Goal: Task Accomplishment & Management: Manage account settings

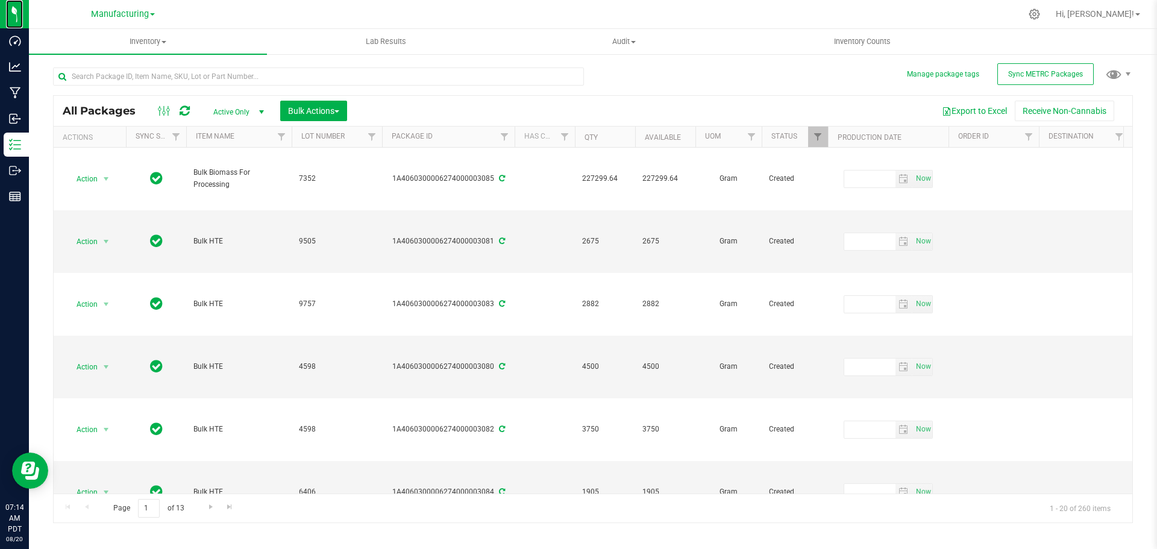
click at [0, 0] on img at bounding box center [0, 0] width 0 height 0
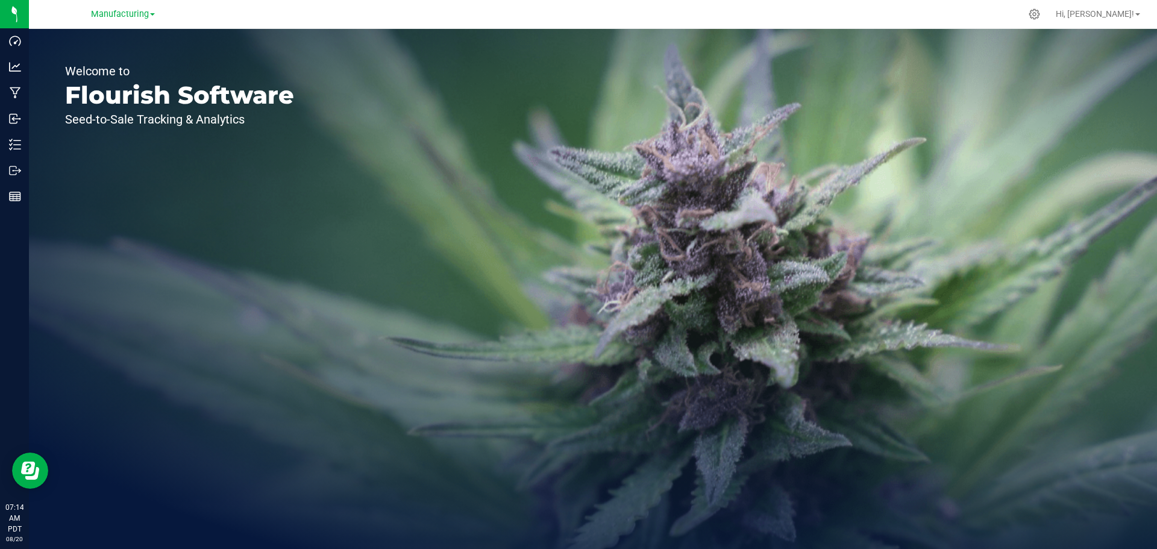
click at [1042, 14] on div at bounding box center [1033, 13] width 15 height 11
click at [1040, 13] on icon at bounding box center [1034, 14] width 11 height 11
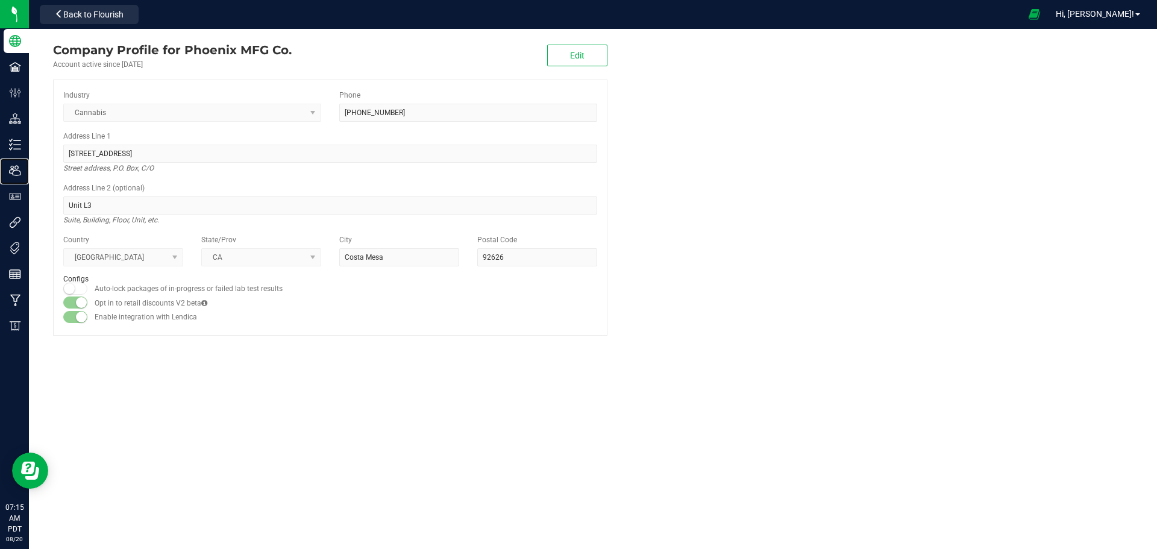
click at [28, 179] on div "Users" at bounding box center [16, 170] width 25 height 24
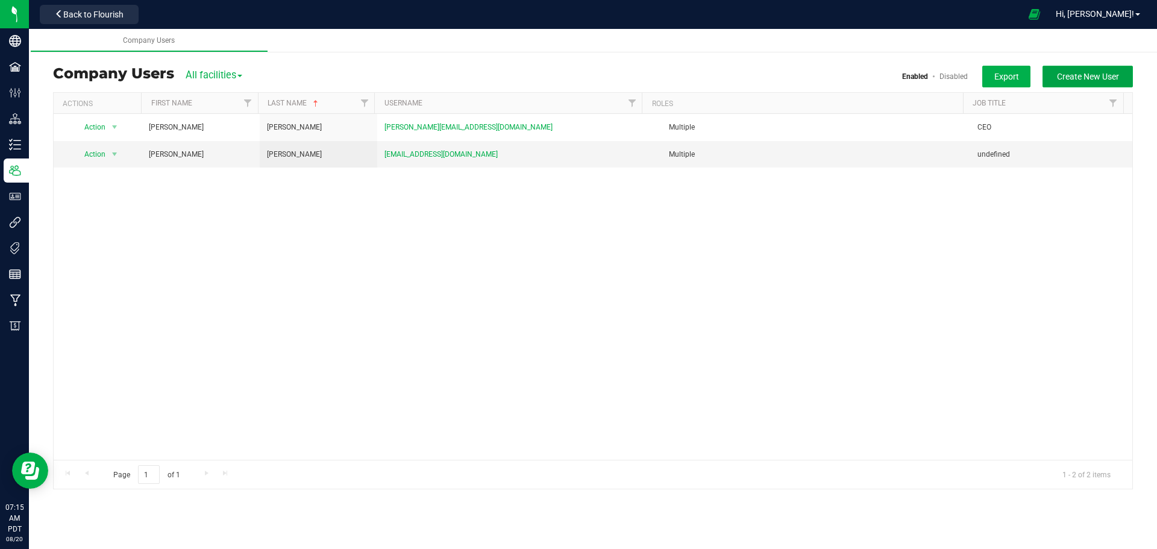
click at [1108, 74] on span "Create New User" at bounding box center [1088, 77] width 62 height 10
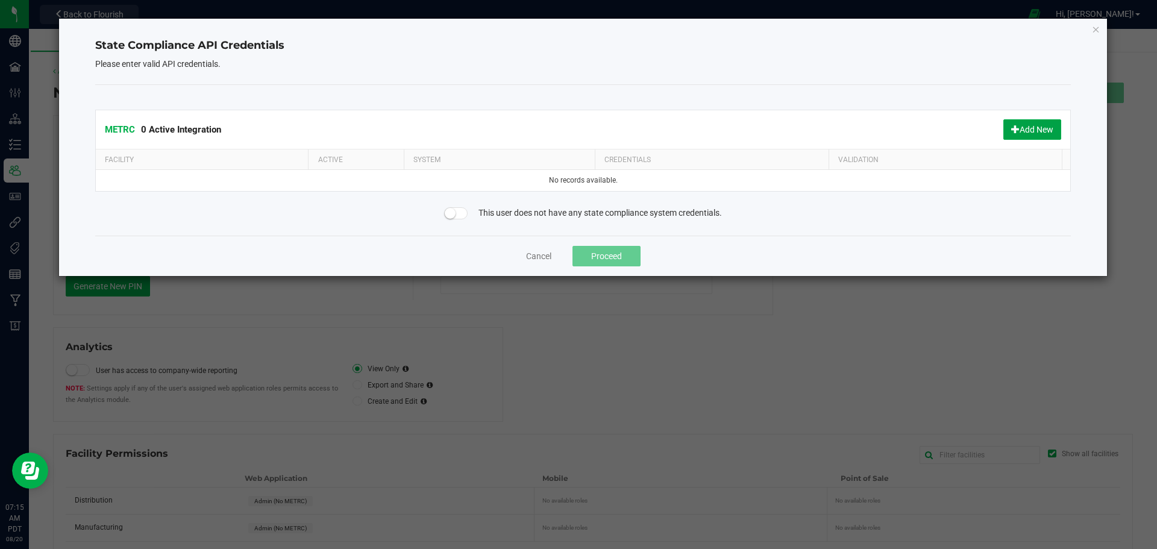
click at [1019, 122] on button "Add New" at bounding box center [1032, 129] width 58 height 20
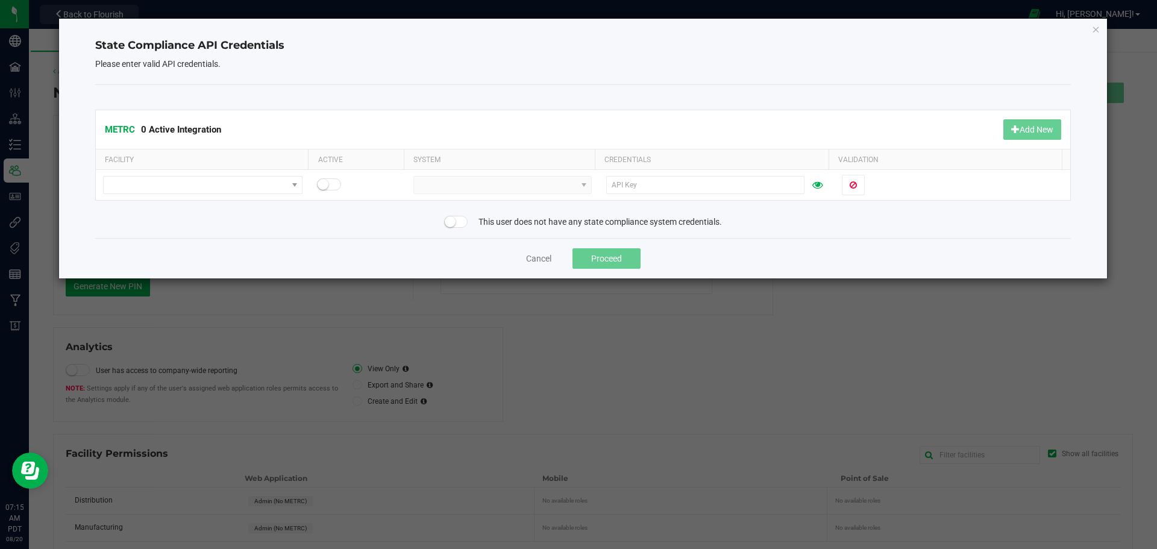
click at [330, 182] on span at bounding box center [329, 184] width 24 height 12
click at [182, 189] on span at bounding box center [195, 184] width 183 height 17
click at [148, 205] on li "Distribution" at bounding box center [202, 206] width 196 height 20
click at [392, 188] on td at bounding box center [358, 185] width 96 height 30
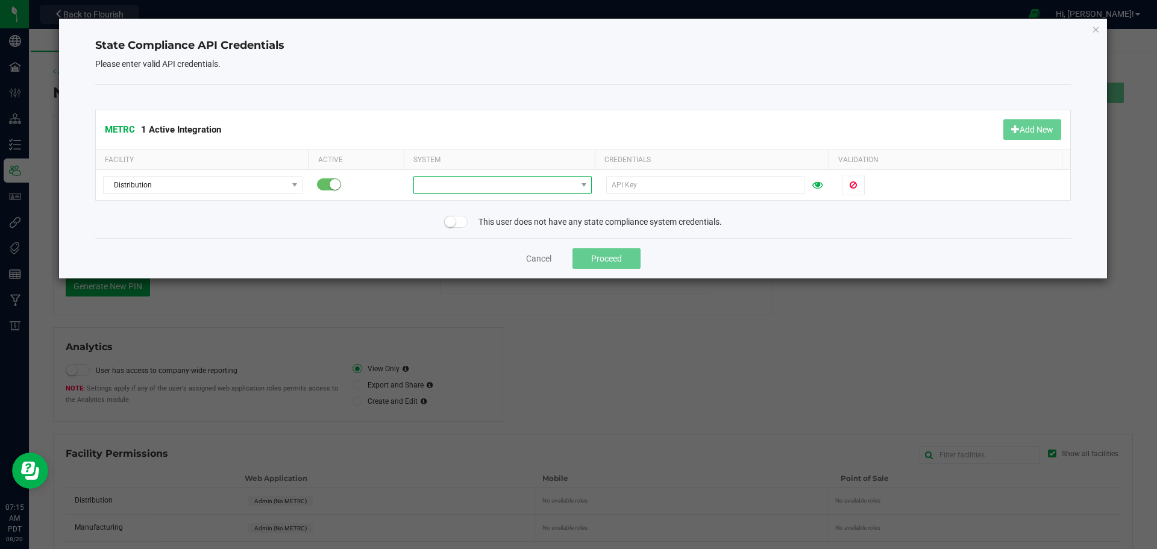
click at [434, 180] on span at bounding box center [495, 184] width 162 height 17
click at [446, 206] on li "Metrc California" at bounding box center [498, 206] width 175 height 20
click at [673, 186] on input "text" at bounding box center [705, 185] width 198 height 18
click at [907, 187] on span at bounding box center [952, 185] width 221 height 20
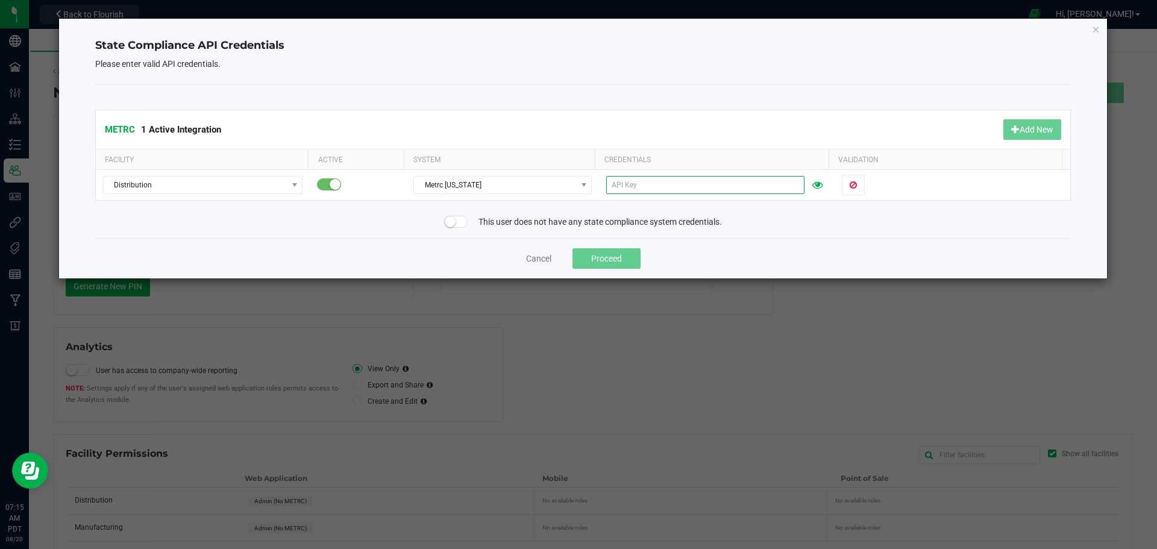
click at [655, 186] on input "text" at bounding box center [705, 185] width 198 height 18
click at [640, 179] on input "text" at bounding box center [705, 185] width 198 height 18
drag, startPoint x: 705, startPoint y: 185, endPoint x: 724, endPoint y: 184, distance: 19.3
click at [707, 185] on input "text" at bounding box center [705, 185] width 198 height 18
click at [875, 179] on span at bounding box center [952, 185] width 221 height 20
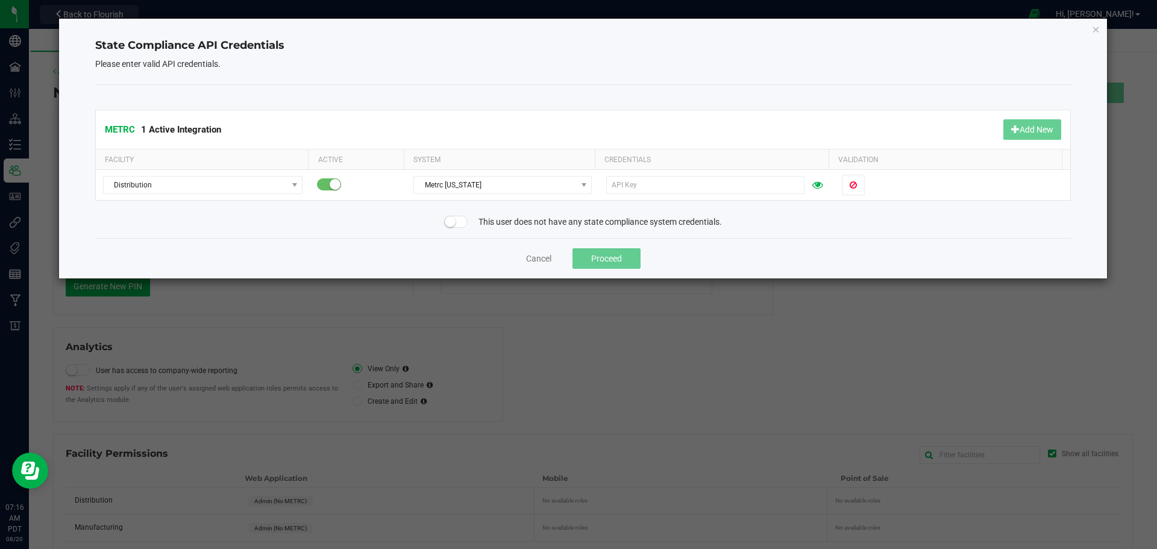
click at [451, 225] on small at bounding box center [450, 221] width 11 height 11
click at [541, 258] on button "Cancel" at bounding box center [538, 258] width 25 height 12
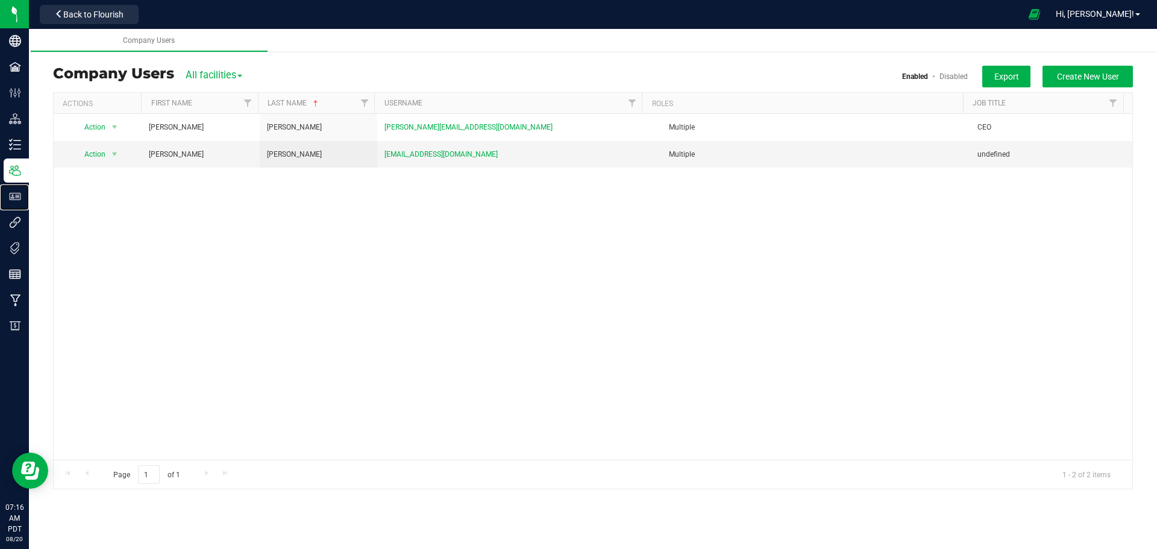
click at [0, 0] on p "User Roles" at bounding box center [0, 0] width 0 height 0
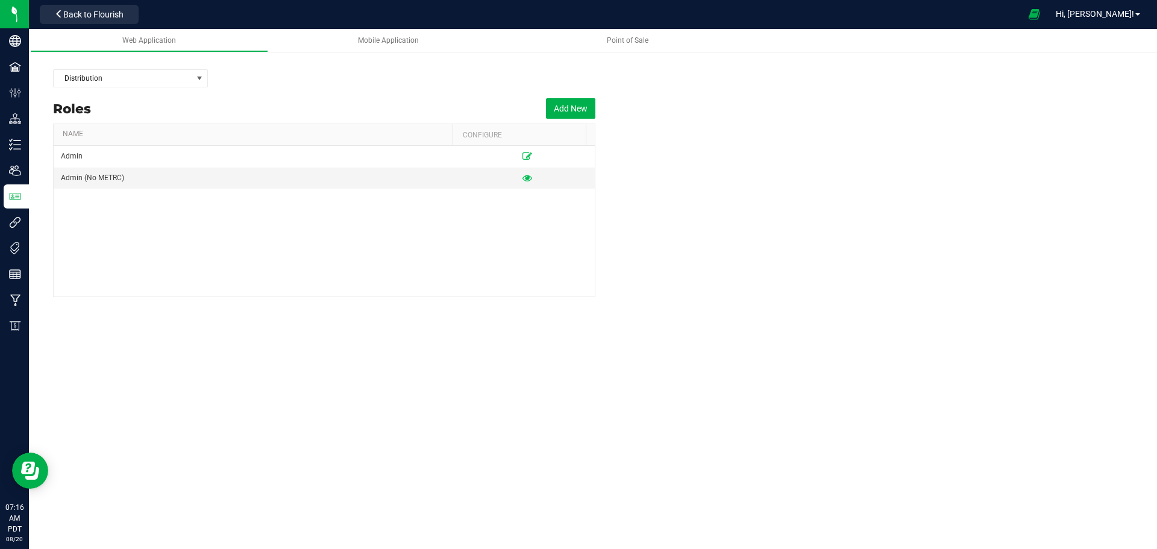
click at [86, 15] on span "Back to Flourish" at bounding box center [93, 15] width 60 height 10
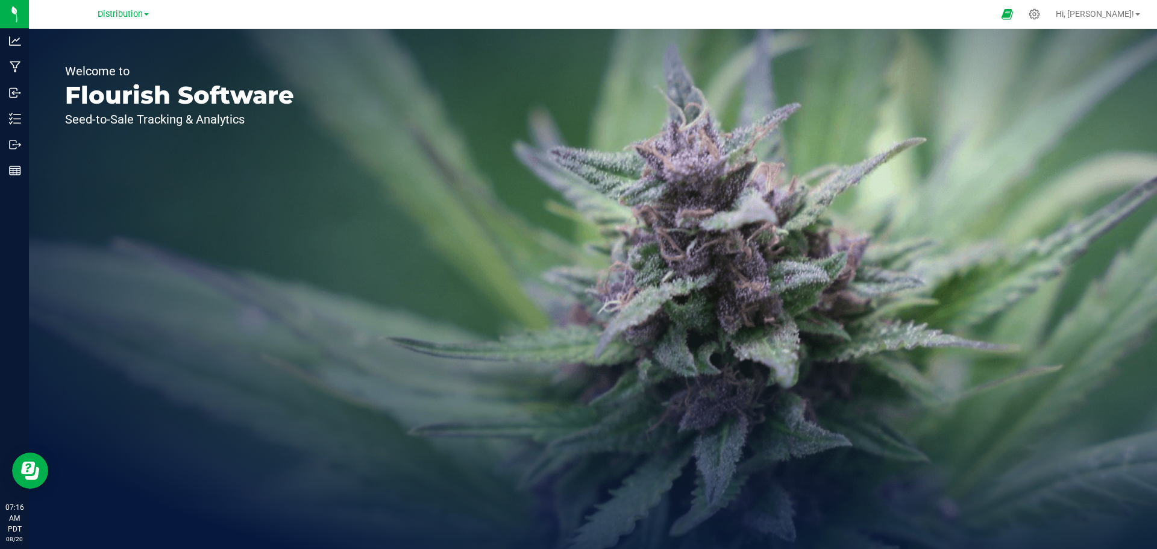
click at [0, 0] on img at bounding box center [0, 0] width 0 height 0
click at [148, 16] on span at bounding box center [146, 14] width 5 height 2
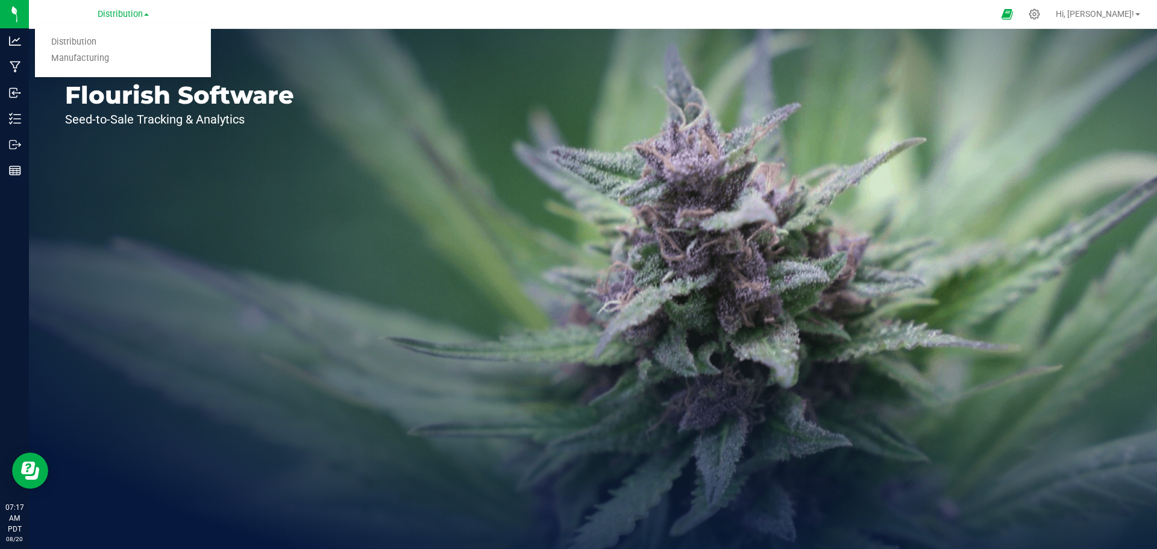
click at [86, 61] on link "Manufacturing" at bounding box center [123, 59] width 176 height 16
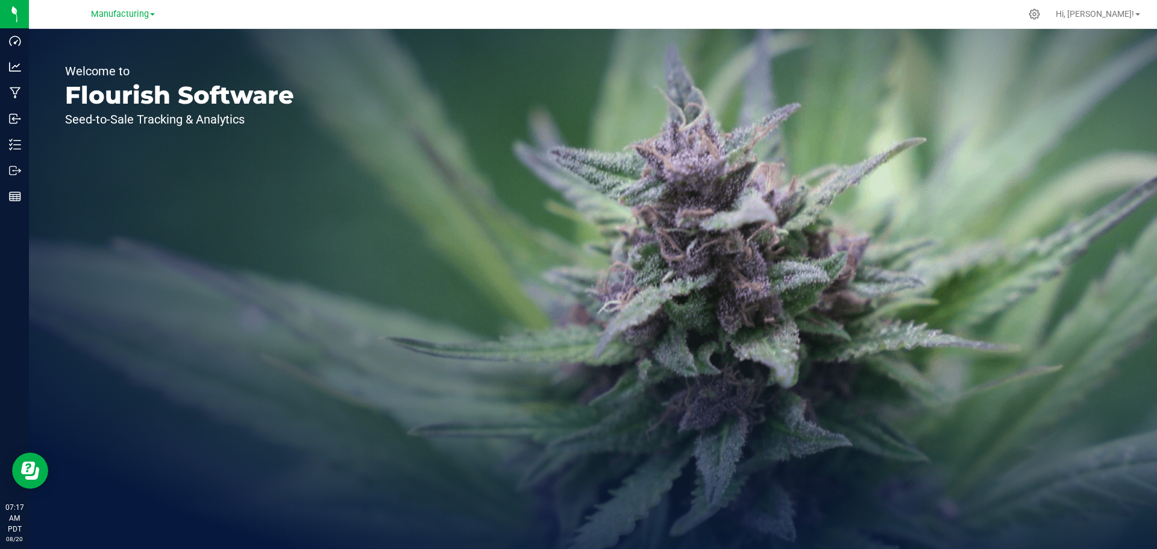
click at [1040, 12] on icon at bounding box center [1033, 13] width 11 height 11
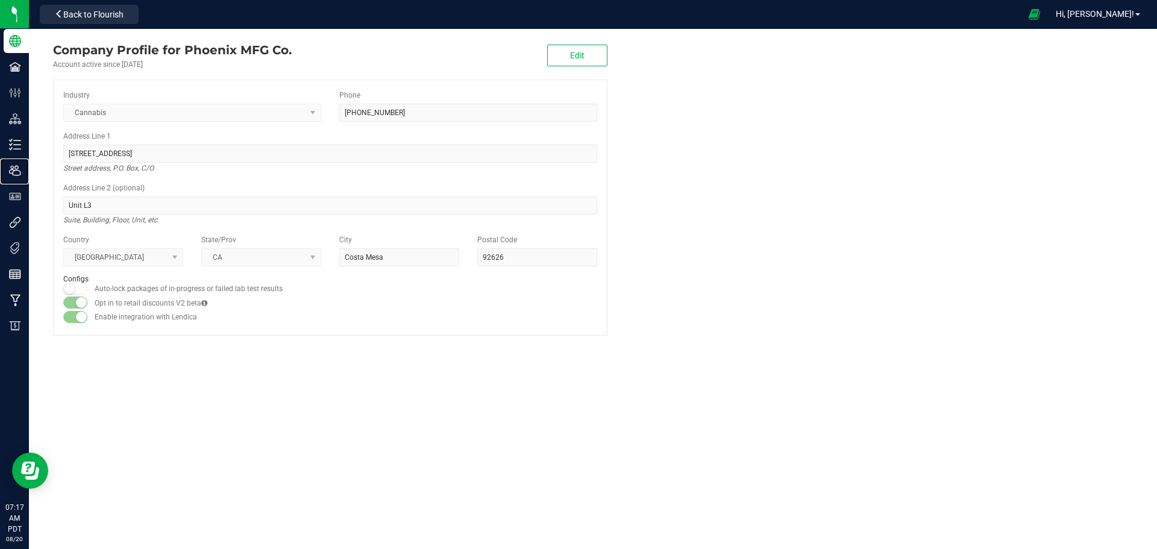
click at [0, 0] on p "Users" at bounding box center [0, 0] width 0 height 0
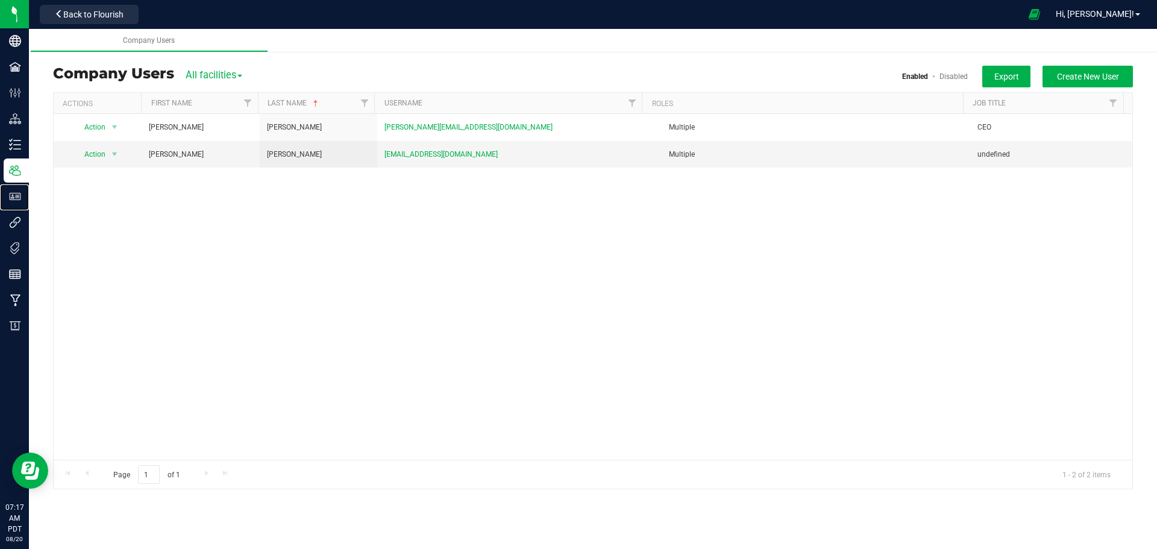
click at [0, 0] on p "User Roles" at bounding box center [0, 0] width 0 height 0
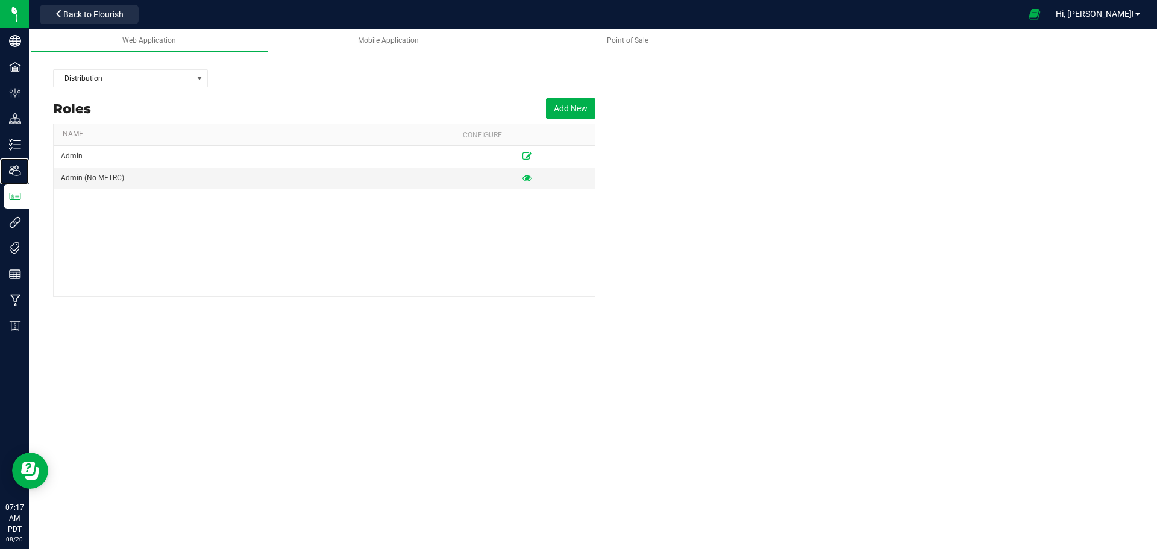
click at [0, 0] on p "Users" at bounding box center [0, 0] width 0 height 0
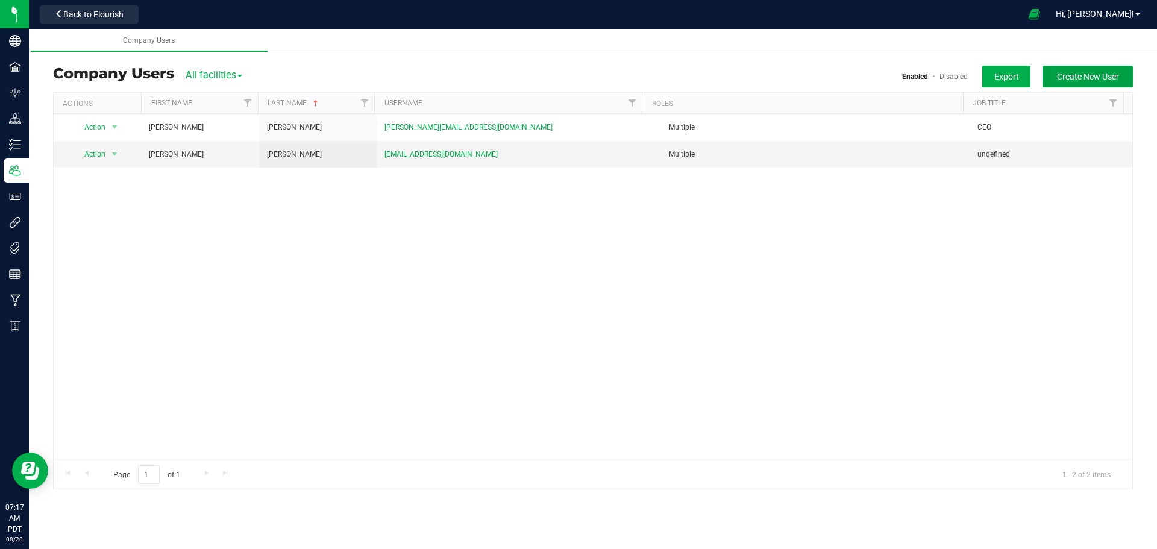
click at [1102, 79] on span "Create New User" at bounding box center [1088, 77] width 62 height 10
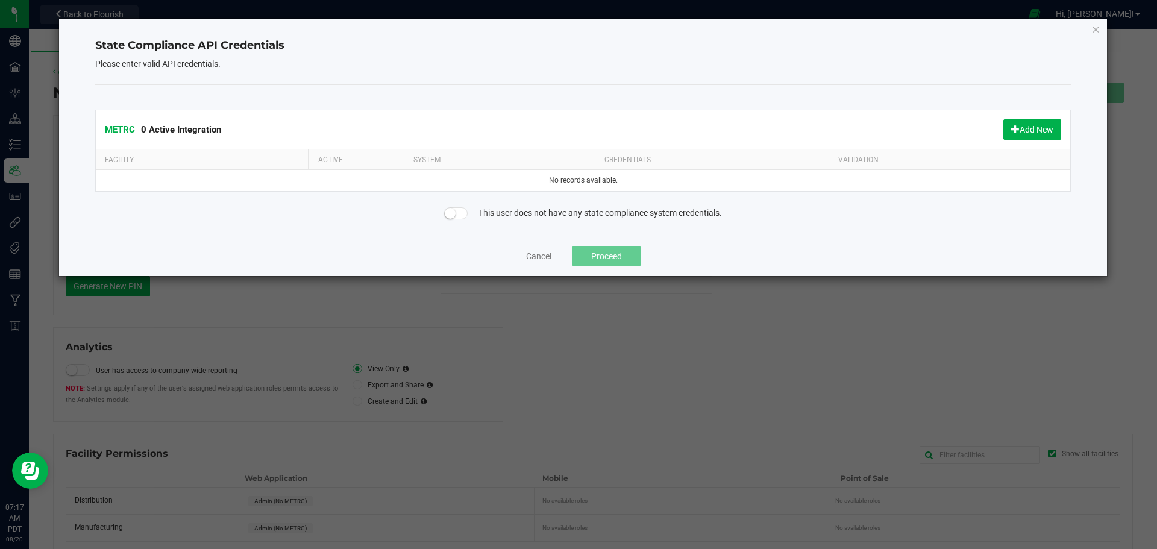
drag, startPoint x: 198, startPoint y: 192, endPoint x: 200, endPoint y: 185, distance: 7.5
click at [198, 192] on div "METRC 0 Active Integration Add New Facility Active System Credentials Validatio…" at bounding box center [583, 160] width 976 height 151
click at [499, 175] on td "No records available." at bounding box center [583, 180] width 975 height 21
click at [1023, 125] on button "Add New" at bounding box center [1032, 129] width 58 height 20
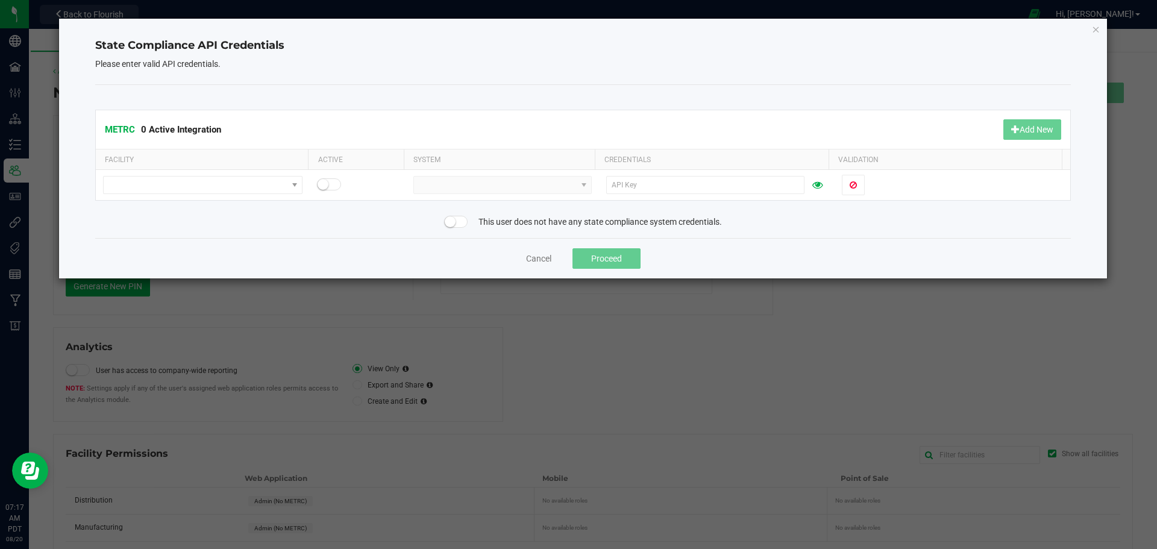
click at [343, 184] on td at bounding box center [358, 185] width 96 height 30
click at [317, 183] on small at bounding box center [322, 184] width 11 height 11
click at [208, 185] on span at bounding box center [195, 184] width 183 height 17
click at [153, 205] on li "Distribution" at bounding box center [202, 206] width 196 height 20
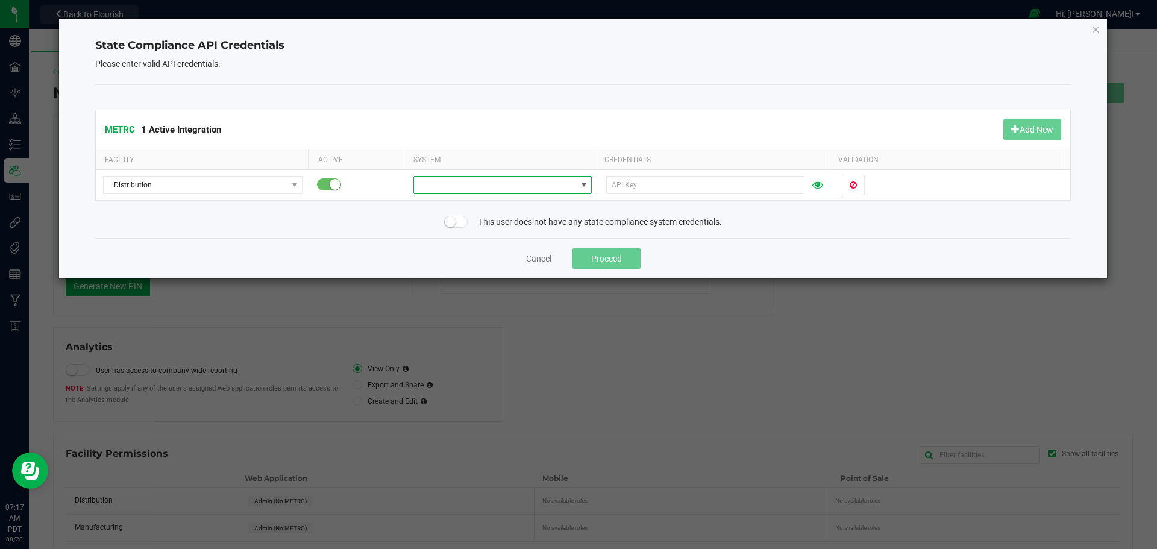
click at [421, 189] on span at bounding box center [495, 184] width 162 height 17
click at [445, 207] on li "Metrc California" at bounding box center [498, 206] width 175 height 20
click at [942, 180] on span at bounding box center [952, 185] width 221 height 20
click at [945, 180] on span at bounding box center [952, 185] width 221 height 20
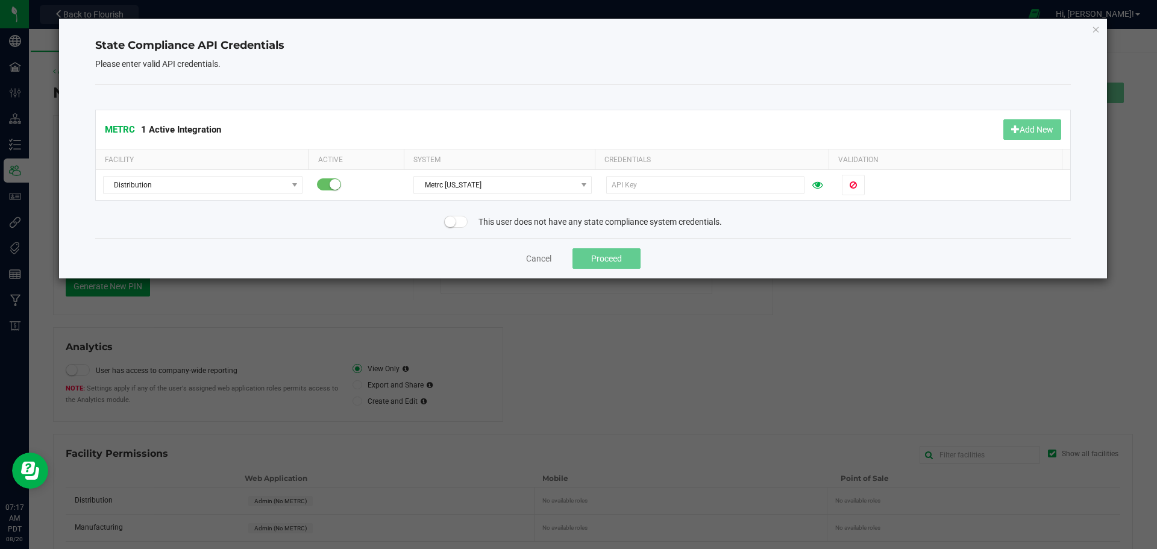
click at [455, 220] on span at bounding box center [456, 222] width 24 height 12
drag, startPoint x: 611, startPoint y: 258, endPoint x: 616, endPoint y: 253, distance: 6.8
click at [611, 257] on button "Proceed" at bounding box center [606, 258] width 68 height 20
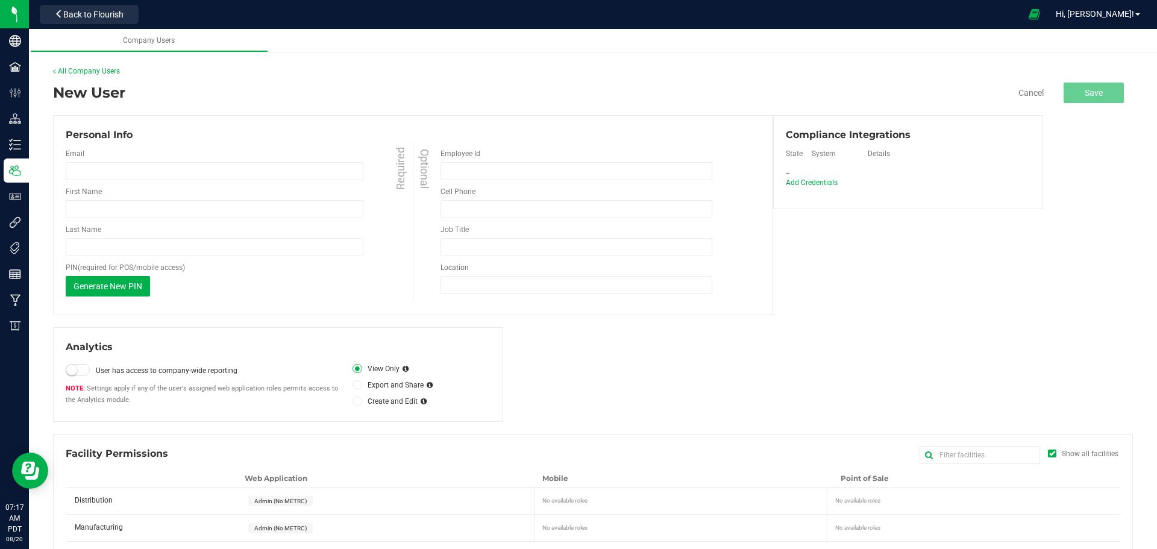
scroll to position [17, 0]
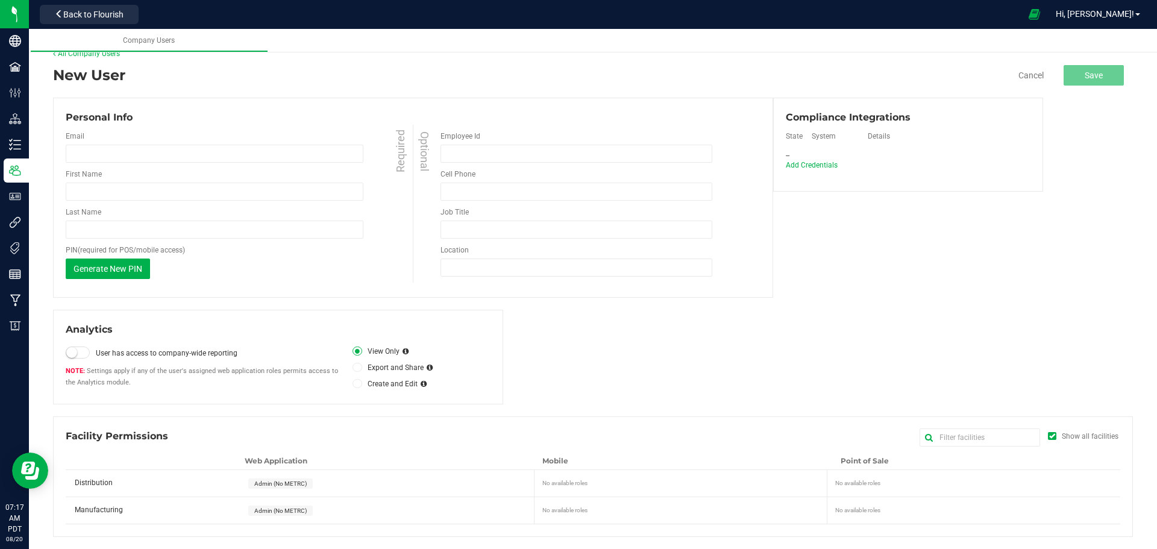
click at [80, 352] on span at bounding box center [78, 352] width 24 height 12
click at [108, 140] on div "Email Required" at bounding box center [241, 147] width 350 height 32
click at [116, 135] on div "Email Required" at bounding box center [241, 147] width 350 height 32
click at [107, 164] on div "Email Required First Name Required Last Name Required PIN (required for POS/mob…" at bounding box center [239, 205] width 347 height 160
click at [125, 153] on input "email" at bounding box center [215, 154] width 298 height 18
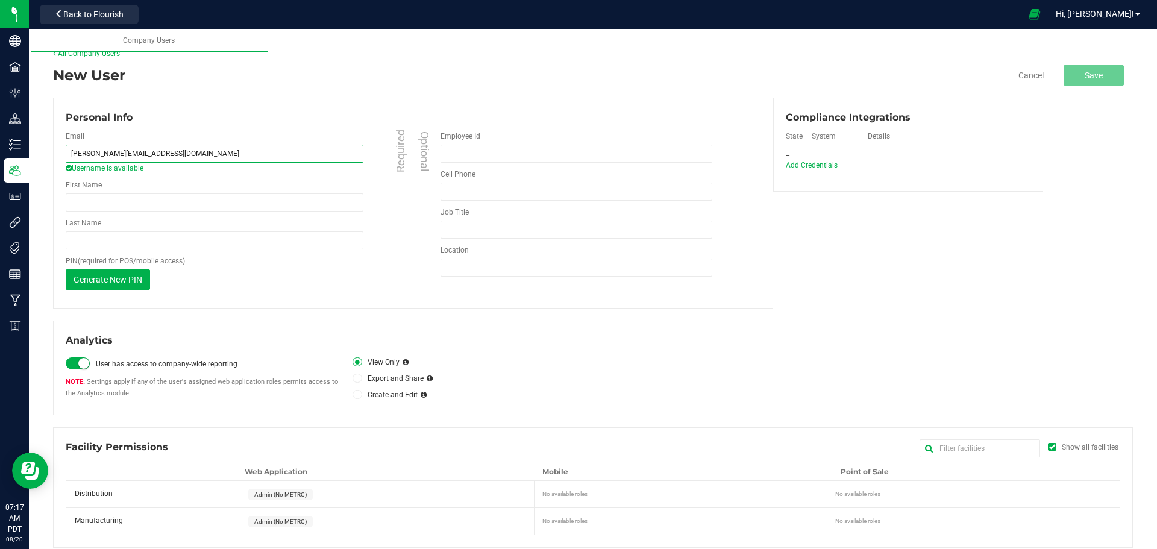
type input "[PERSON_NAME][EMAIL_ADDRESS][DOMAIN_NAME]"
click at [108, 205] on input "First Name" at bounding box center [215, 202] width 298 height 18
type input "[PERSON_NAME]"
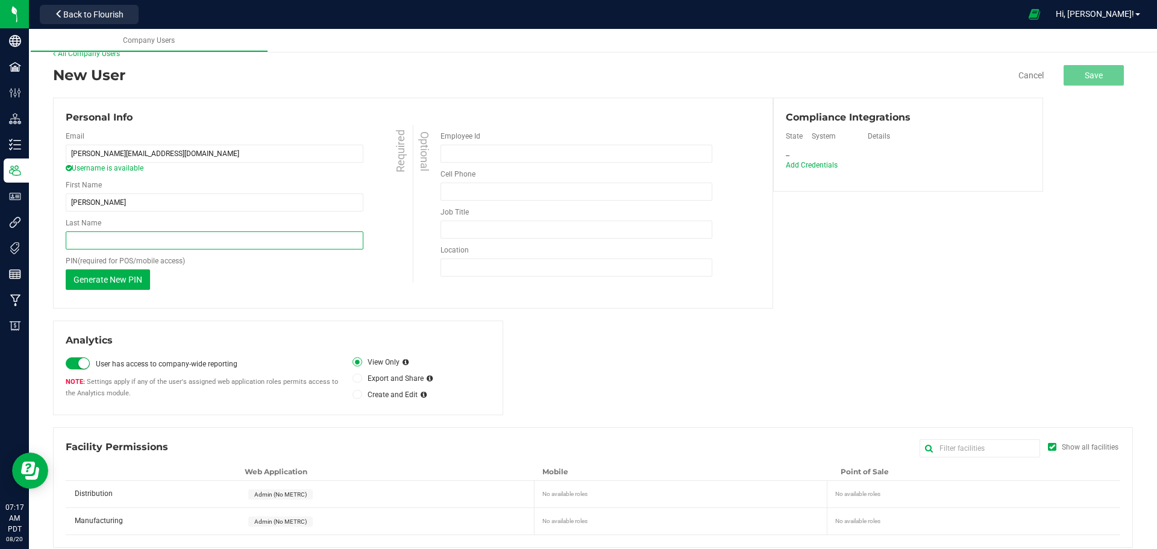
click at [85, 239] on input "Last Name" at bounding box center [215, 240] width 298 height 18
click at [85, 239] on input "M" at bounding box center [215, 240] width 298 height 18
type input "[PERSON_NAME]"
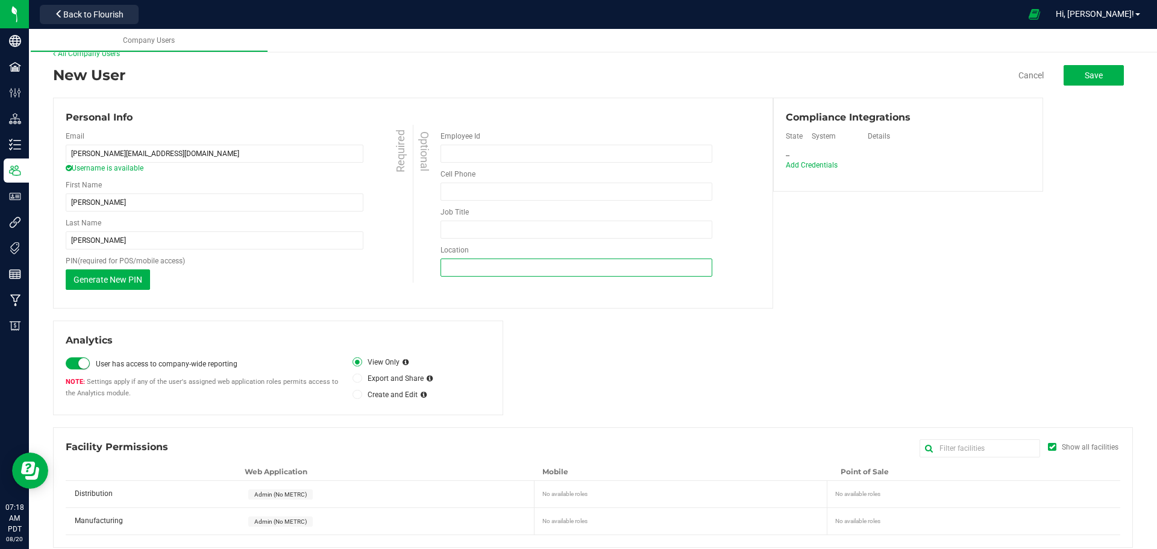
click at [501, 263] on input "Location" at bounding box center [576, 267] width 272 height 18
type input "[STREET_ADDRESS]"
click at [464, 212] on label "Job Title" at bounding box center [454, 212] width 28 height 11
click at [464, 220] on input "Job Title" at bounding box center [576, 229] width 272 height 18
click at [467, 228] on input "Job Title" at bounding box center [576, 229] width 272 height 18
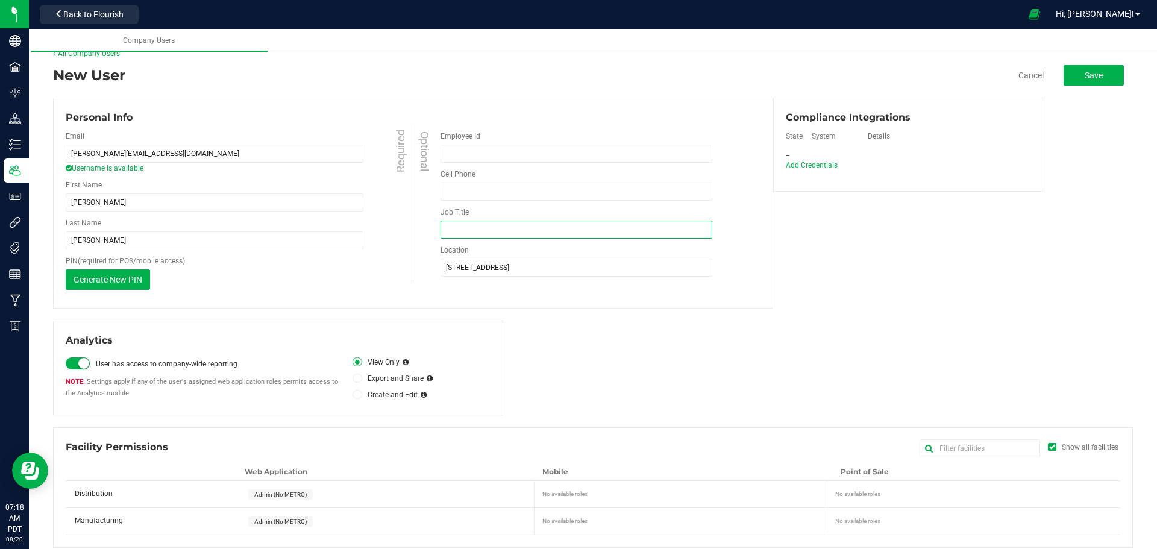
type input "Facilities Manufacturer manager"
click at [472, 193] on input "tel" at bounding box center [576, 192] width 272 height 18
type input "(714) 469-8095"
click at [598, 123] on div "Personal Info" at bounding box center [413, 117] width 695 height 14
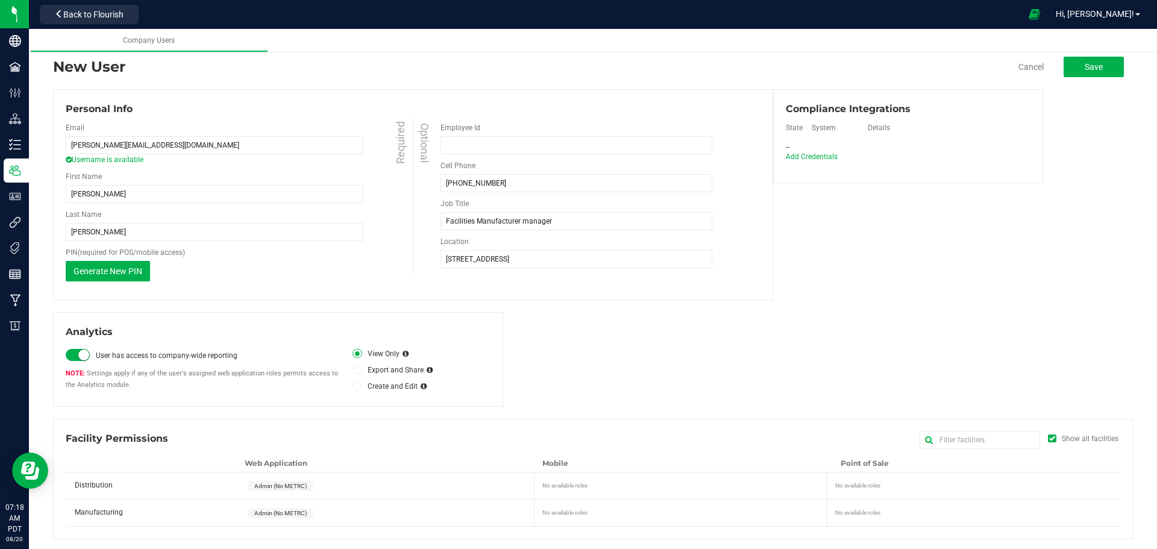
scroll to position [28, 0]
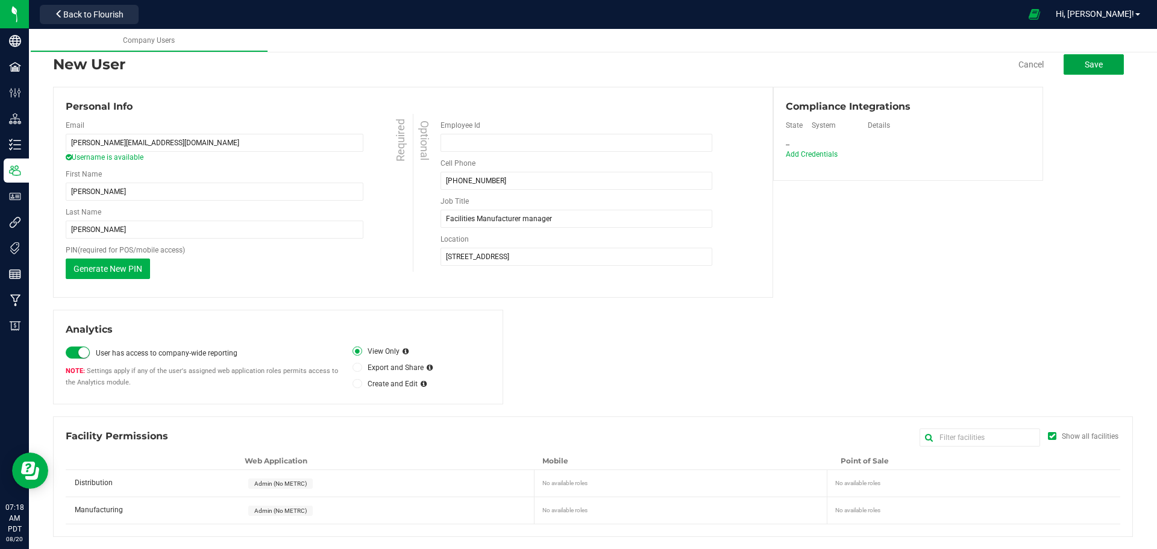
click at [1067, 70] on button "Save" at bounding box center [1093, 64] width 60 height 20
click at [352, 350] on span at bounding box center [356, 350] width 9 height 9
click at [0, 0] on input "View Only" at bounding box center [0, 0] width 0 height 0
click at [78, 351] on span at bounding box center [78, 352] width 24 height 12
click at [792, 154] on span "Add Credentials" at bounding box center [812, 154] width 52 height 8
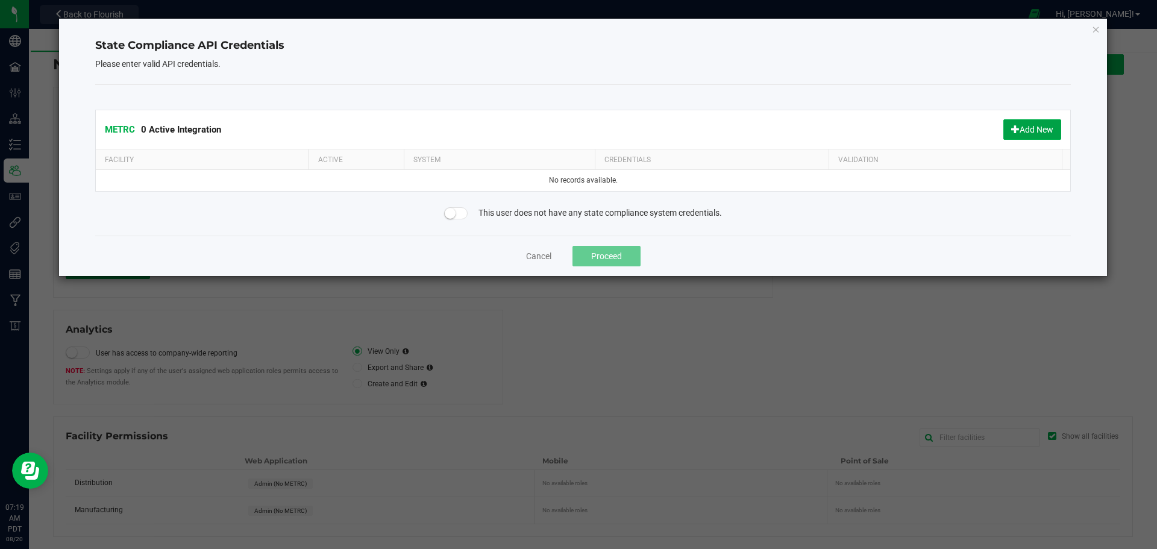
click at [1021, 132] on button "Add New" at bounding box center [1032, 129] width 58 height 20
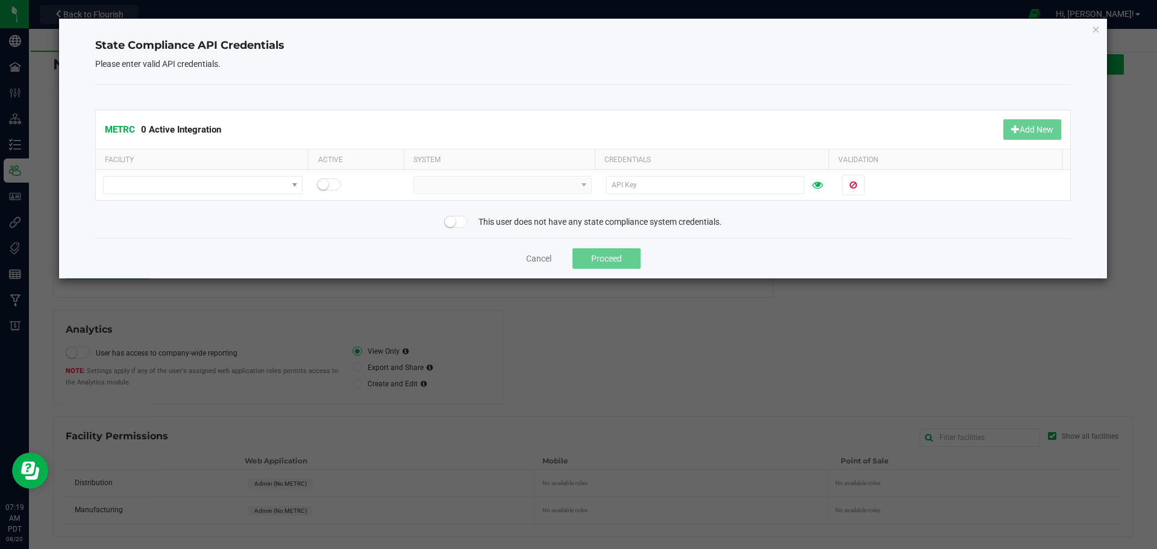
click at [1093, 32] on icon "Close" at bounding box center [1096, 29] width 8 height 14
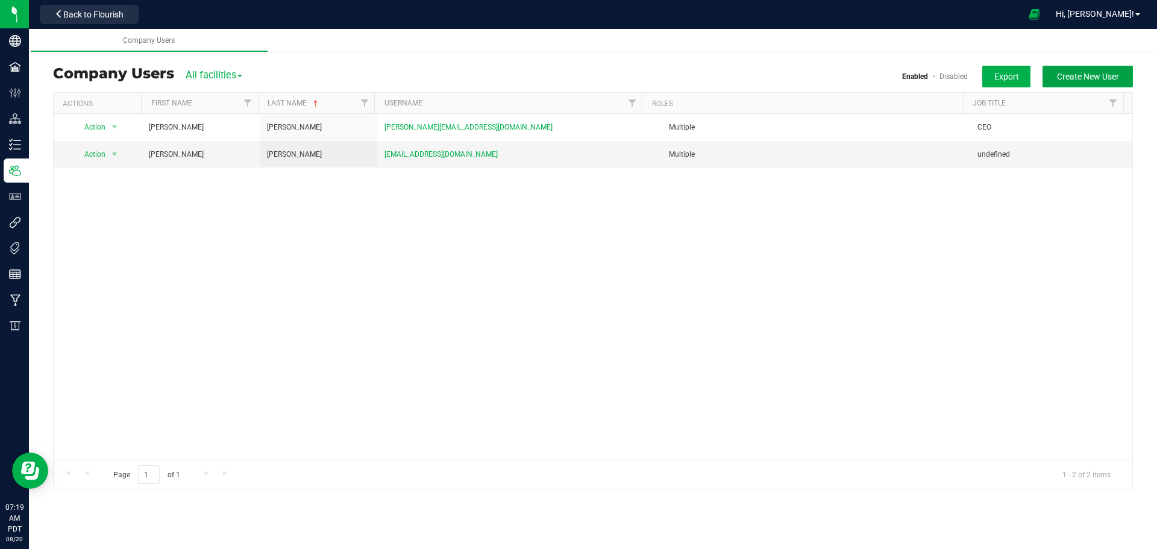
click at [1070, 75] on span "Create New User" at bounding box center [1088, 77] width 62 height 10
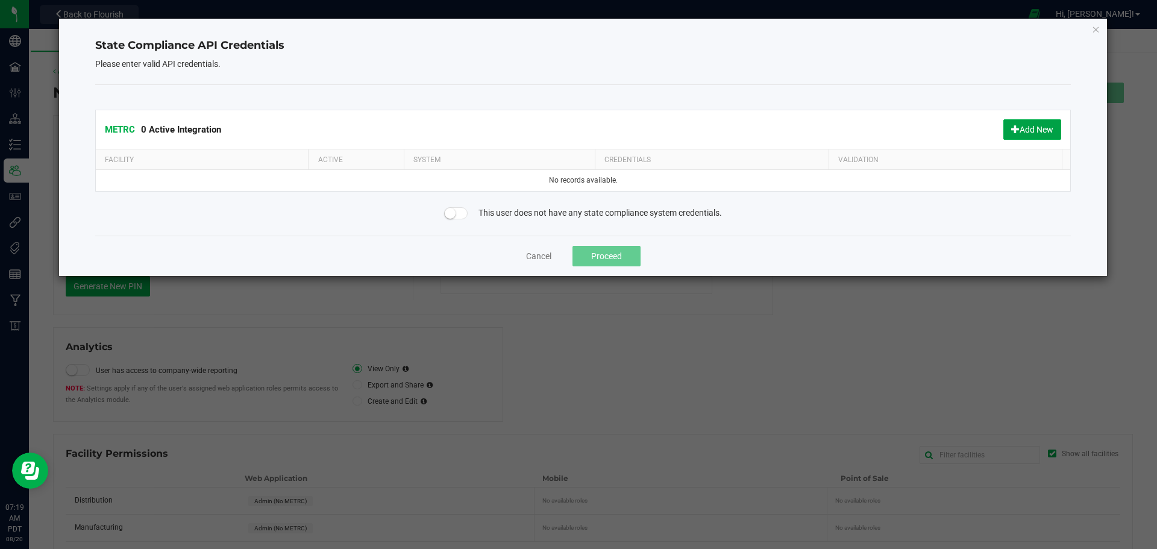
click at [1022, 130] on button "Add New" at bounding box center [1032, 129] width 58 height 20
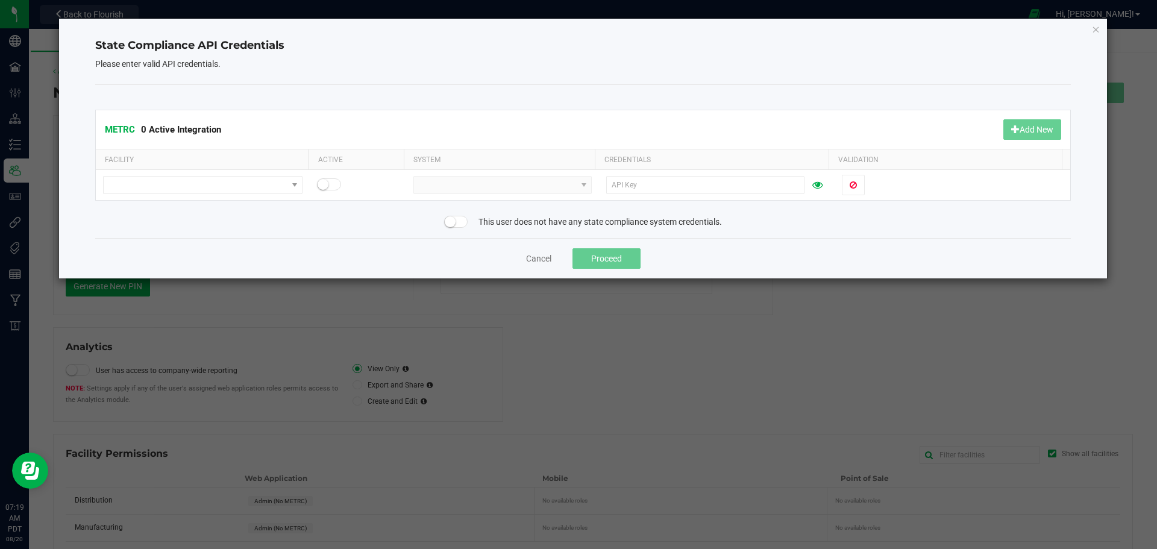
click at [436, 184] on kendo-dropdownlist at bounding box center [502, 185] width 178 height 18
click at [208, 180] on span at bounding box center [195, 184] width 183 height 17
click at [146, 210] on li "Distribution" at bounding box center [202, 206] width 196 height 20
click at [494, 193] on span at bounding box center [502, 185] width 178 height 18
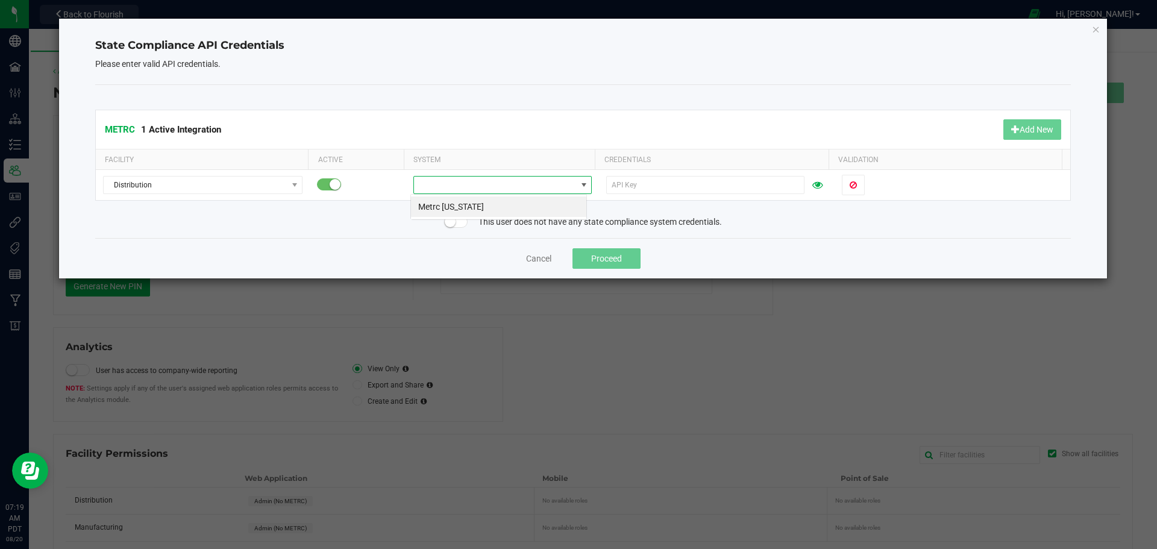
scroll to position [18, 176]
click at [475, 210] on li "Metrc California" at bounding box center [498, 206] width 175 height 20
click at [643, 180] on input "text" at bounding box center [705, 185] width 198 height 18
click at [639, 185] on input "text" at bounding box center [705, 185] width 198 height 18
click at [850, 181] on button at bounding box center [853, 185] width 23 height 20
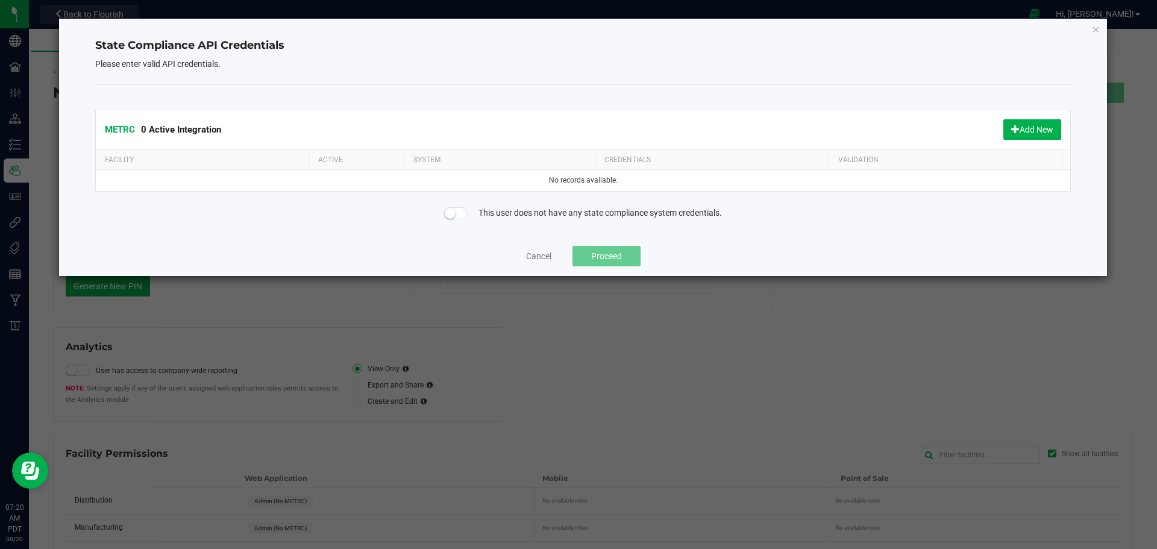
click at [855, 178] on td "No records available." at bounding box center [583, 180] width 975 height 21
click at [1028, 129] on button "Add New" at bounding box center [1032, 129] width 58 height 20
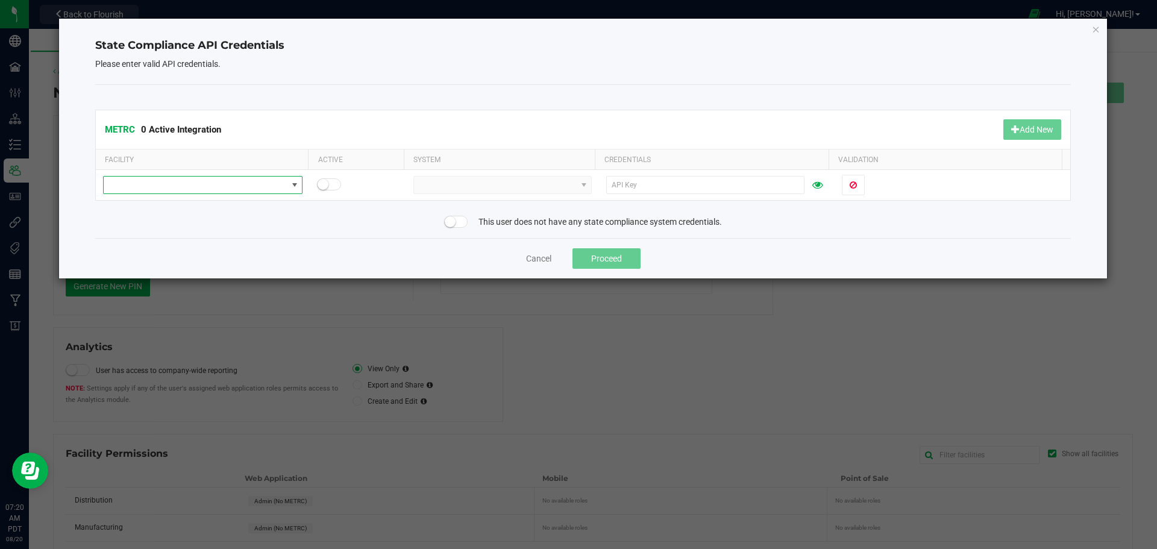
click at [238, 187] on span at bounding box center [195, 184] width 183 height 17
click at [140, 207] on li "Distribution" at bounding box center [202, 206] width 196 height 20
click at [473, 185] on span at bounding box center [495, 184] width 162 height 17
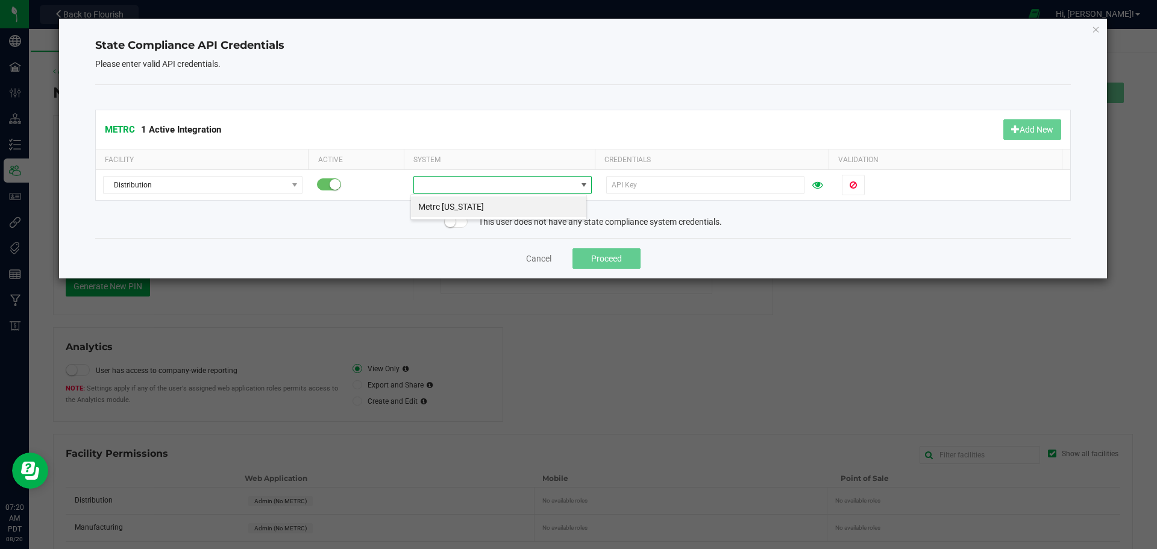
click at [430, 208] on li "Metrc California" at bounding box center [498, 206] width 175 height 20
click at [290, 189] on span at bounding box center [295, 185] width 10 height 10
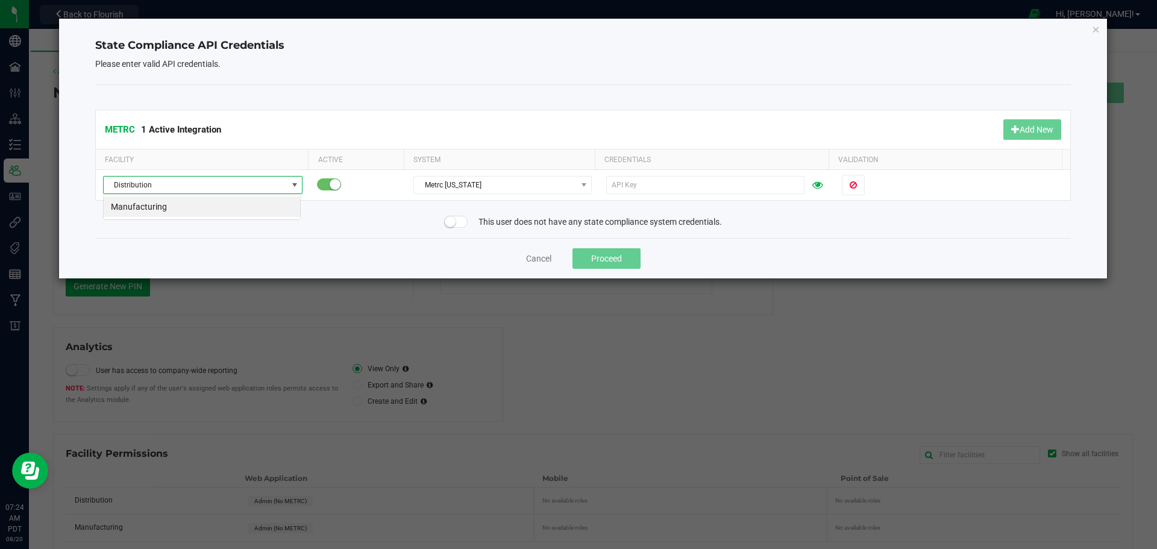
scroll to position [18, 198]
click at [192, 207] on li "Manufacturing" at bounding box center [202, 206] width 196 height 20
click at [812, 184] on icon at bounding box center [817, 185] width 10 height 8
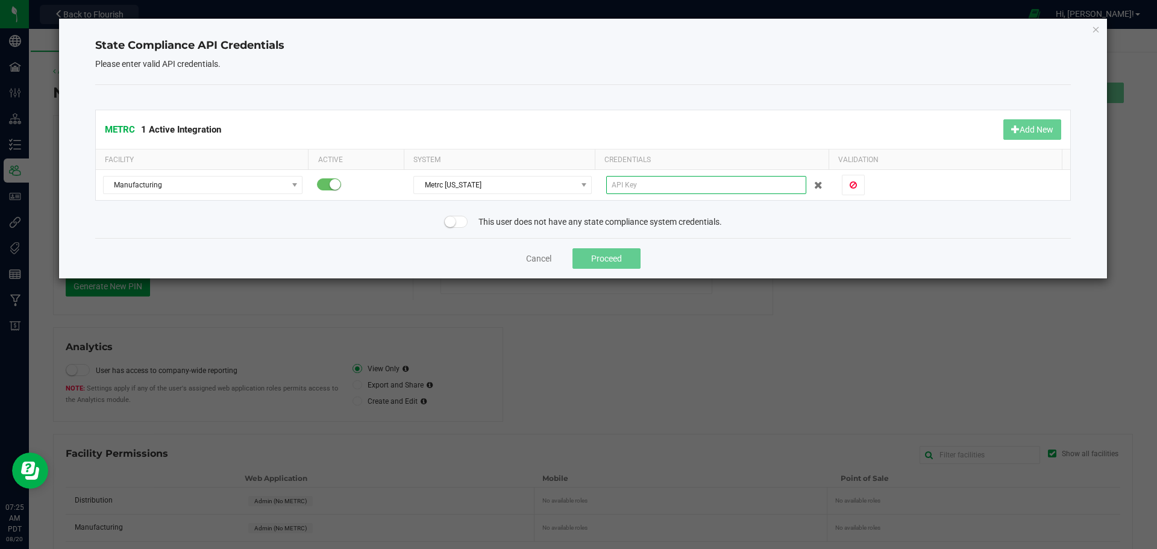
click at [675, 188] on input "text" at bounding box center [706, 185] width 200 height 18
click at [814, 185] on icon at bounding box center [818, 185] width 8 height 8
click at [1098, 30] on icon "Close" at bounding box center [1096, 29] width 8 height 14
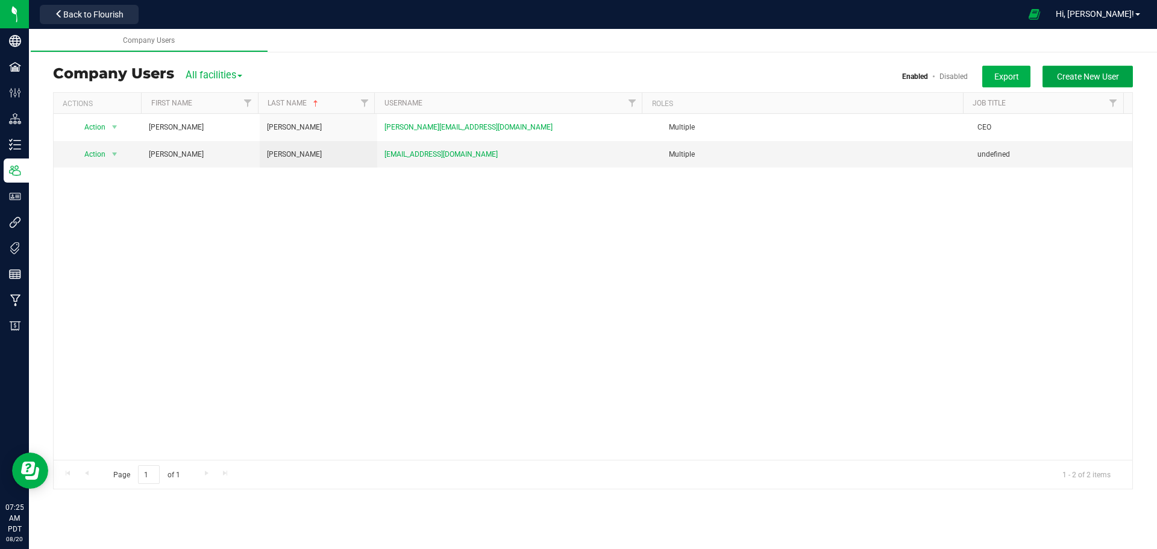
click at [1102, 78] on span "Create New User" at bounding box center [1088, 77] width 62 height 10
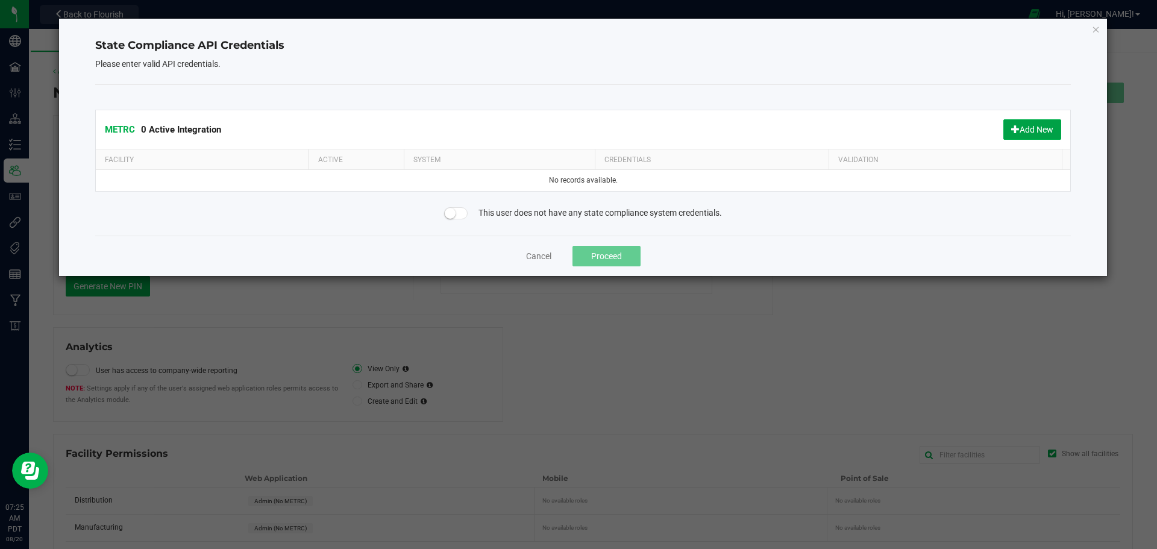
click at [1014, 131] on span at bounding box center [1015, 129] width 8 height 8
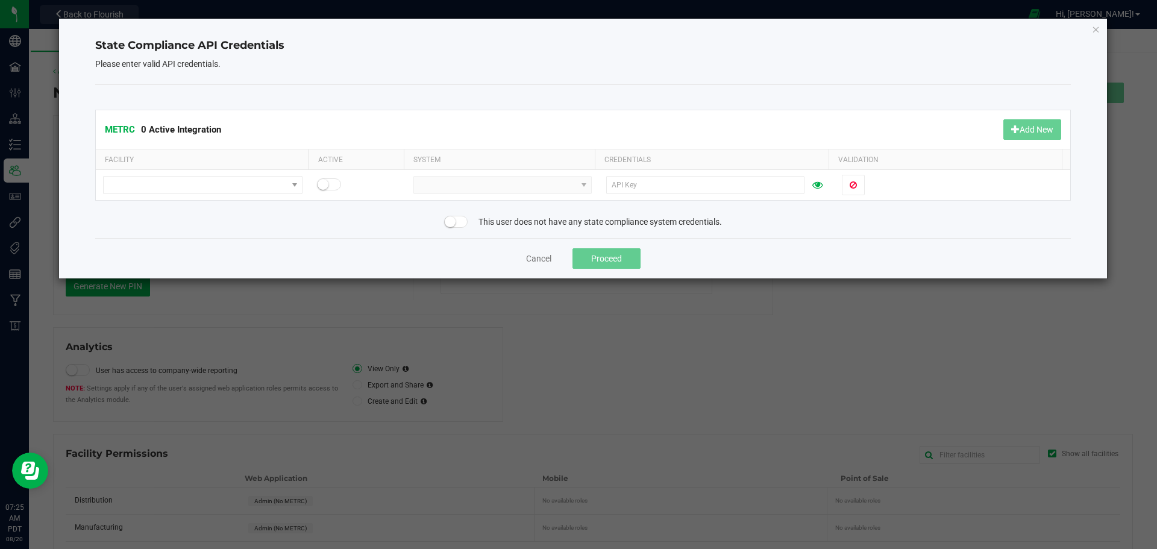
click at [484, 184] on kendo-dropdownlist at bounding box center [502, 185] width 178 height 18
click at [17, 40] on ngb-modal-window "State Compliance API Credentials Please enter valid API credentials. METRC 0 Ac…" at bounding box center [583, 274] width 1166 height 549
click at [1100, 30] on div "State Compliance API Credentials Please enter valid API credentials. METRC 0 Ac…" at bounding box center [583, 149] width 1048 height 260
click at [1095, 31] on icon "Close" at bounding box center [1096, 29] width 8 height 14
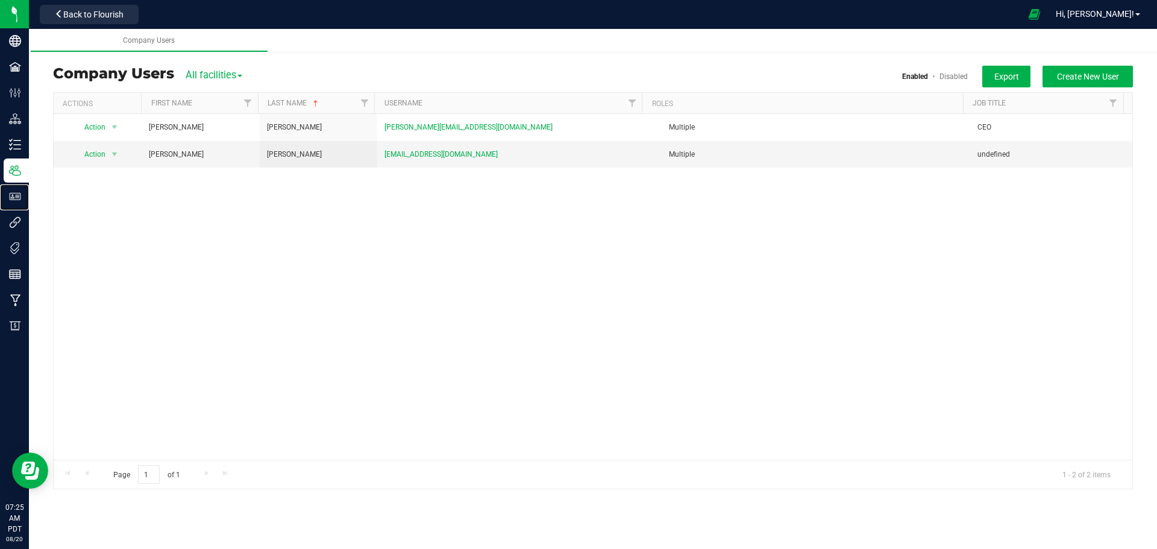
click at [0, 0] on p "User Roles" at bounding box center [0, 0] width 0 height 0
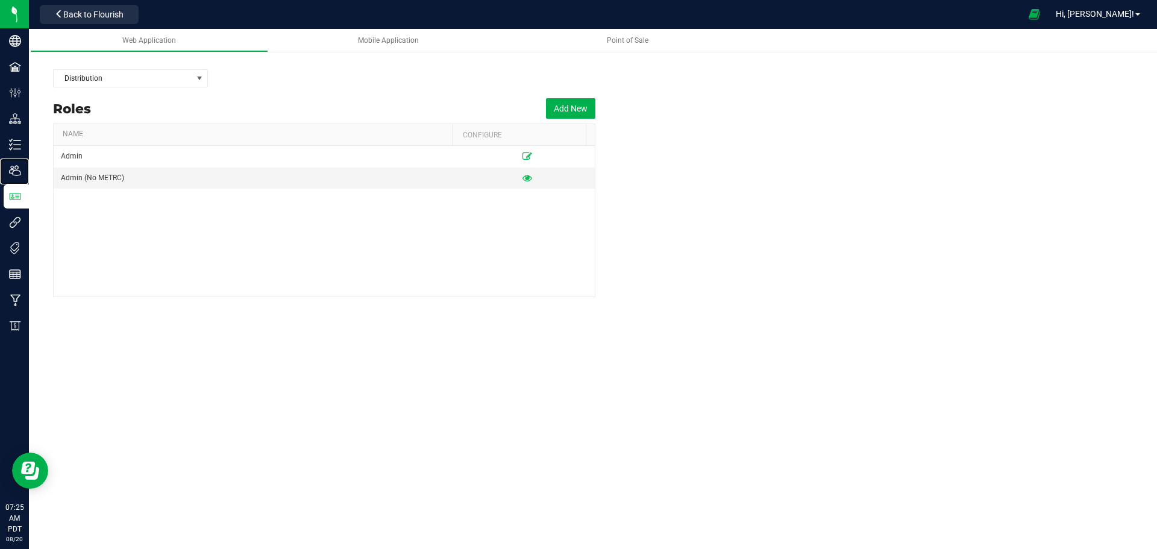
click at [0, 0] on p "Users" at bounding box center [0, 0] width 0 height 0
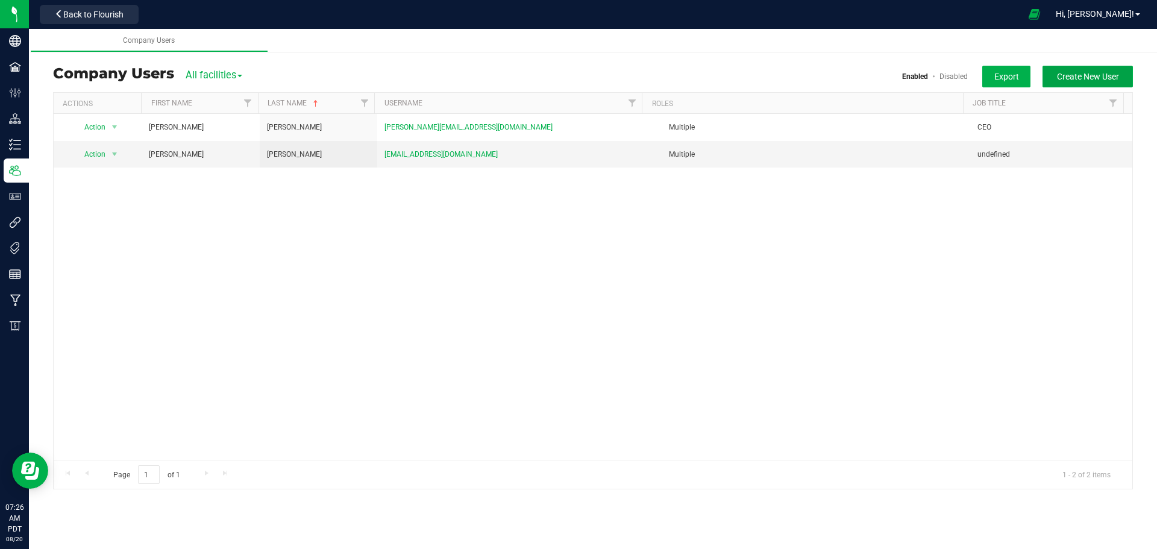
click at [1063, 73] on span "Create New User" at bounding box center [1088, 77] width 62 height 10
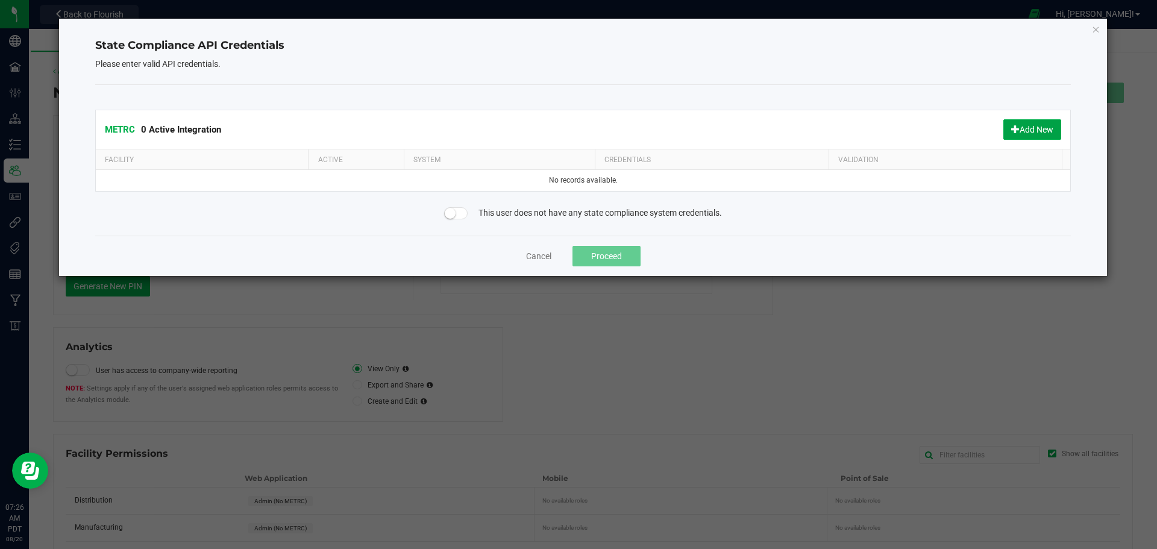
click at [1023, 127] on button "Add New" at bounding box center [1032, 129] width 58 height 20
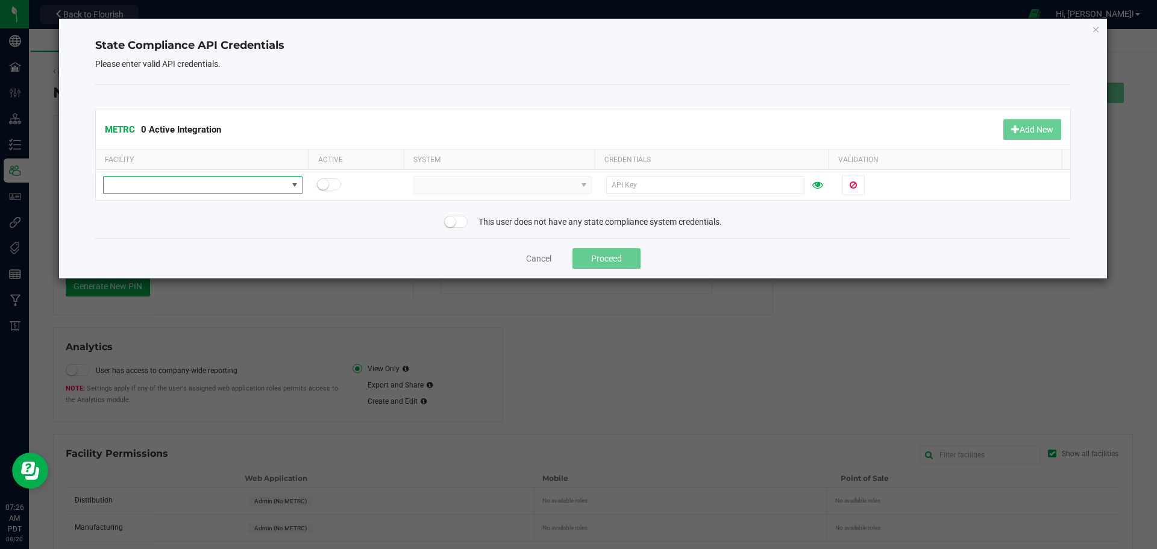
click at [173, 183] on span at bounding box center [195, 184] width 183 height 17
click at [156, 205] on li "Distribution" at bounding box center [202, 206] width 196 height 20
click at [543, 190] on span at bounding box center [495, 184] width 162 height 17
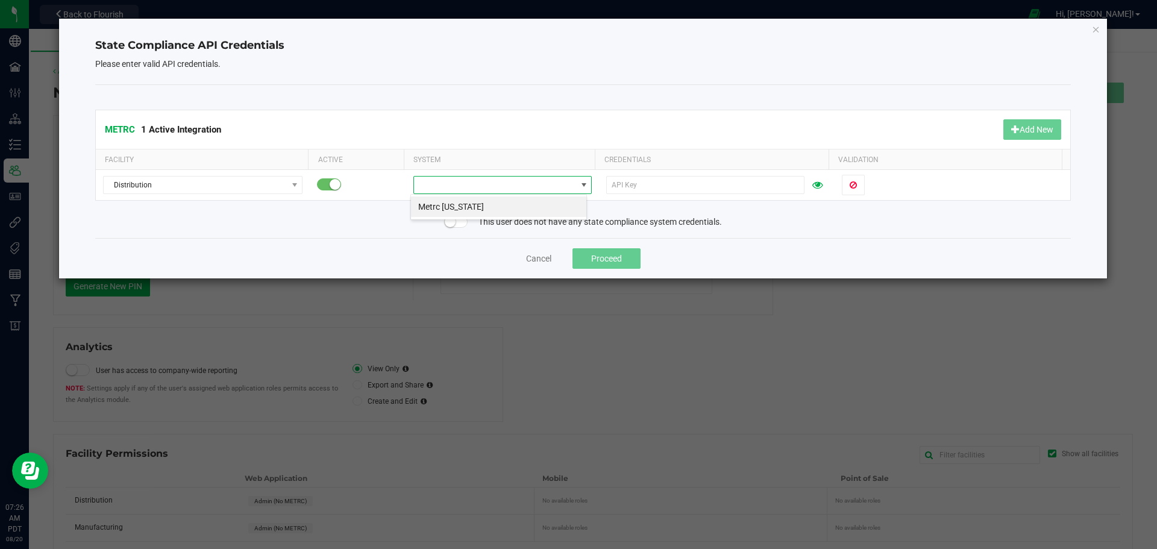
click at [469, 208] on li "Metrc California" at bounding box center [498, 206] width 175 height 20
click at [453, 222] on small at bounding box center [450, 221] width 11 height 11
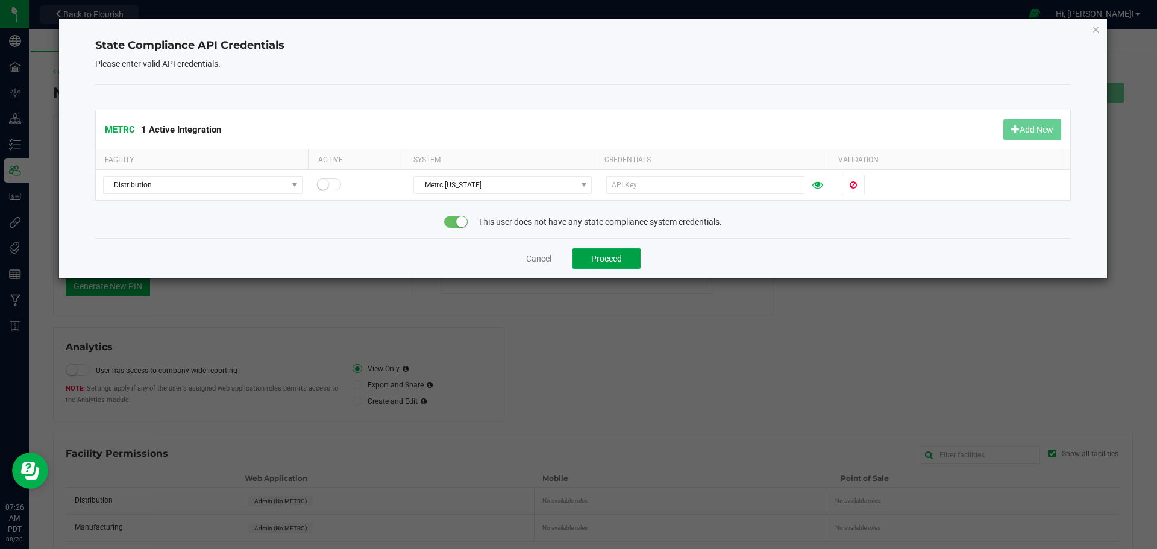
click at [599, 259] on button "Proceed" at bounding box center [606, 258] width 68 height 20
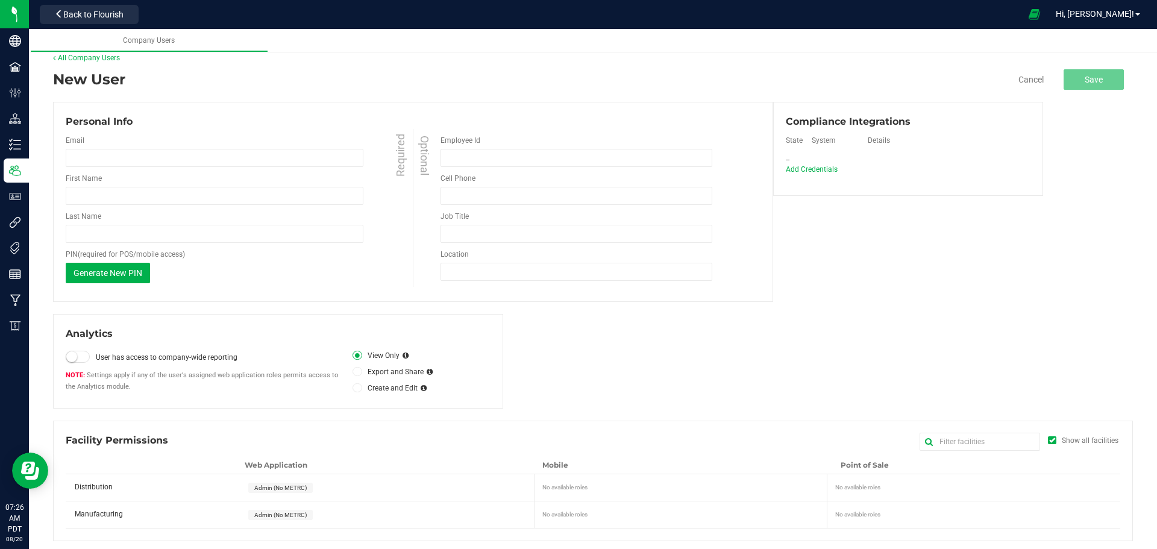
scroll to position [17, 0]
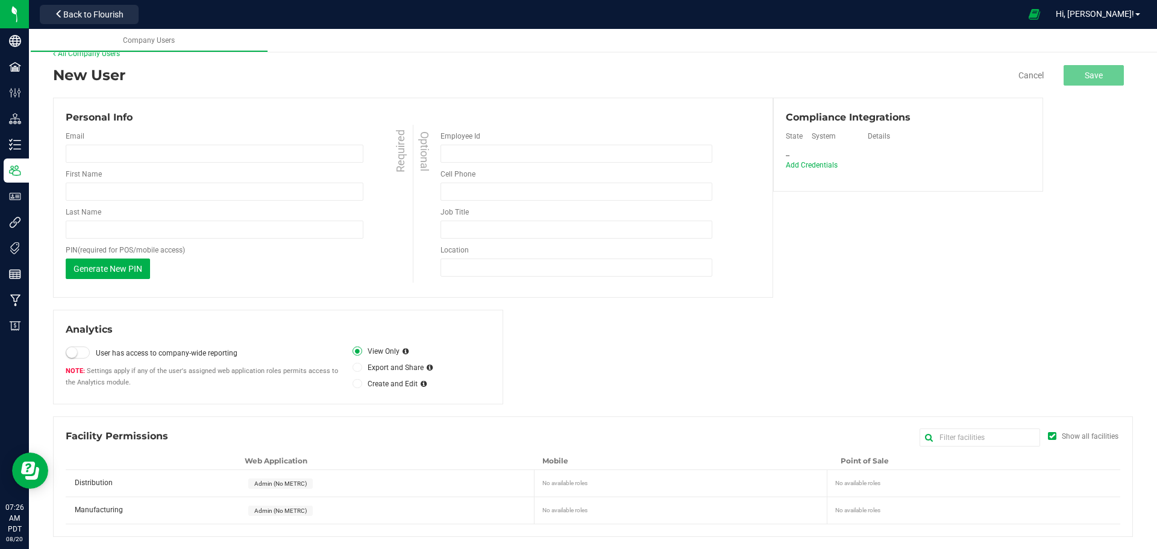
click at [96, 143] on div "Email Required" at bounding box center [241, 147] width 350 height 32
click at [96, 147] on input "email" at bounding box center [215, 154] width 298 height 18
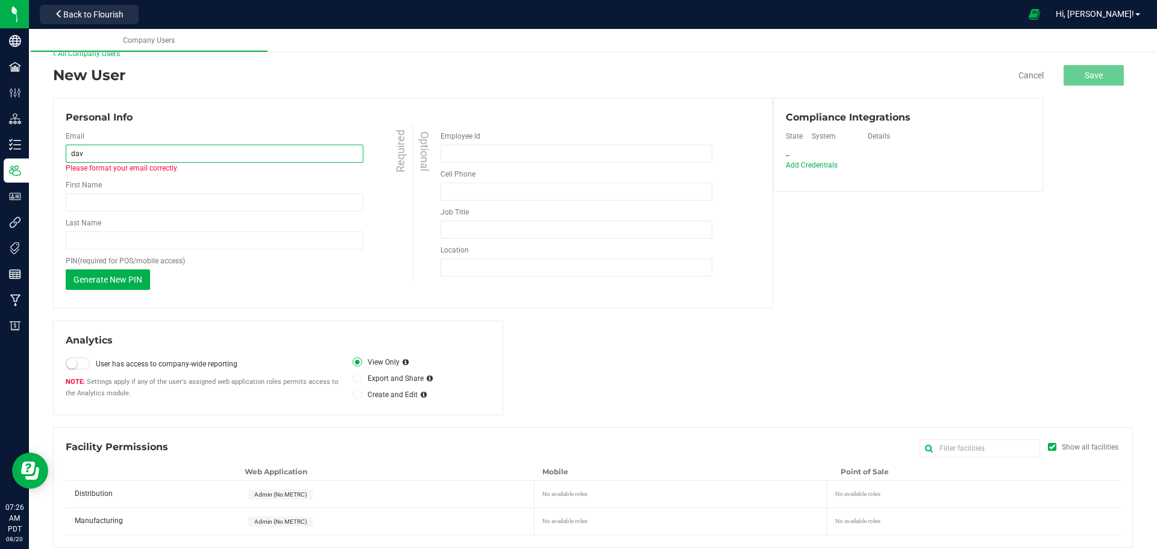
type input "[PERSON_NAME][EMAIL_ADDRESS][DOMAIN_NAME]"
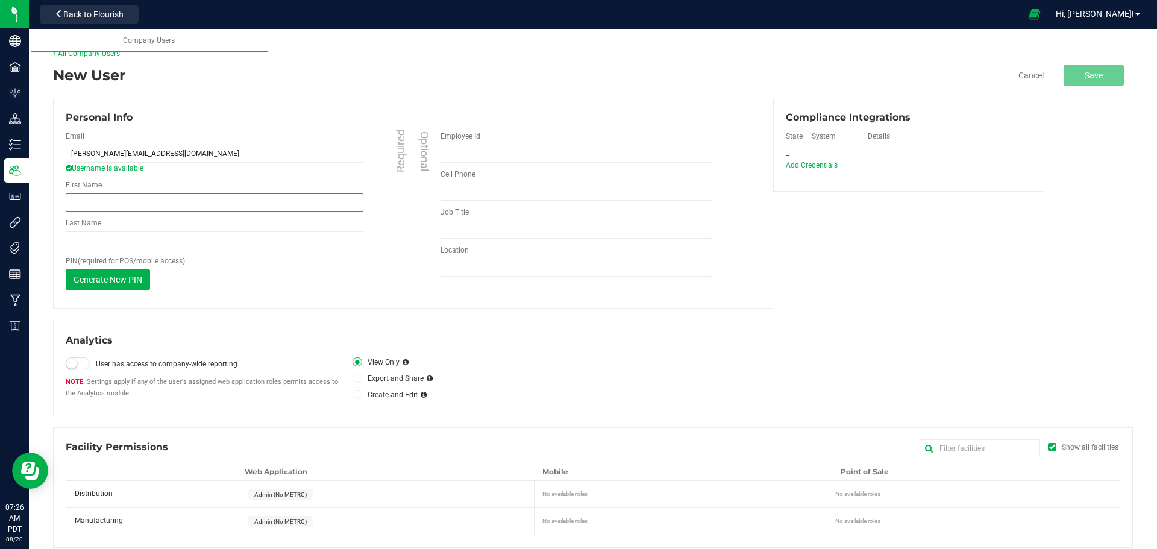
click at [128, 202] on input "First Name" at bounding box center [215, 202] width 298 height 18
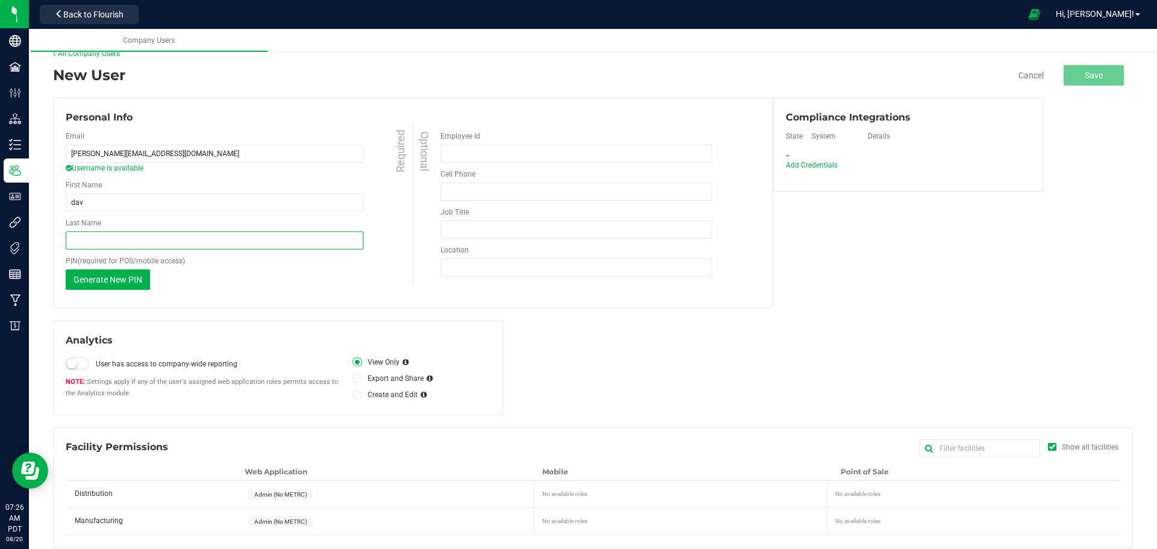
click at [312, 240] on input "Last Name" at bounding box center [215, 240] width 298 height 18
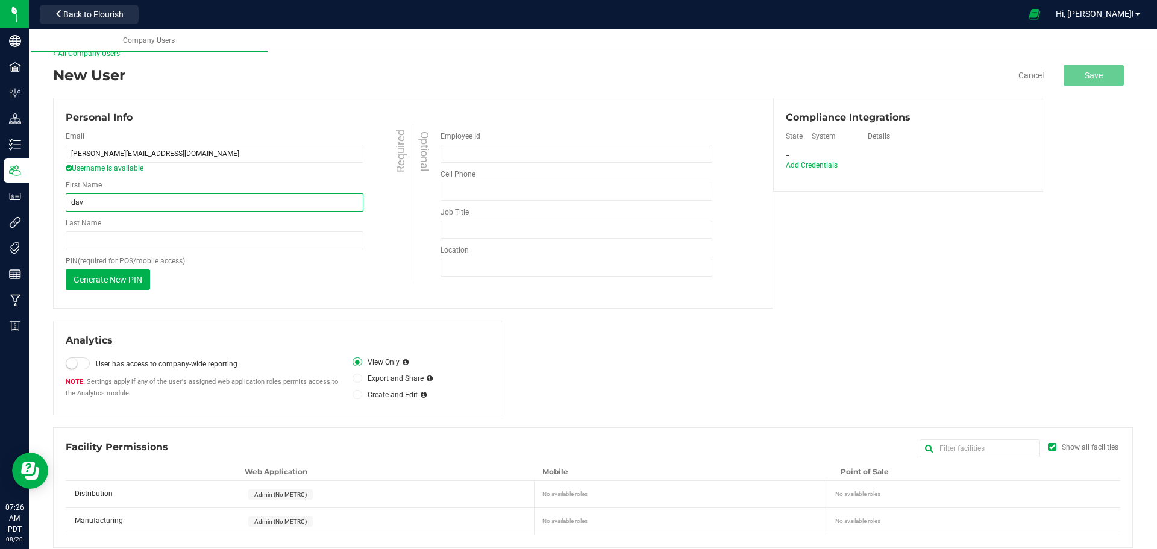
click at [99, 195] on input "dav" at bounding box center [215, 202] width 298 height 18
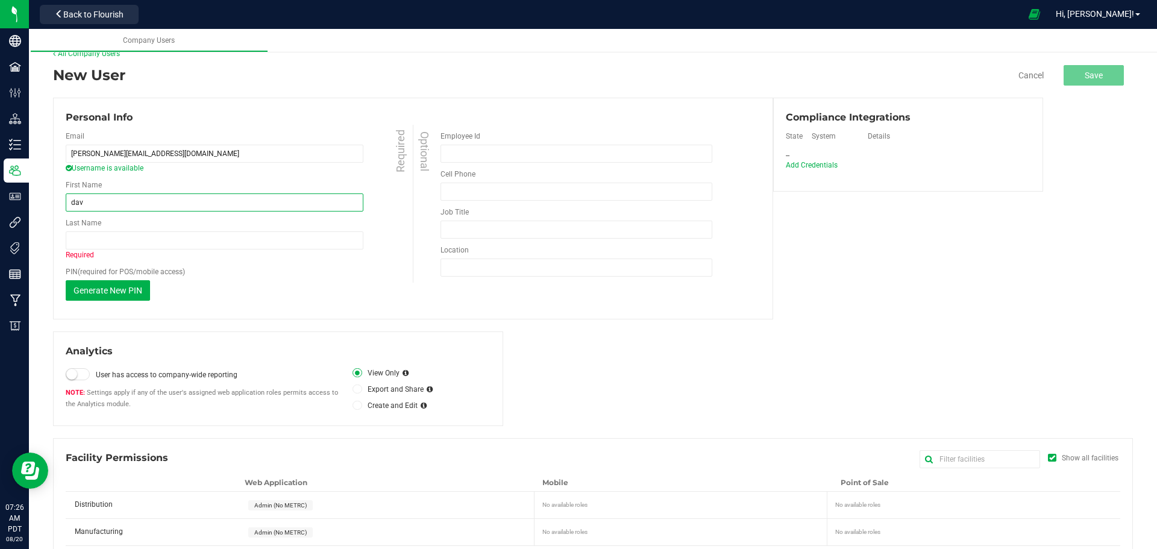
type input "[PERSON_NAME]"
click at [123, 227] on div "Last Name Required" at bounding box center [241, 238] width 350 height 43
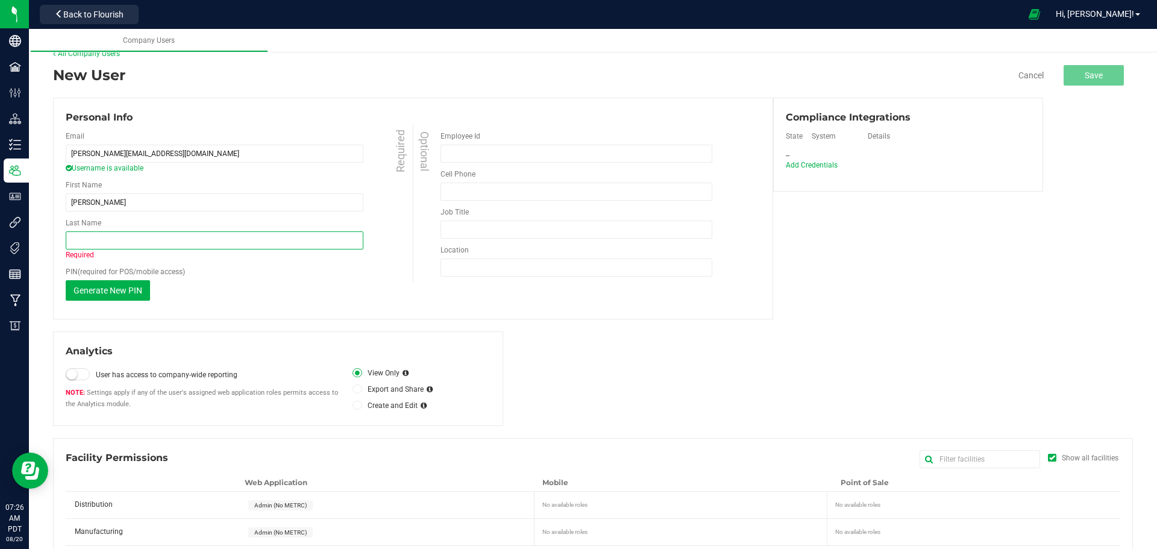
click at [123, 234] on input "Last Name" at bounding box center [215, 240] width 298 height 18
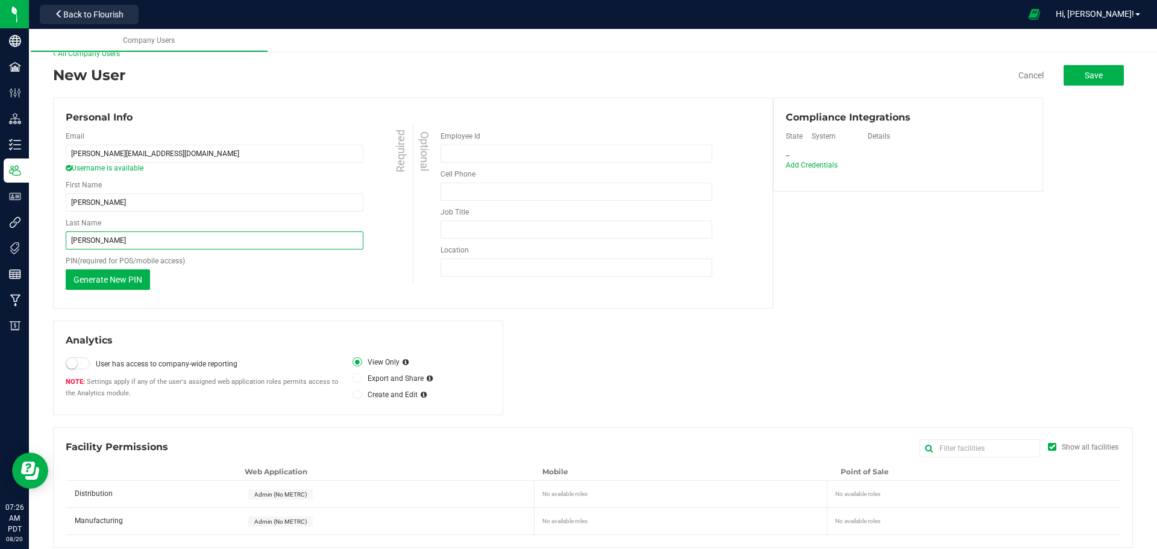
type input "[PERSON_NAME]"
click at [473, 220] on div "Job Title Invalid job title: only alphanumeric characters and limited punctuati…" at bounding box center [599, 223] width 319 height 32
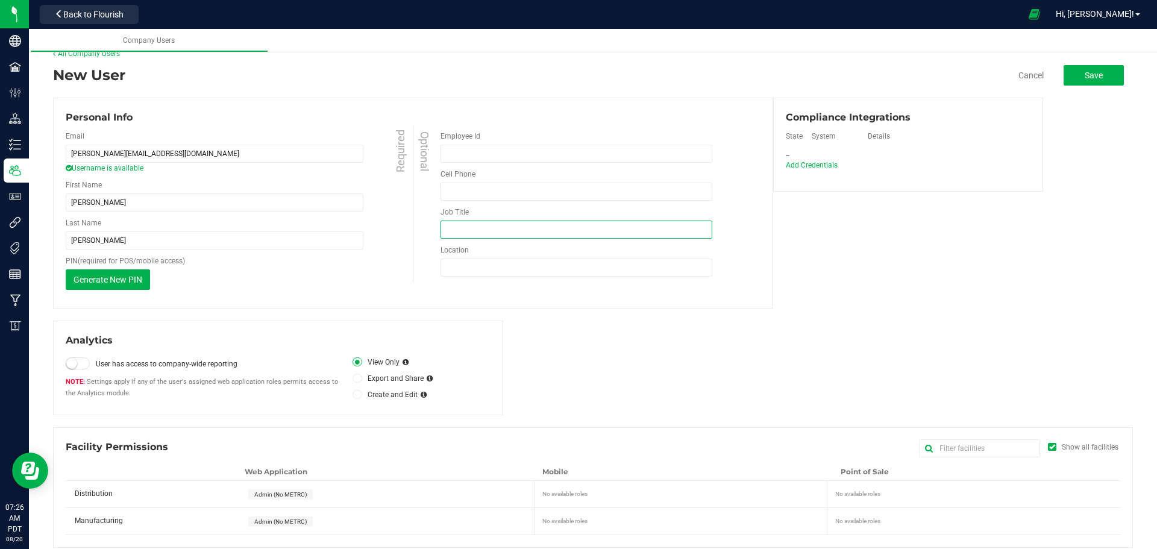
click at [473, 231] on input "Job Title" at bounding box center [576, 229] width 272 height 18
type input "Facilities Manufacturer manager"
click at [493, 264] on input "Location" at bounding box center [576, 267] width 272 height 18
type input "[STREET_ADDRESS]"
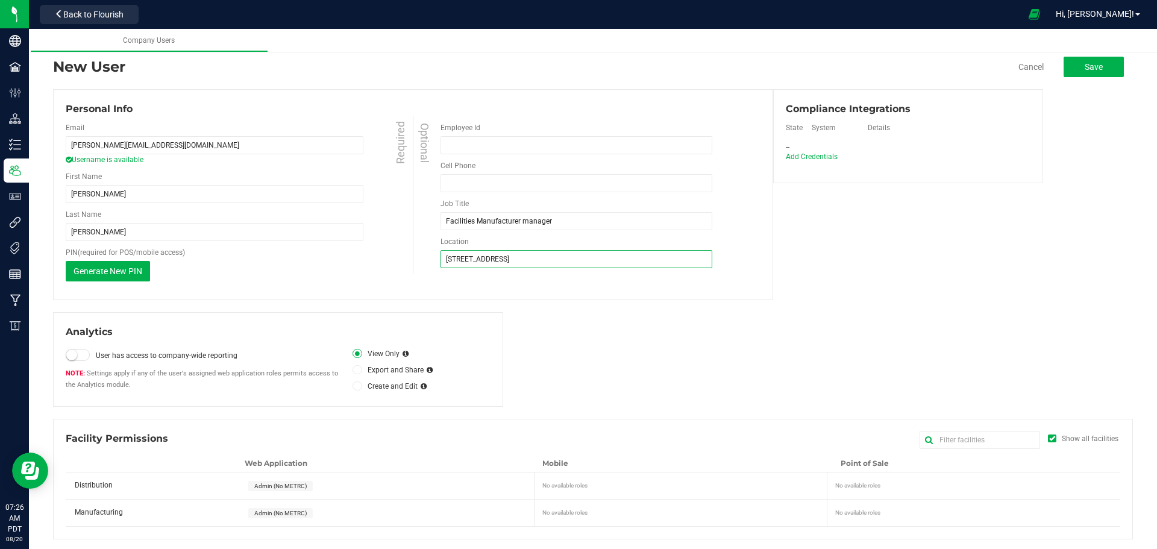
scroll to position [28, 0]
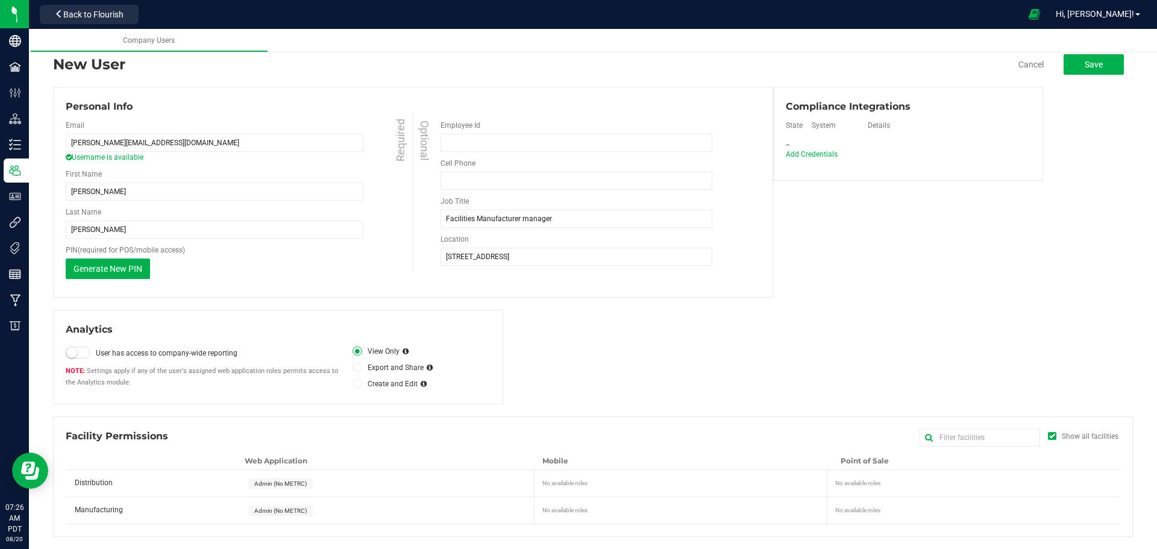
click at [1049, 436] on icon at bounding box center [1052, 436] width 6 height 0
click at [0, 0] on input "Show all facilities" at bounding box center [0, 0] width 0 height 0
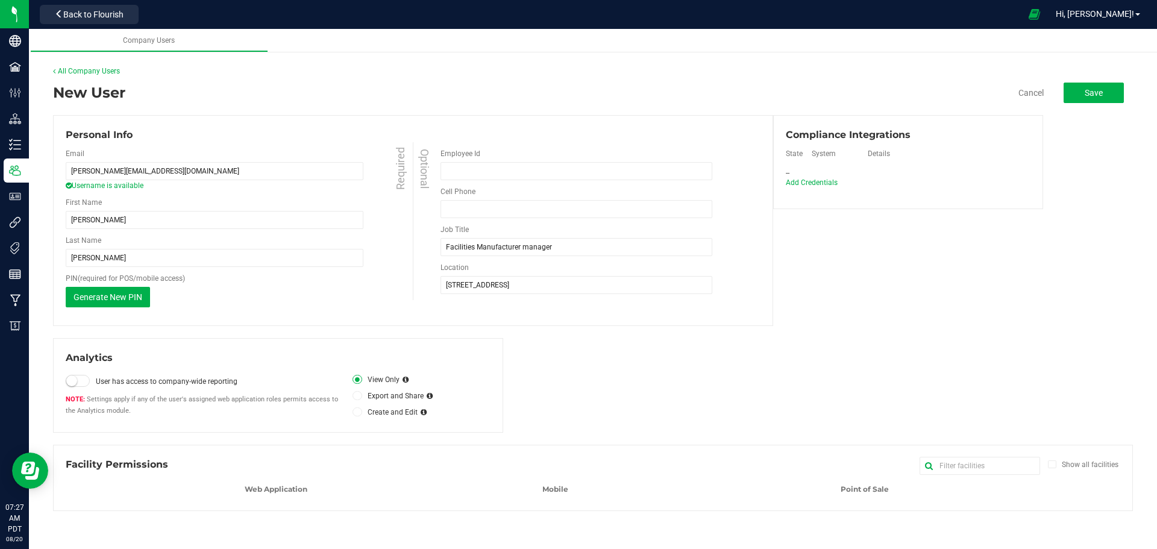
click at [1054, 464] on icon at bounding box center [1052, 464] width 6 height 0
click at [0, 0] on input "Show all facilities" at bounding box center [0, 0] width 0 height 0
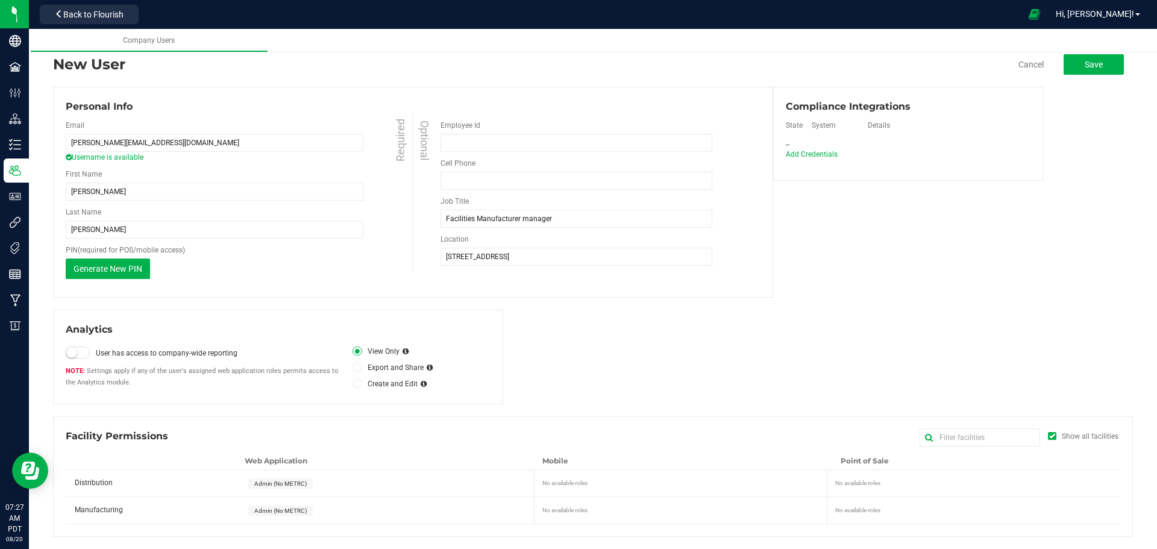
click at [284, 481] on span "Admin (No METRC)" at bounding box center [280, 483] width 52 height 7
click at [1084, 67] on span "Save" at bounding box center [1093, 65] width 18 height 10
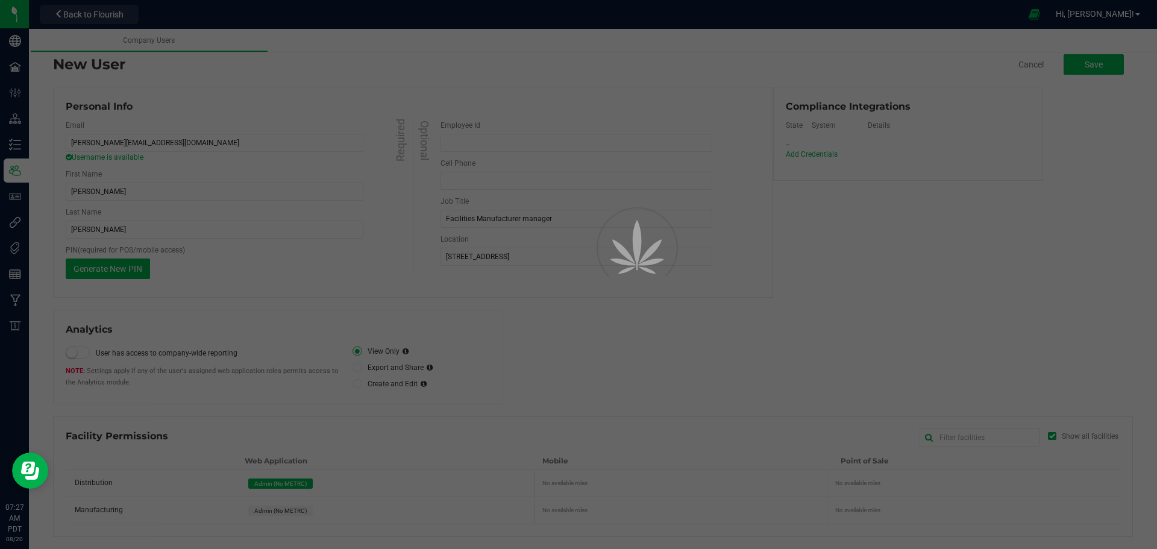
click at [1080, 64] on div at bounding box center [578, 274] width 1157 height 549
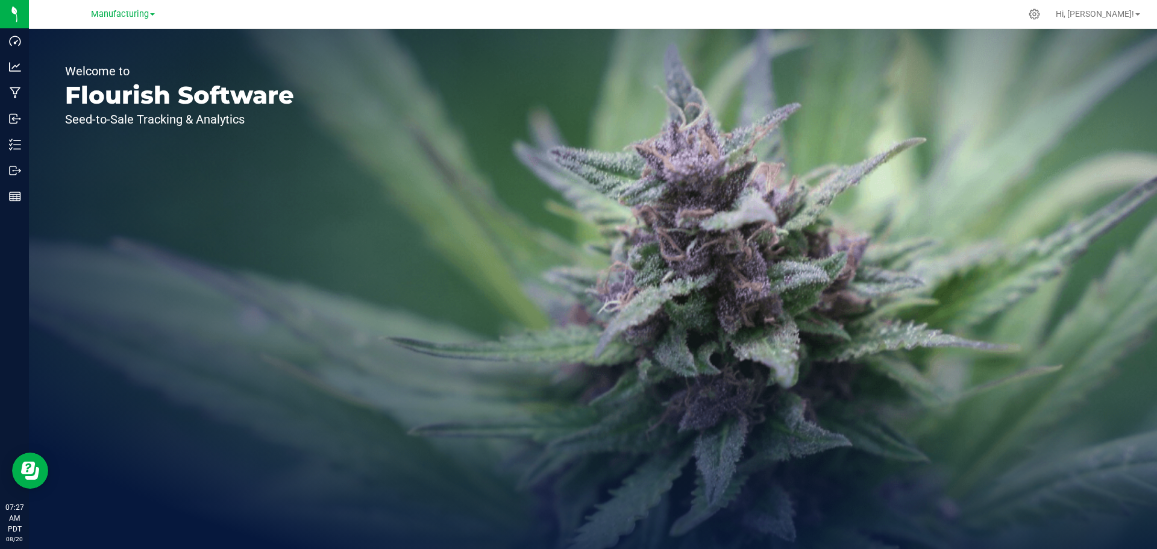
click at [1048, 9] on div at bounding box center [1033, 13] width 27 height 23
click at [1040, 14] on icon at bounding box center [1034, 14] width 11 height 11
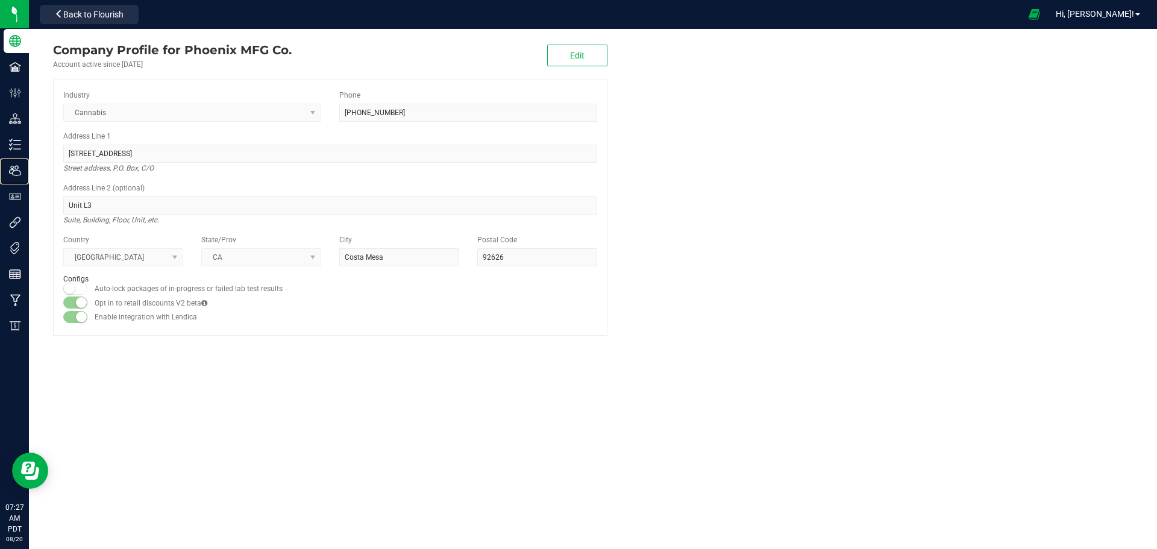
click at [20, 167] on icon at bounding box center [15, 170] width 12 height 12
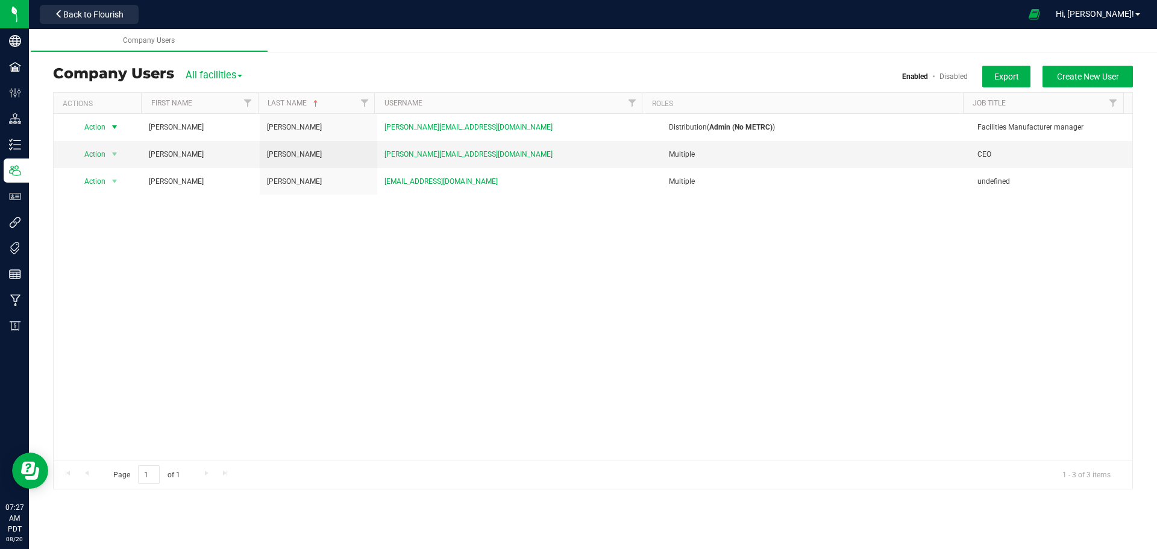
click at [116, 123] on span "select" at bounding box center [115, 127] width 10 height 10
click at [107, 183] on li "Edit user" at bounding box center [107, 183] width 66 height 18
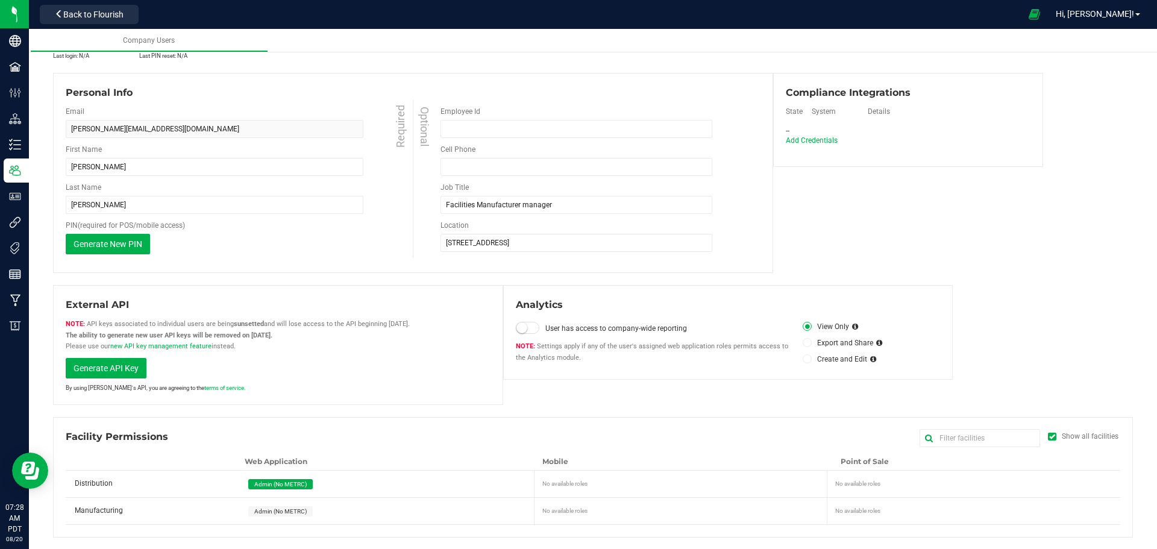
scroll to position [65, 0]
click at [281, 512] on span "Admin (No METRC)" at bounding box center [280, 510] width 52 height 7
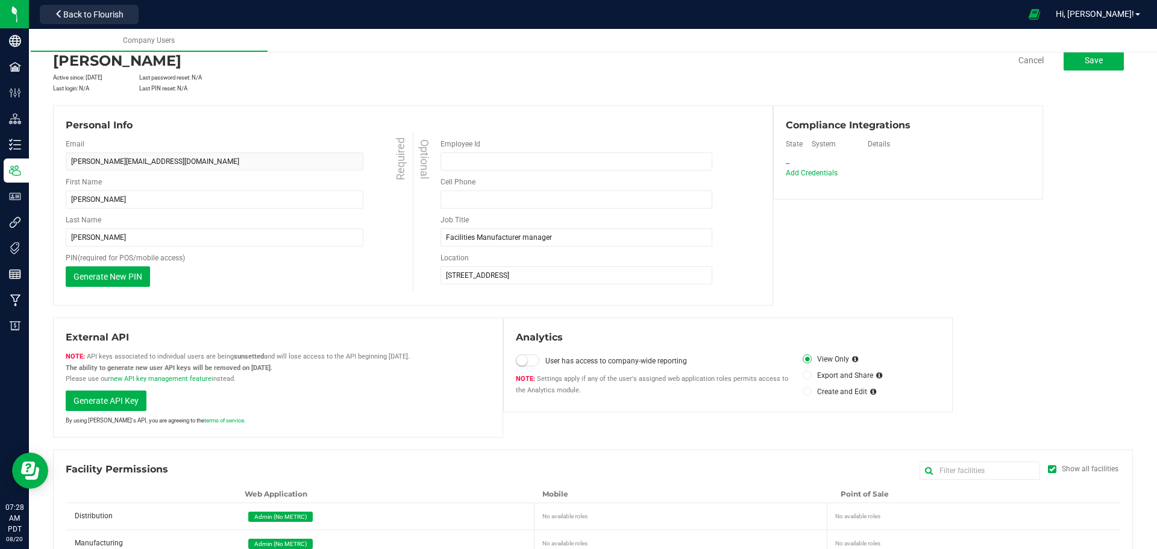
scroll to position [0, 0]
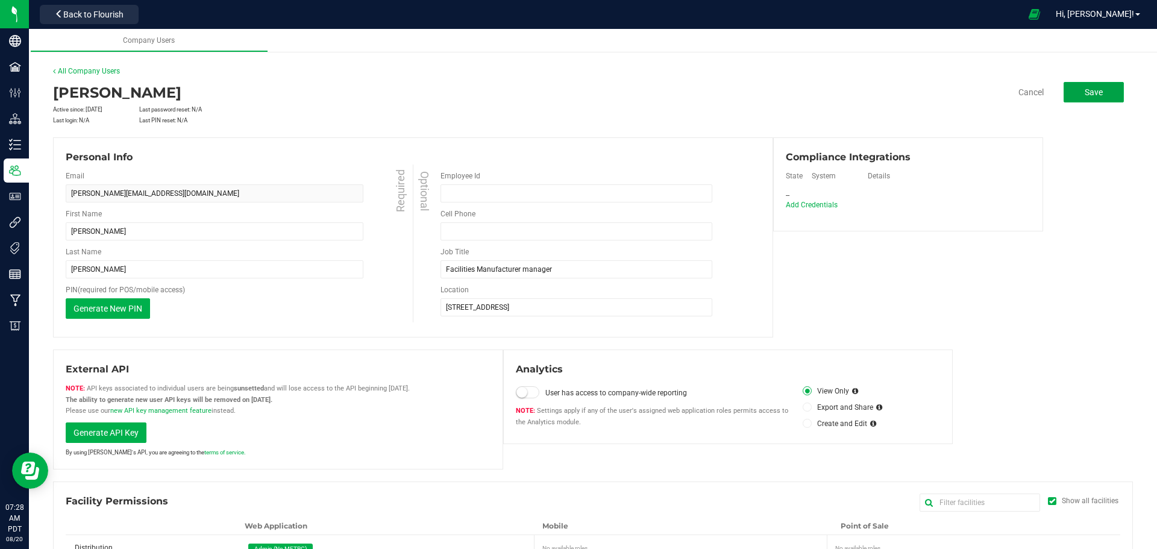
click at [1090, 97] on button "Save" at bounding box center [1093, 92] width 60 height 20
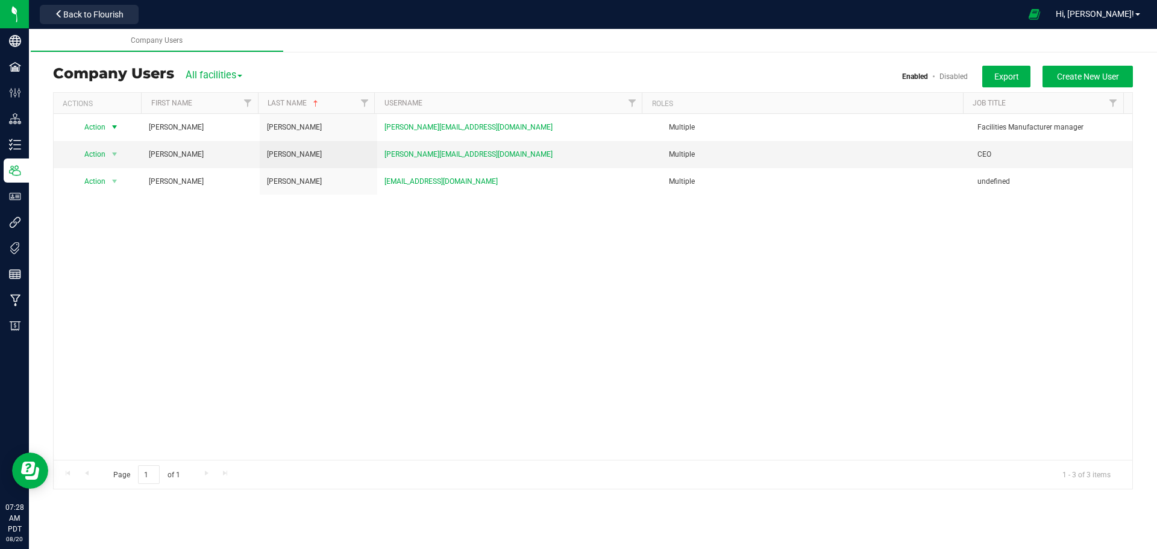
click at [115, 128] on span "select" at bounding box center [115, 127] width 10 height 10
click at [97, 183] on li "Edit user" at bounding box center [107, 183] width 66 height 18
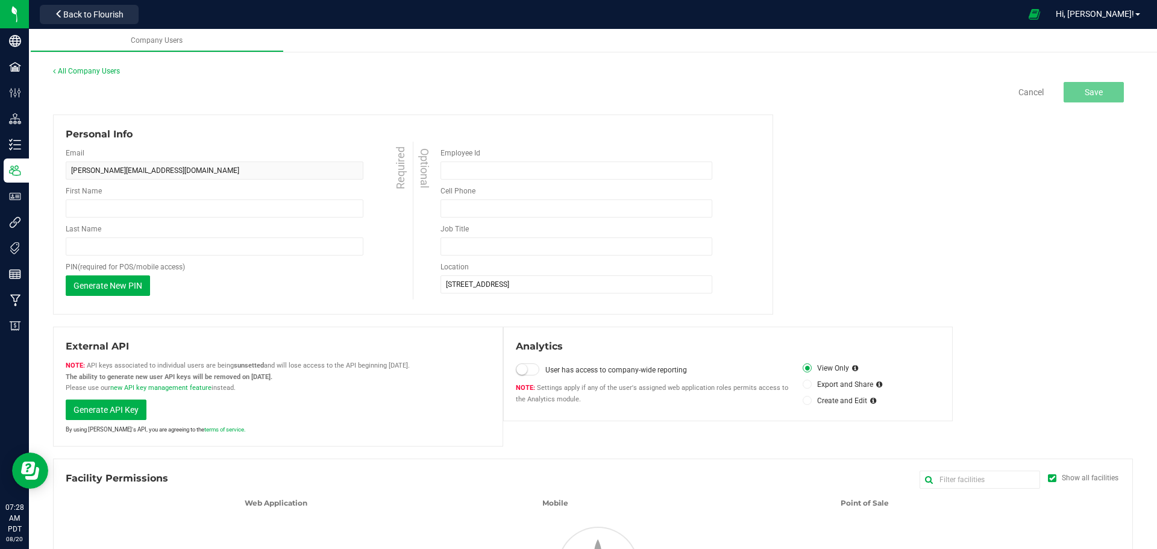
type input "[PERSON_NAME]"
type input "Facilities Manufacturer manager"
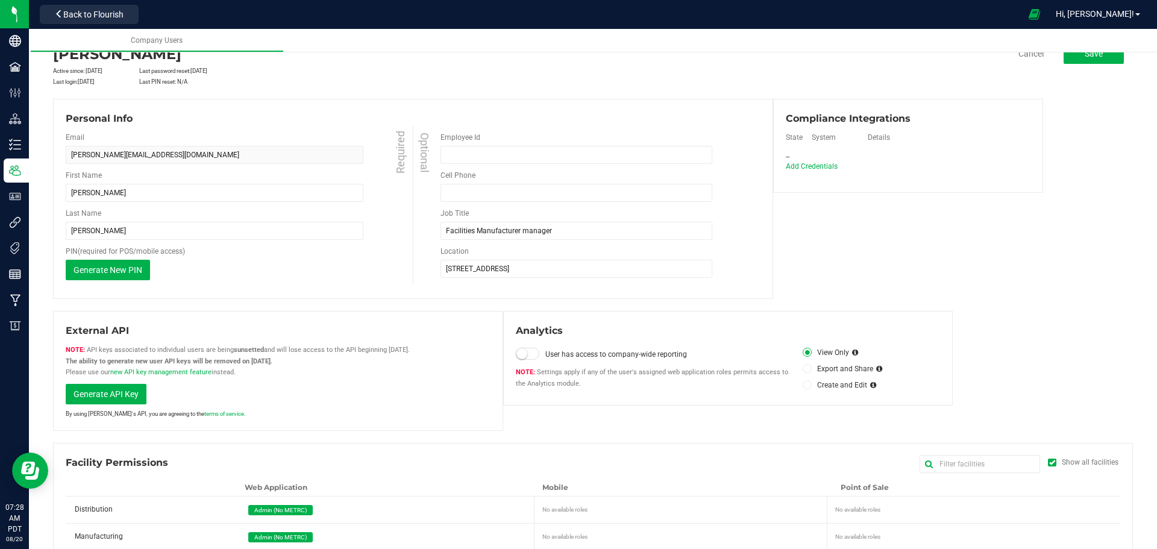
scroll to position [65, 0]
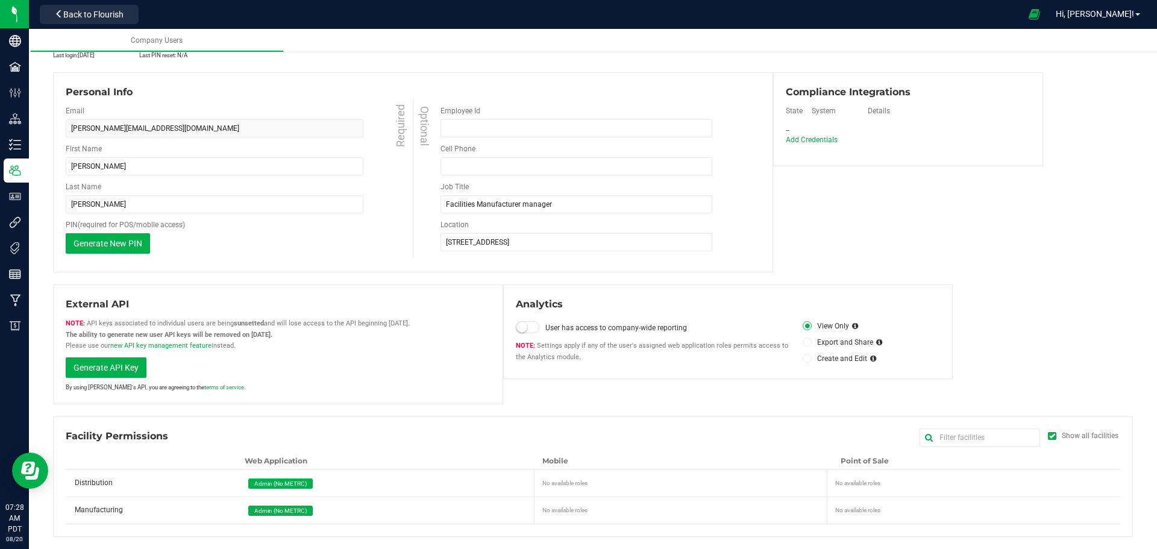
click at [523, 326] on small at bounding box center [521, 327] width 11 height 11
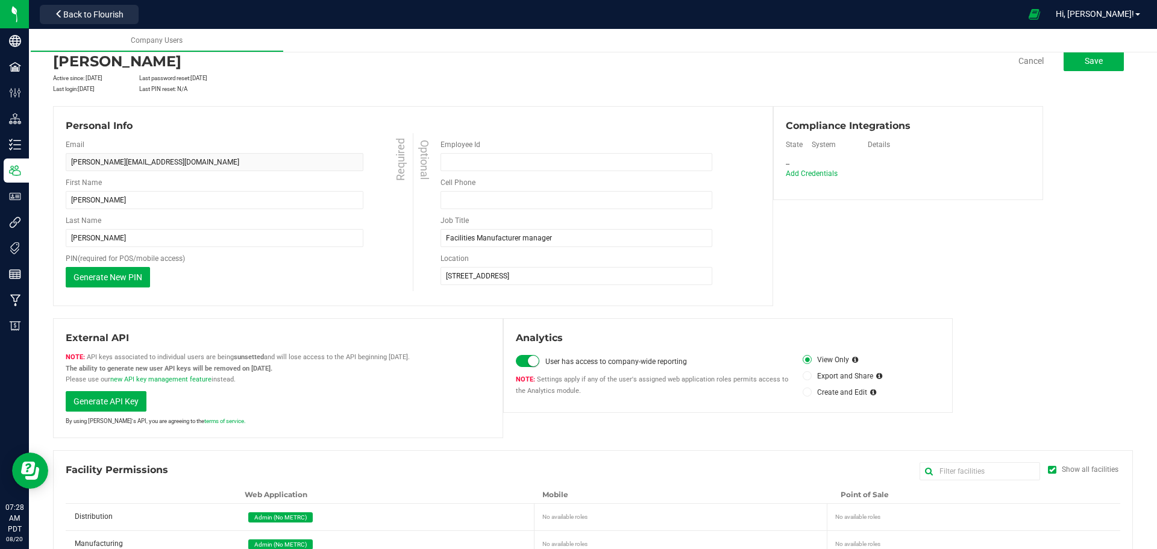
scroll to position [0, 0]
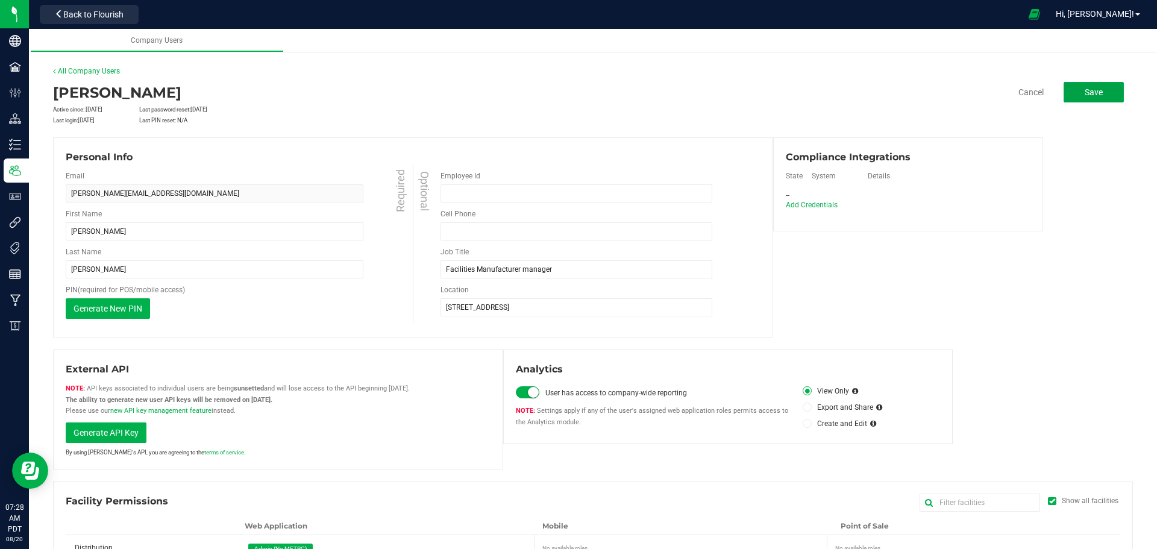
click at [1084, 91] on span "Save" at bounding box center [1093, 92] width 18 height 10
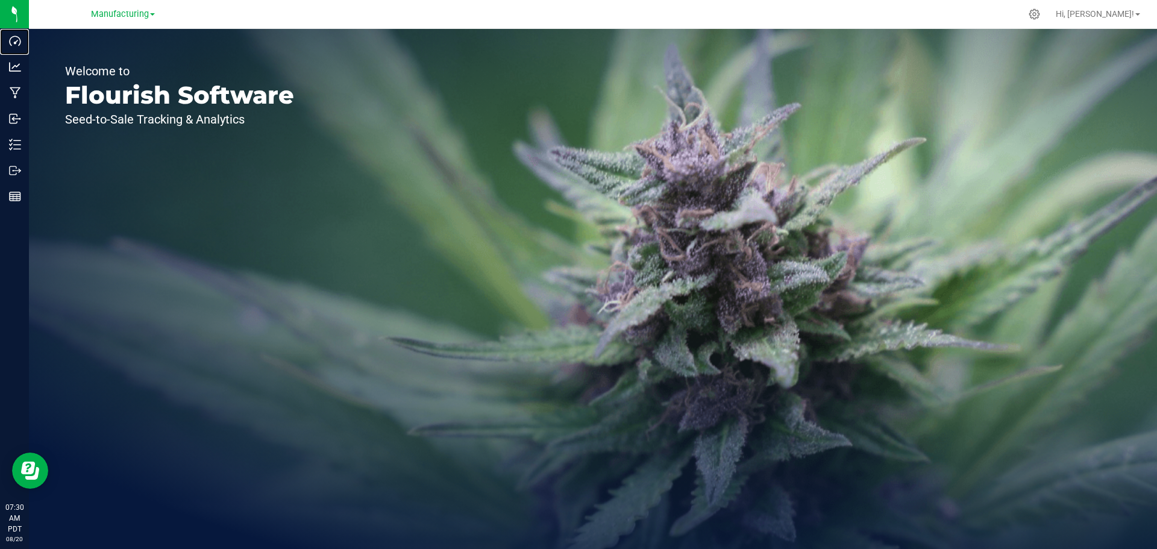
click at [21, 45] on div "Dashboard" at bounding box center [16, 41] width 25 height 24
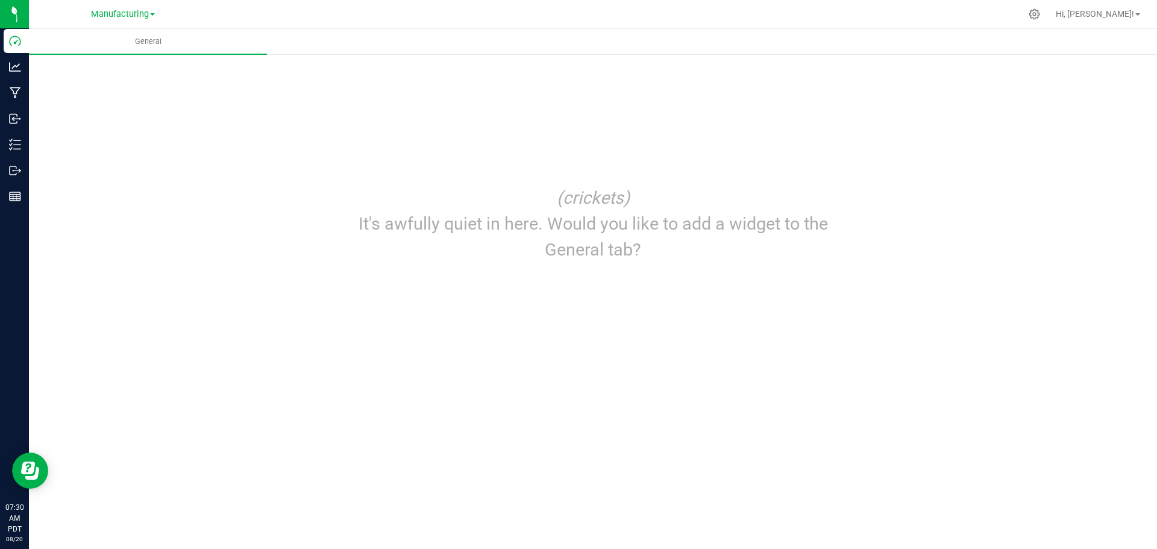
click at [153, 15] on span at bounding box center [152, 14] width 5 height 2
click at [0, 0] on img at bounding box center [0, 0] width 0 height 0
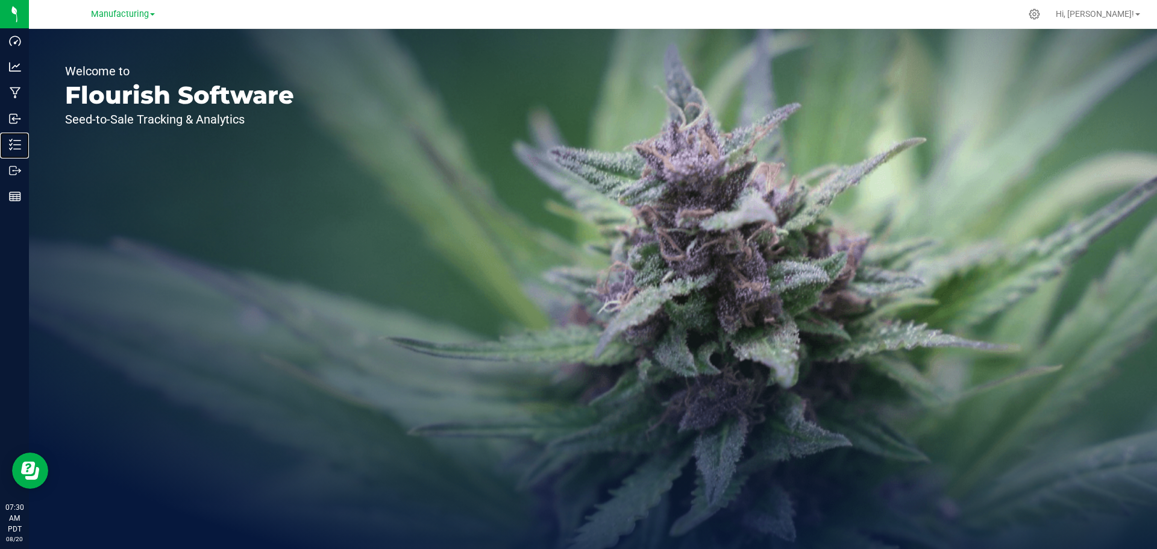
click at [0, 0] on p "Inventory" at bounding box center [0, 0] width 0 height 0
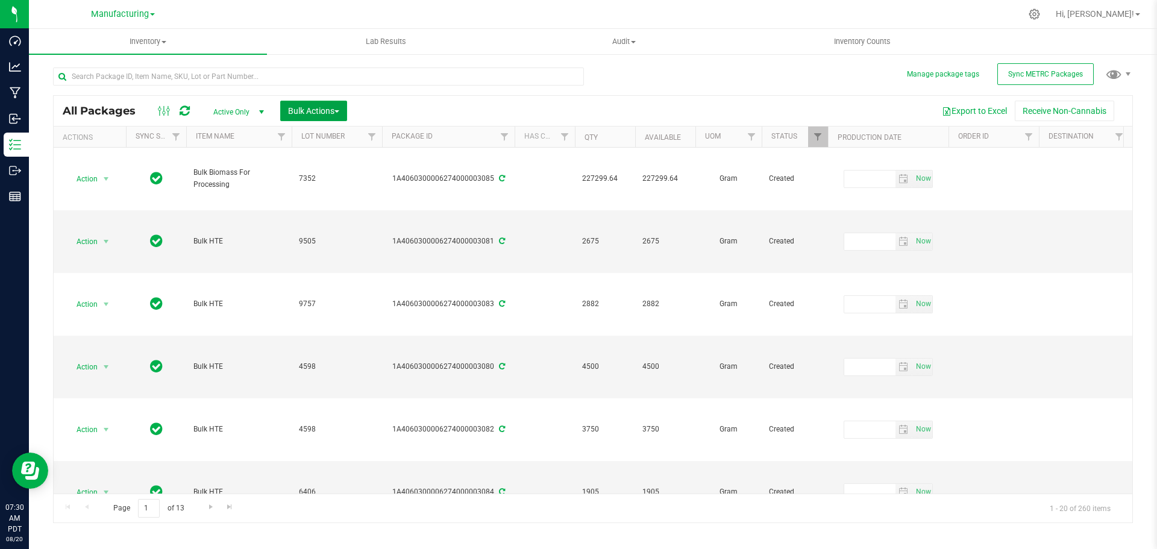
click at [339, 113] on span "Bulk Actions" at bounding box center [313, 111] width 51 height 10
click at [339, 109] on span "Bulk Actions" at bounding box center [313, 111] width 51 height 10
click at [339, 110] on span "button" at bounding box center [336, 111] width 5 height 2
click at [459, 199] on td "1A4060300006274000003085" at bounding box center [448, 179] width 133 height 63
click at [307, 104] on button "Bulk Actions" at bounding box center [313, 111] width 67 height 20
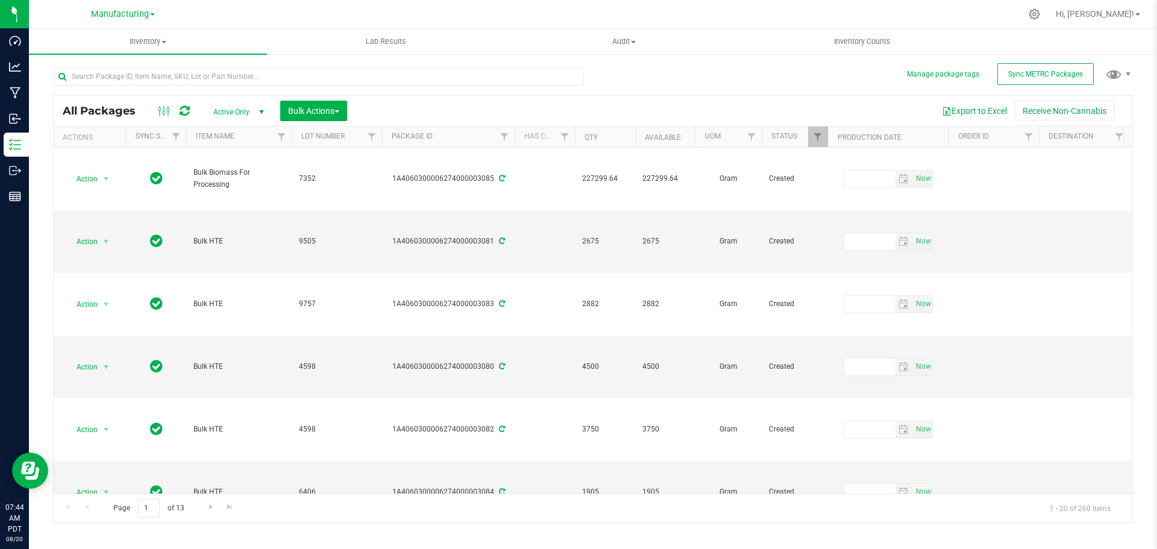
click at [1040, 11] on icon at bounding box center [1033, 13] width 11 height 11
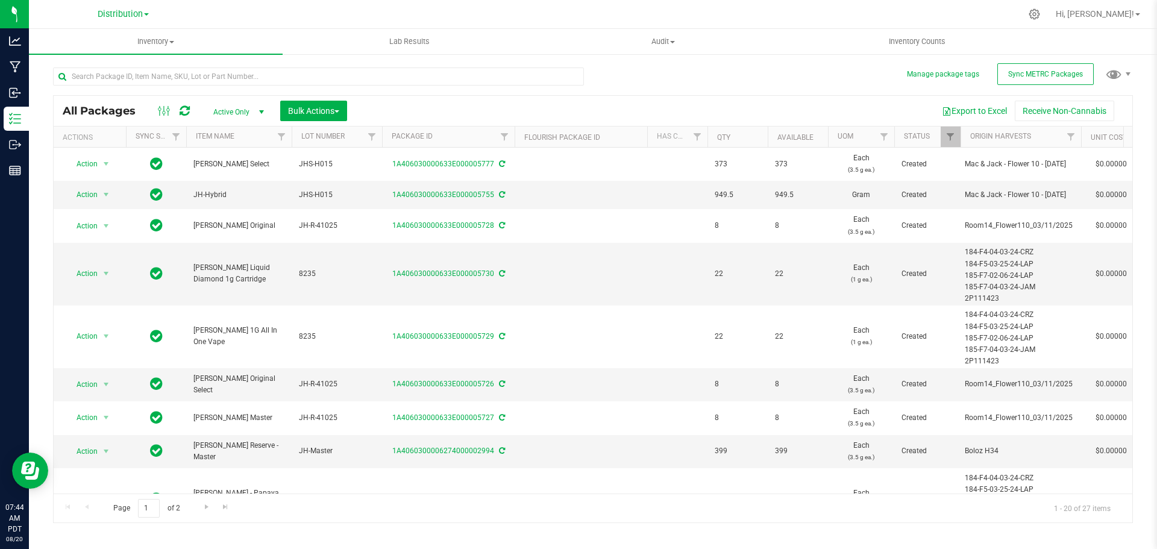
click at [1040, 13] on icon at bounding box center [1033, 13] width 11 height 11
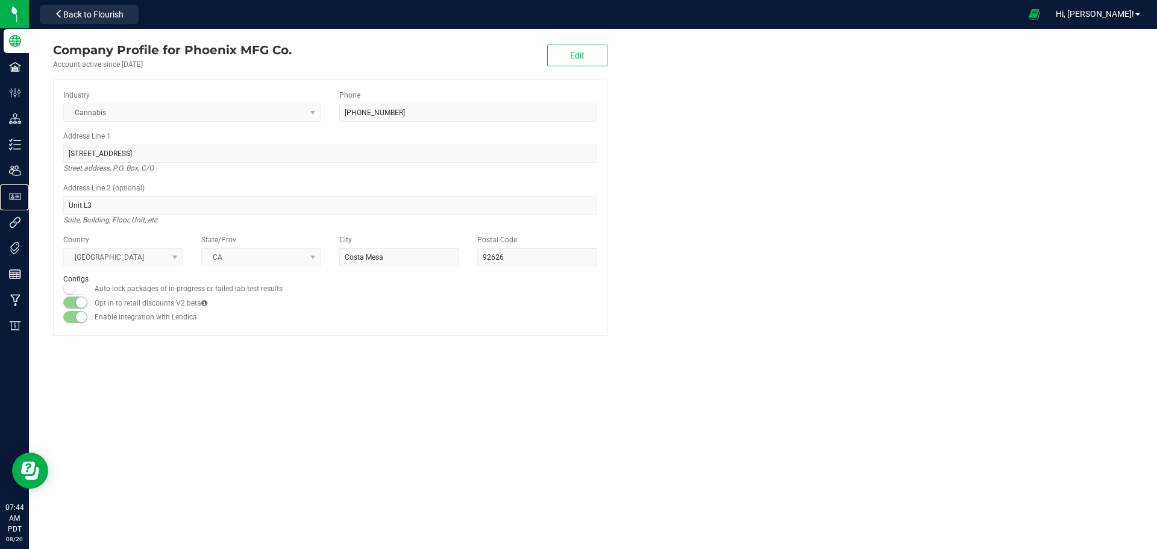
click at [0, 0] on p "User Roles" at bounding box center [0, 0] width 0 height 0
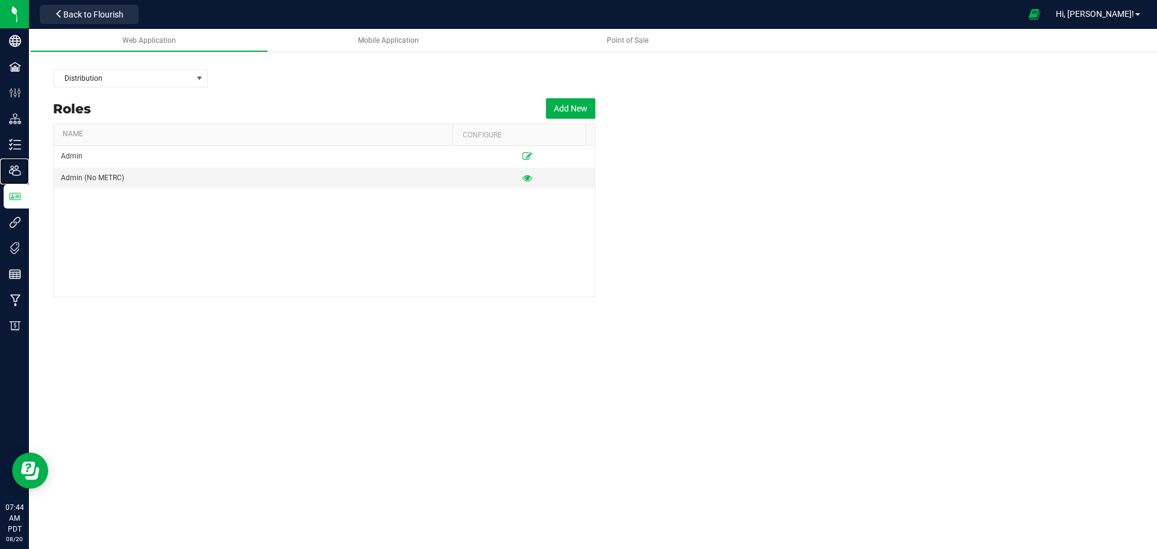
click at [29, 178] on div "Users" at bounding box center [16, 170] width 25 height 24
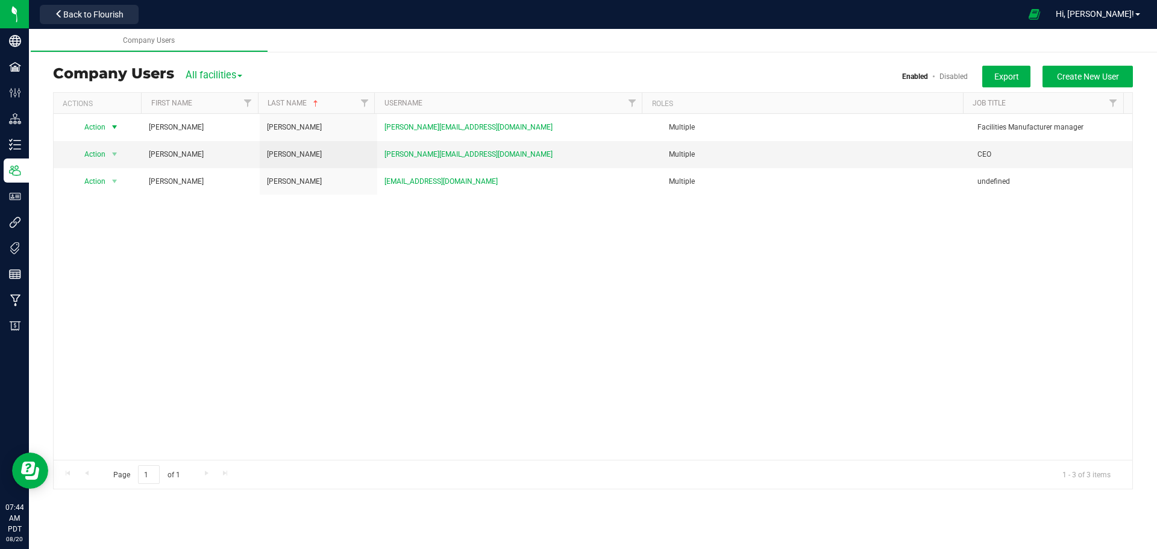
click at [116, 125] on span "select" at bounding box center [115, 127] width 10 height 10
click at [101, 184] on li "Edit user" at bounding box center [107, 183] width 66 height 18
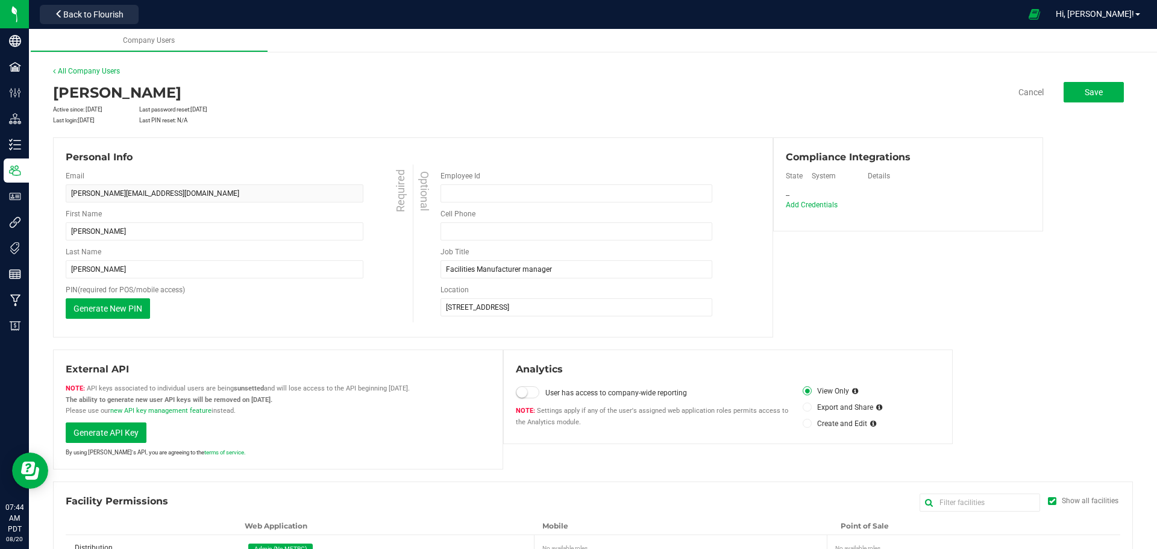
click at [73, 16] on span "Back to Flourish" at bounding box center [93, 15] width 60 height 10
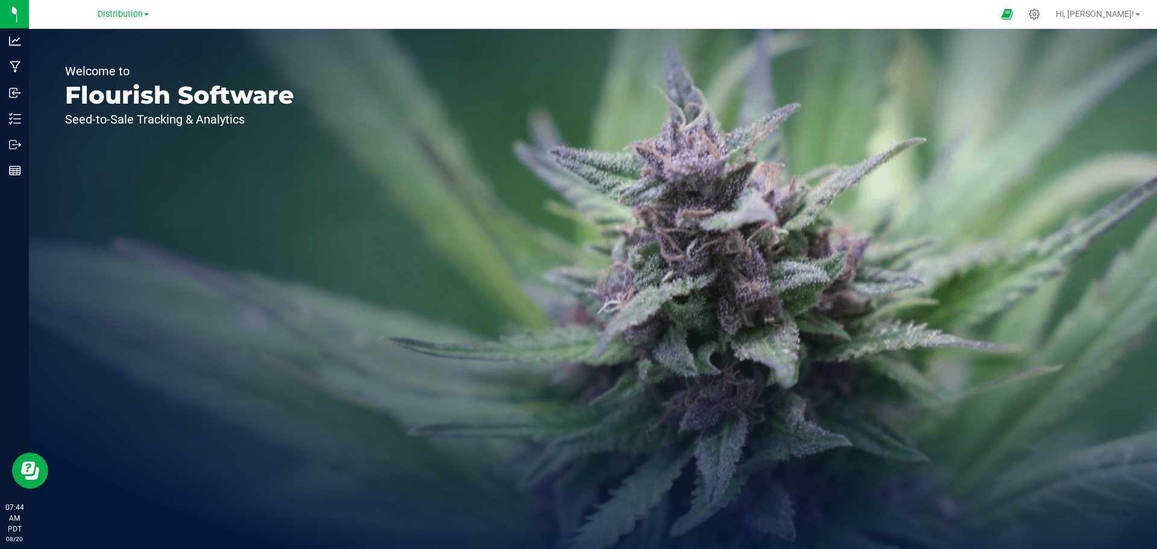
click at [1040, 17] on icon at bounding box center [1033, 13] width 11 height 11
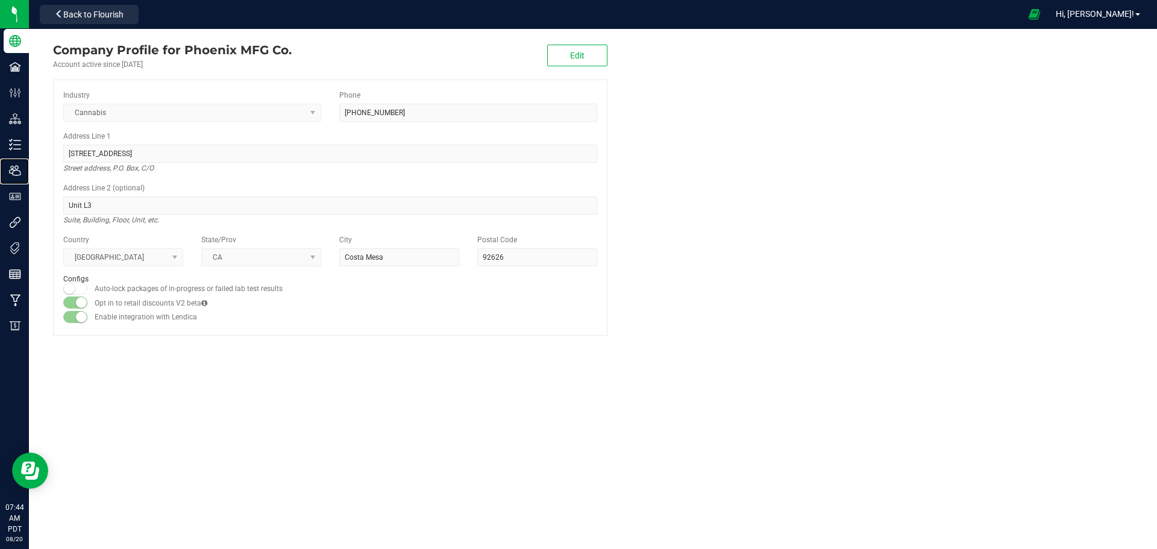
click at [0, 0] on p "Users" at bounding box center [0, 0] width 0 height 0
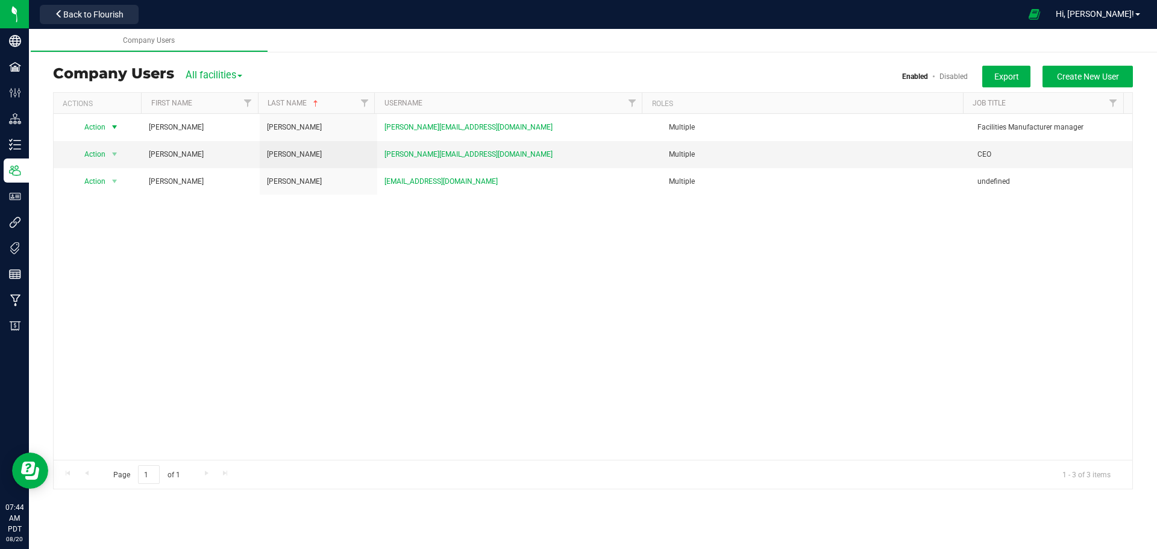
click at [113, 126] on span "select" at bounding box center [115, 127] width 10 height 10
click at [104, 199] on li "View user detail" at bounding box center [107, 201] width 66 height 18
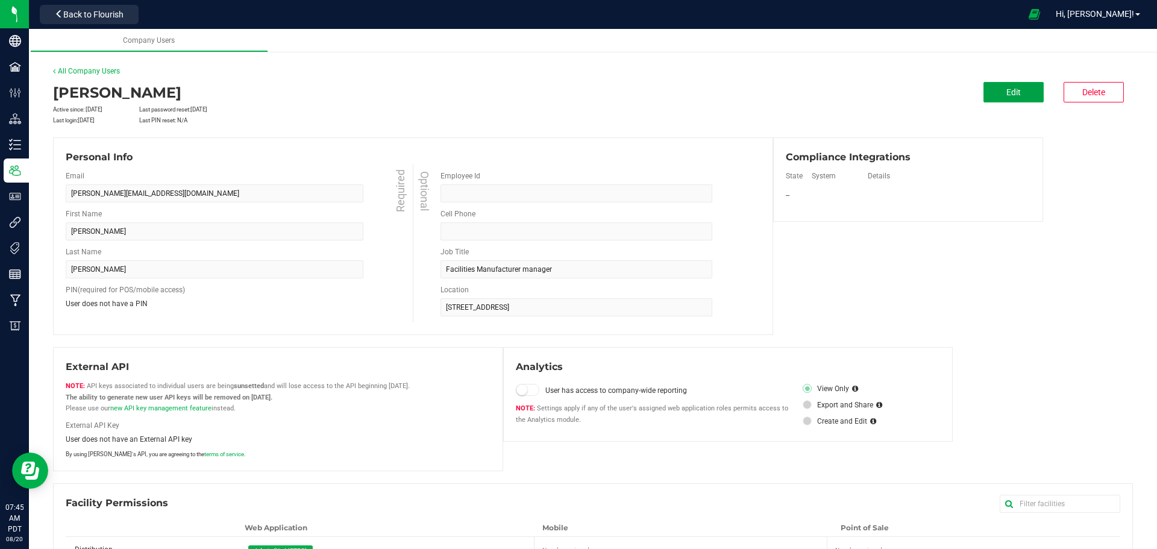
click at [1016, 87] on button "Edit" at bounding box center [1013, 92] width 60 height 20
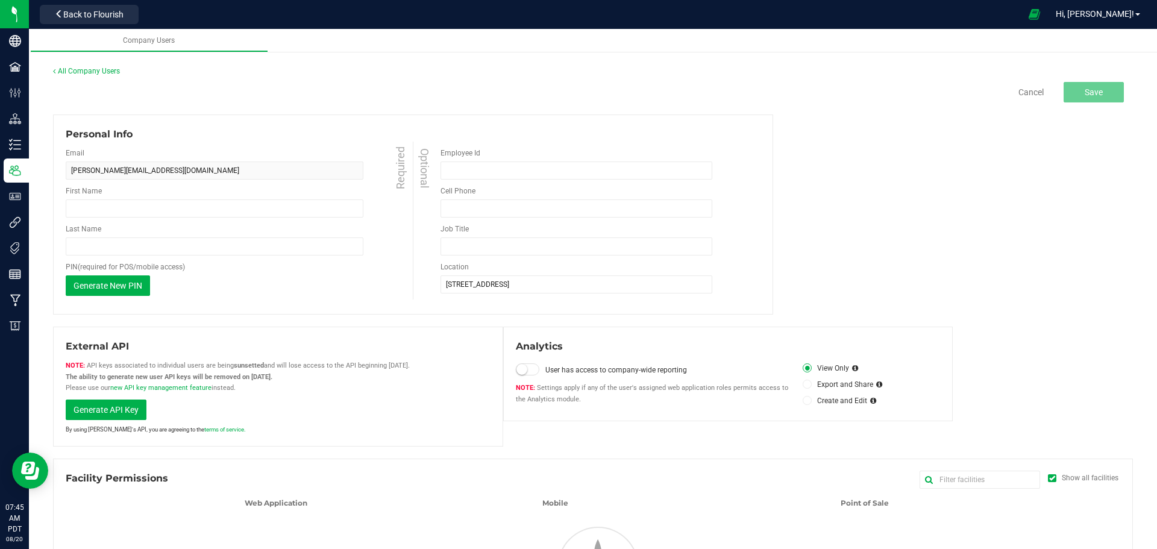
type input "[PERSON_NAME]"
type input "Facilities Manufacturer manager"
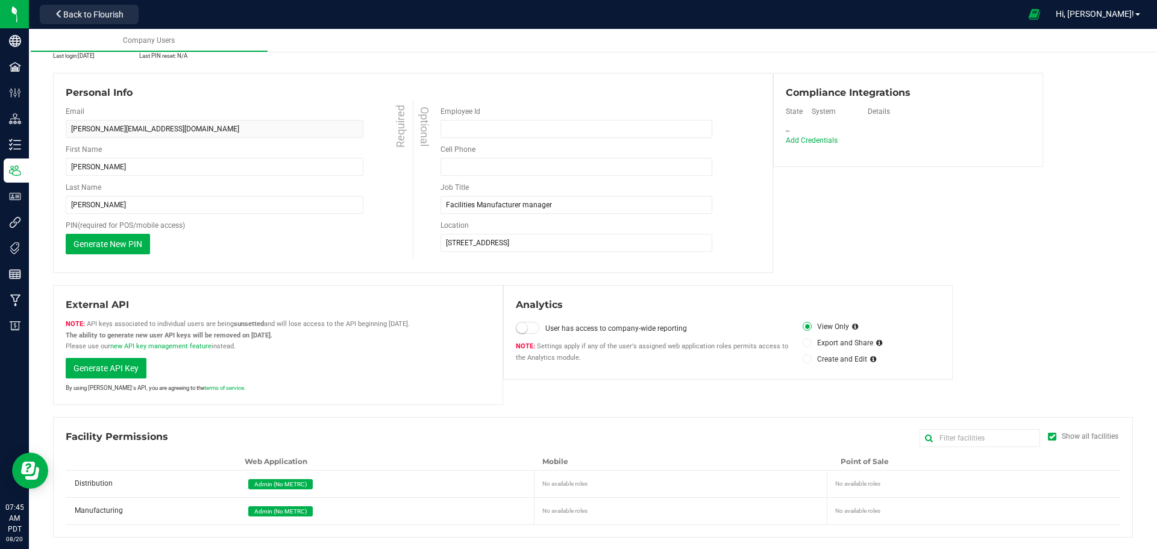
scroll to position [65, 0]
click at [806, 137] on span "Add Credentials" at bounding box center [811, 139] width 57 height 9
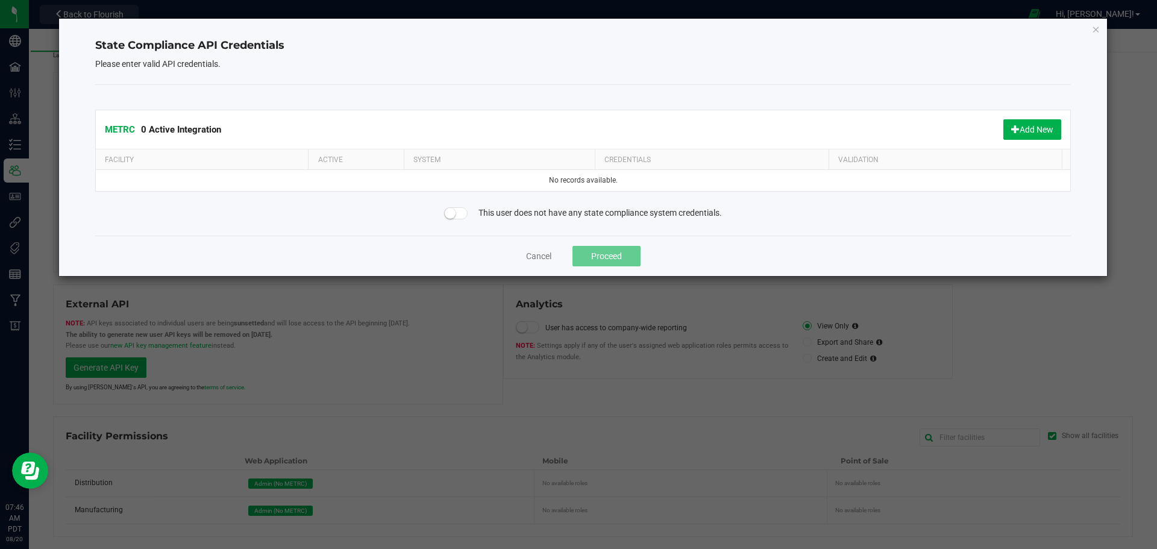
click at [1093, 31] on icon "Close" at bounding box center [1096, 29] width 8 height 14
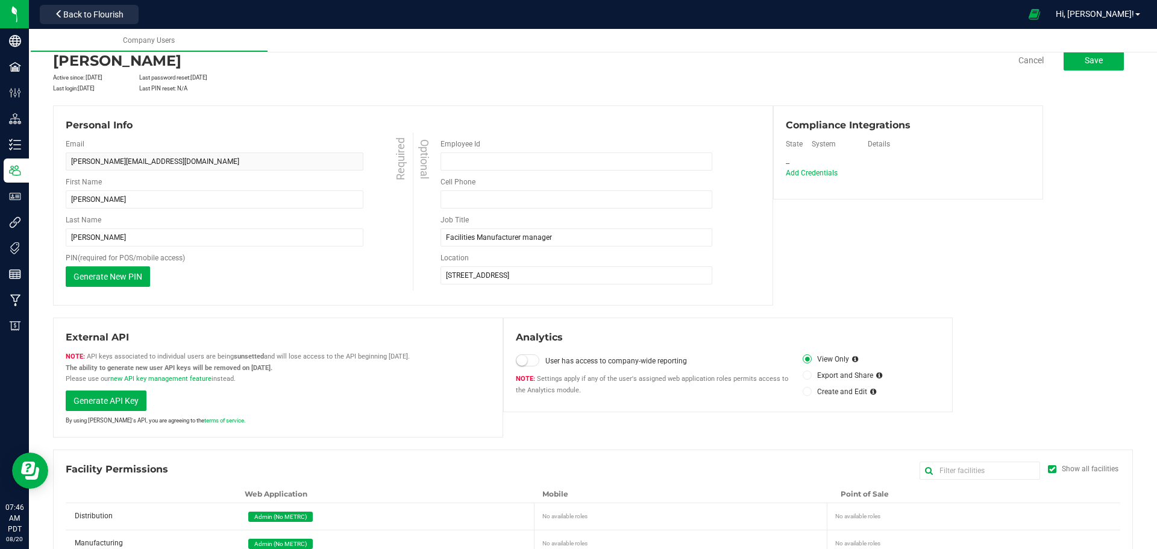
scroll to position [0, 0]
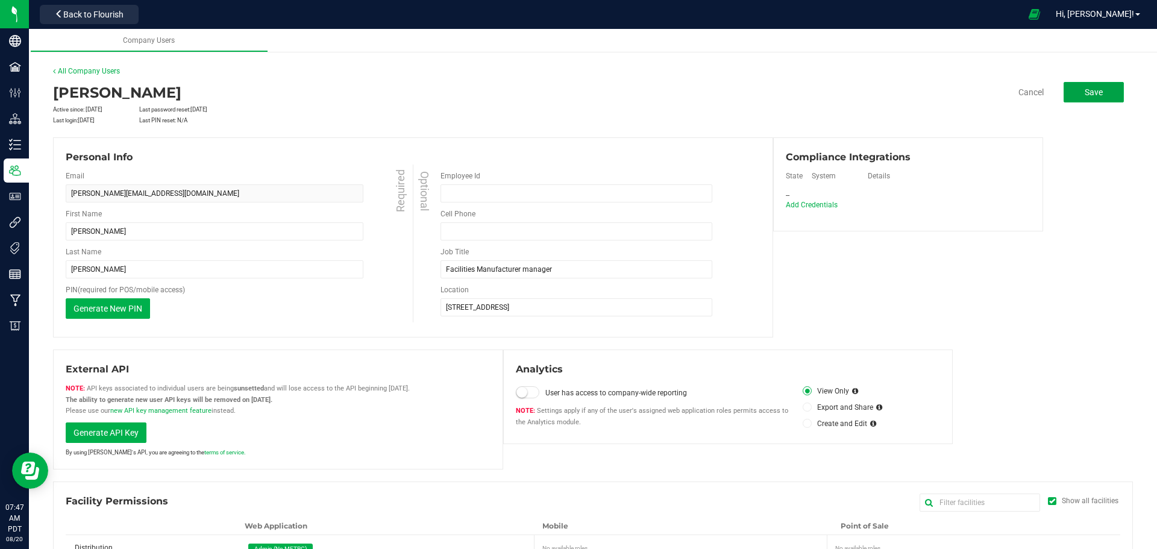
click at [1084, 93] on span "Save" at bounding box center [1093, 92] width 18 height 10
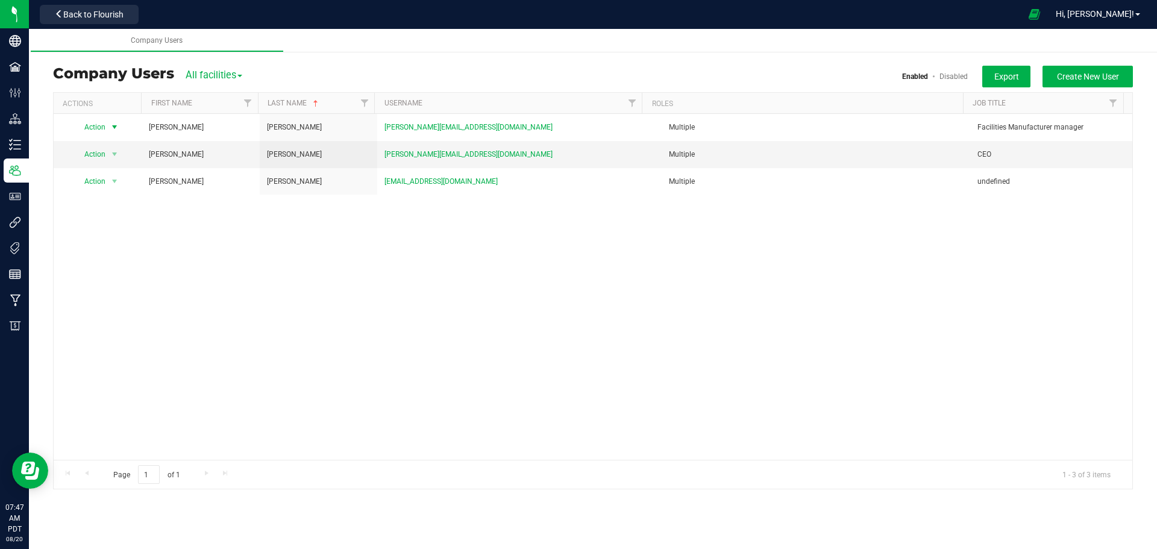
click at [114, 127] on span "select" at bounding box center [115, 127] width 10 height 10
click at [98, 202] on li "View user detail" at bounding box center [107, 201] width 66 height 18
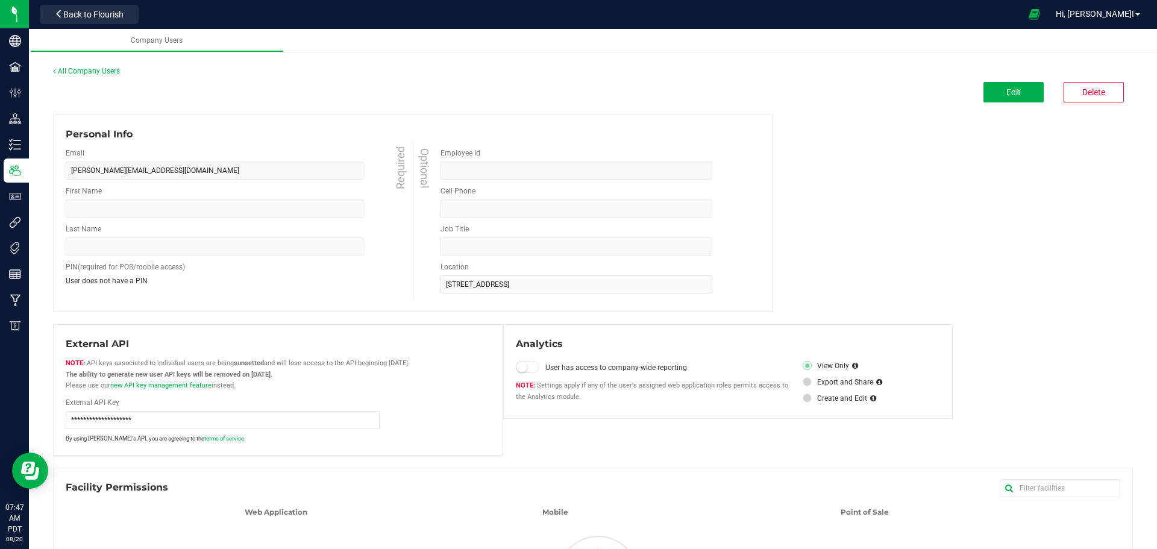
type input "[PERSON_NAME]"
type input "Facilities Manufacturer manager"
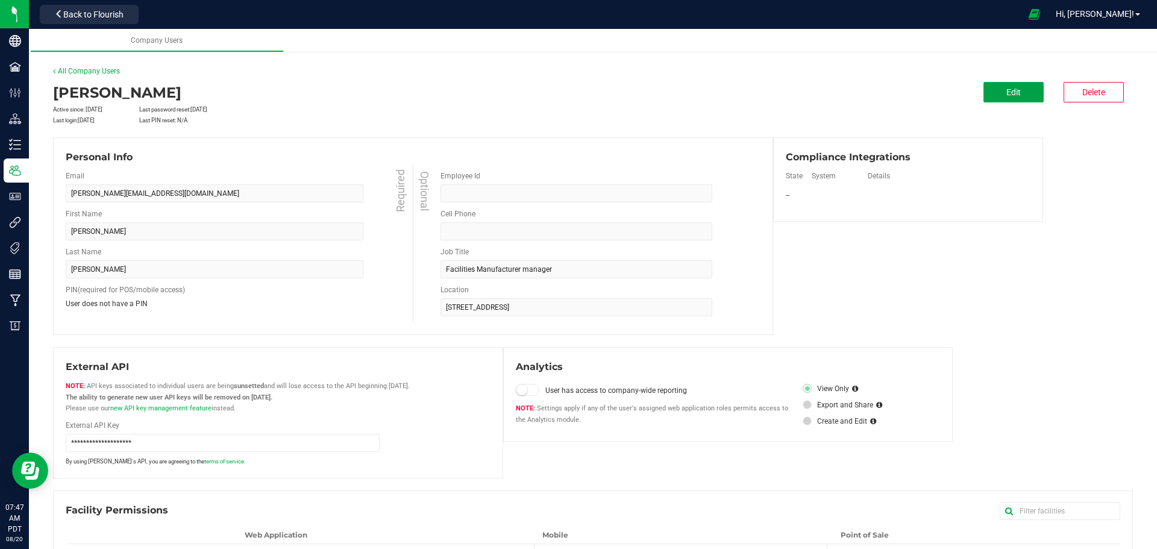
click at [1009, 95] on span "Edit" at bounding box center [1013, 92] width 14 height 10
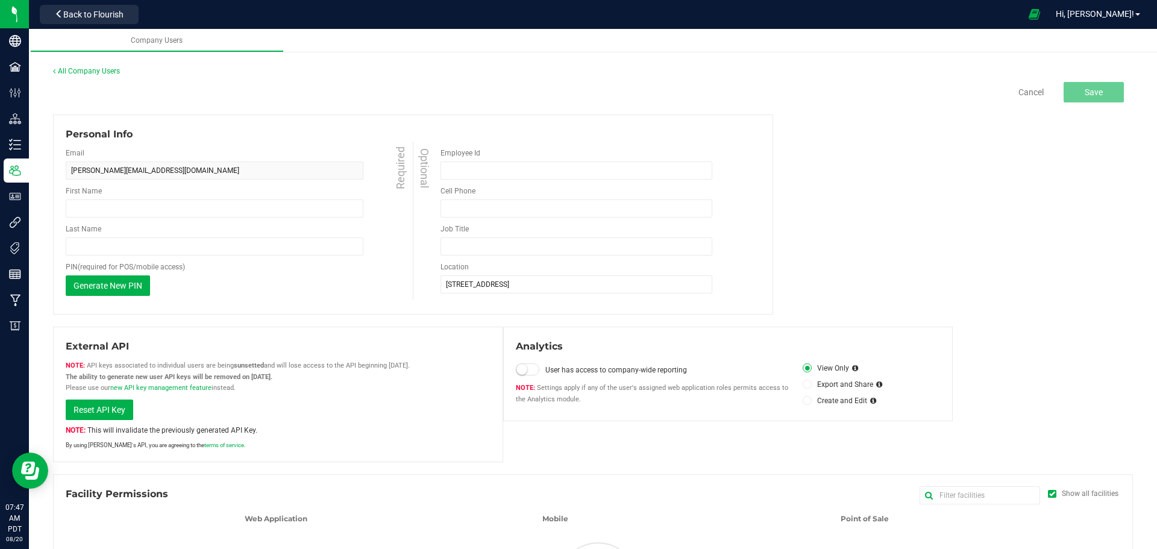
type input "[PERSON_NAME]"
type input "Facilities Manufacturer manager"
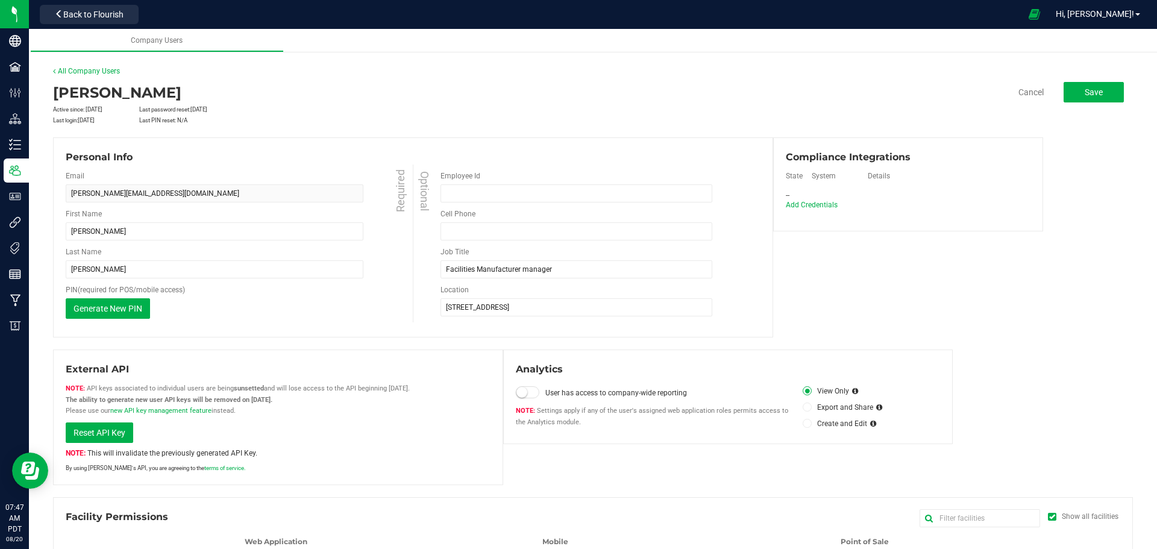
click at [526, 389] on span at bounding box center [528, 392] width 24 height 12
click at [1095, 99] on button "Save" at bounding box center [1093, 92] width 60 height 20
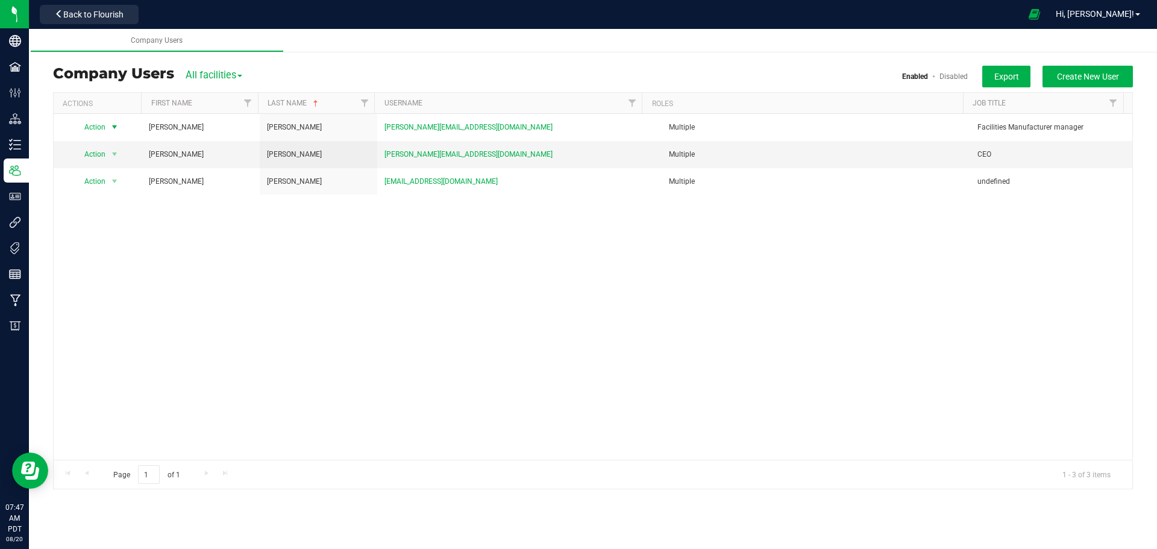
click at [113, 125] on span "select" at bounding box center [115, 127] width 10 height 10
click at [103, 200] on li "View user detail" at bounding box center [107, 201] width 66 height 18
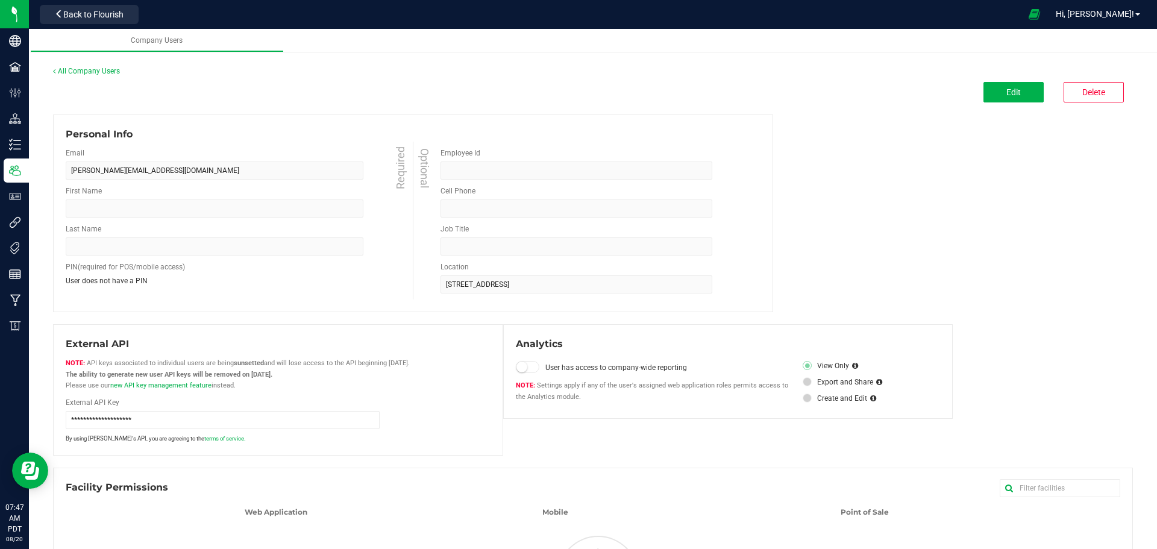
type input "[PERSON_NAME]"
type input "Facilities Manufacturer manager"
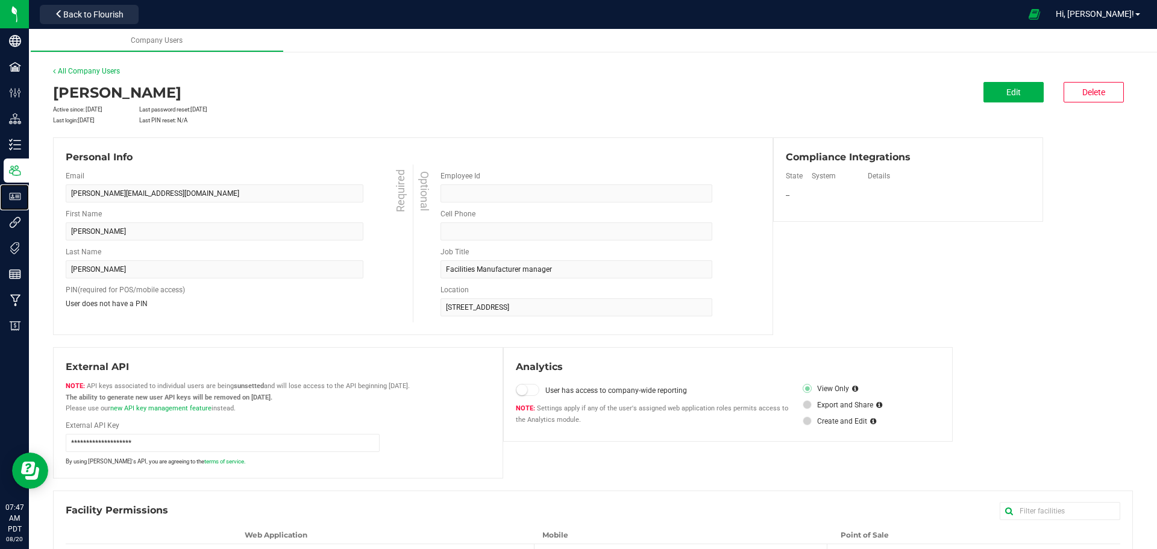
click at [0, 0] on p "User Roles" at bounding box center [0, 0] width 0 height 0
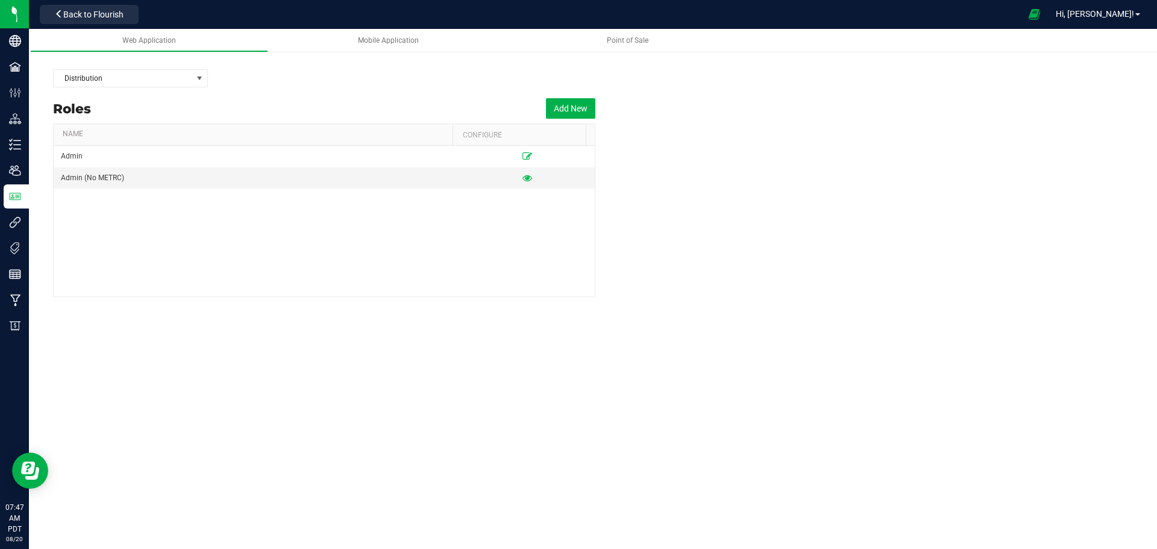
click at [80, 17] on span "Back to Flourish" at bounding box center [93, 15] width 60 height 10
